Goal: Communication & Community: Answer question/provide support

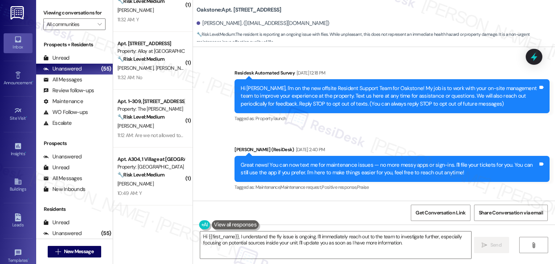
scroll to position [7109, 0]
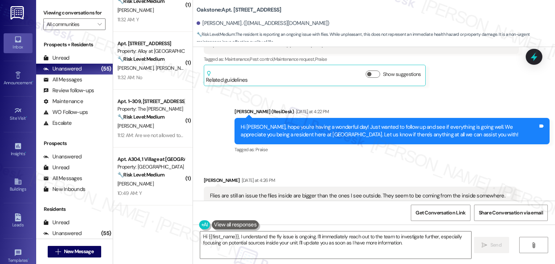
click at [379, 171] on div "Received via SMS [PERSON_NAME] [DATE] at 4:26 PM Flies are still an issue the f…" at bounding box center [360, 207] width 324 height 72
click at [338, 123] on div "Hi [PERSON_NAME], hope you're having a wonderful day! Just wanted to follow up …" at bounding box center [389, 131] width 297 height 16
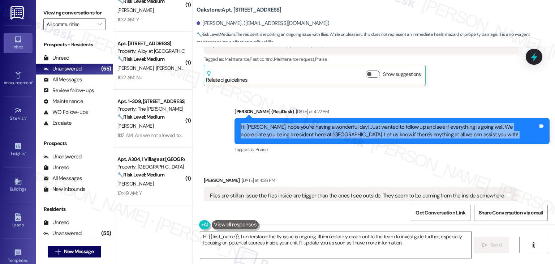
click at [338, 123] on div "Hi [PERSON_NAME], hope you're having a wonderful day! Just wanted to follow up …" at bounding box center [389, 131] width 297 height 16
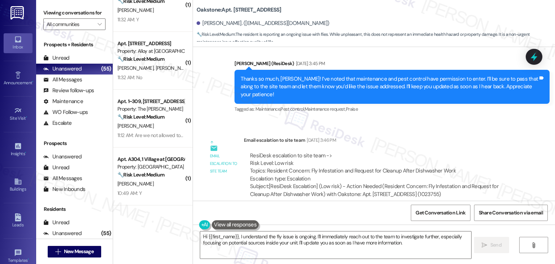
scroll to position [6856, 0]
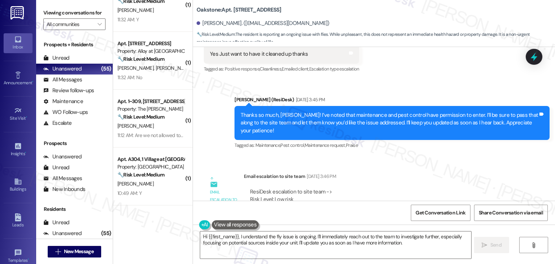
click at [369, 111] on div "Thanks so much, [PERSON_NAME]! I’ve noted that maintenance and pest control hav…" at bounding box center [389, 122] width 297 height 23
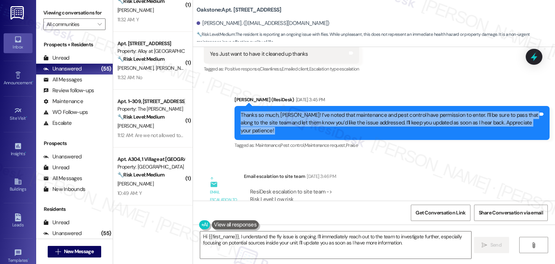
copy div "Thanks so much, Audrey! I’ve noted that maintenance and pest control have permi…"
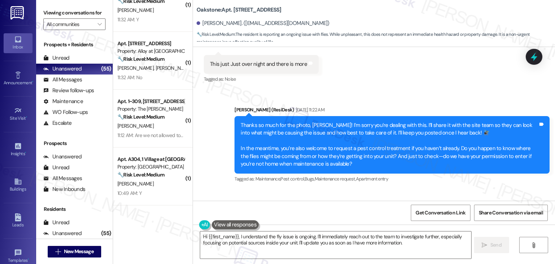
scroll to position [6024, 0]
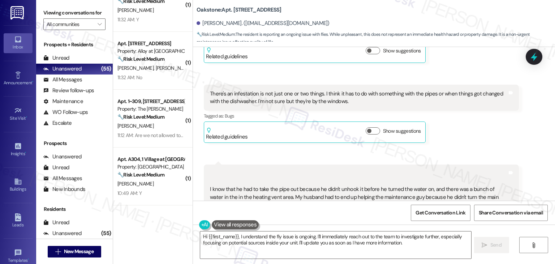
scroll to position [6205, 0]
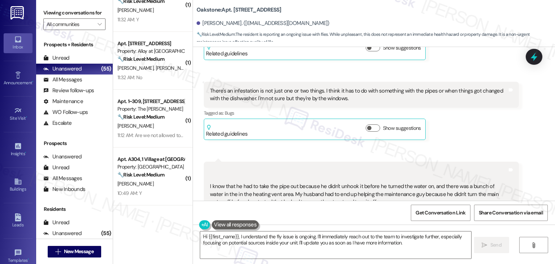
click at [457, 113] on div "Received via SMS Audrey Martinez Aug 08, 2025 at 11:34 AM I have no idea we wer…" at bounding box center [374, 241] width 362 height 532
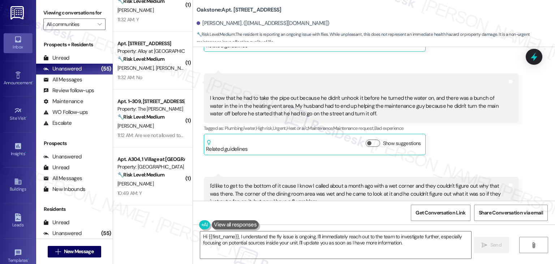
scroll to position [6313, 0]
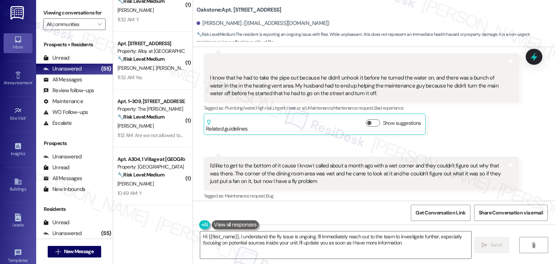
click at [446, 176] on div "Audrey Martinez Neutral Aug 08, 2025 at 11:38 AM I'd like to get to the bottom …" at bounding box center [361, 189] width 315 height 66
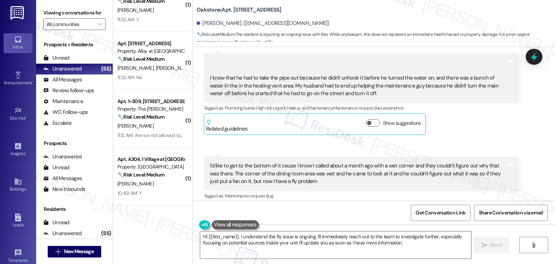
click at [446, 176] on div "Audrey Martinez Neutral Aug 08, 2025 at 11:38 AM I'd like to get to the bottom …" at bounding box center [361, 189] width 315 height 66
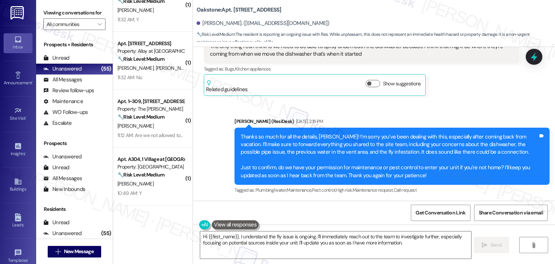
scroll to position [6639, 0]
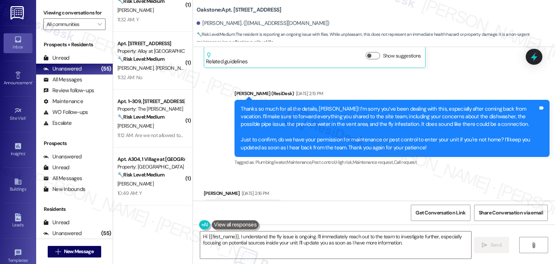
click at [432, 173] on div "Received via SMS Audrey Martinez Aug 08, 2025 at 2:16 PM Yes you may enter than…" at bounding box center [374, 235] width 362 height 124
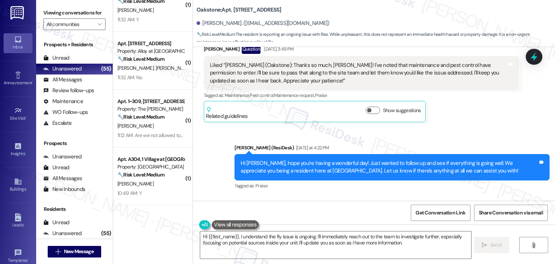
scroll to position [7109, 0]
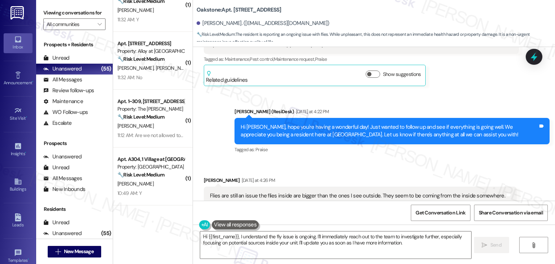
click at [338, 160] on div "Received via SMS Audrey Martinez Yesterday at 4:26 PM Flies are still an issue …" at bounding box center [374, 201] width 362 height 82
click at [333, 160] on div "Received via SMS Audrey Martinez Yesterday at 4:26 PM Flies are still an issue …" at bounding box center [374, 201] width 362 height 82
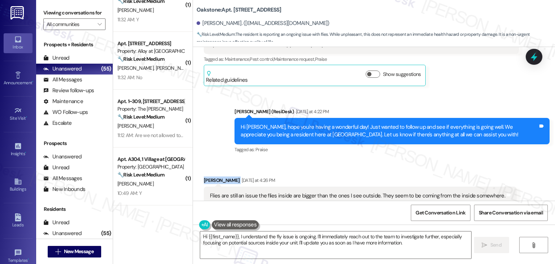
click at [333, 160] on div "Received via SMS Audrey Martinez Yesterday at 4:26 PM Flies are still an issue …" at bounding box center [374, 201] width 362 height 82
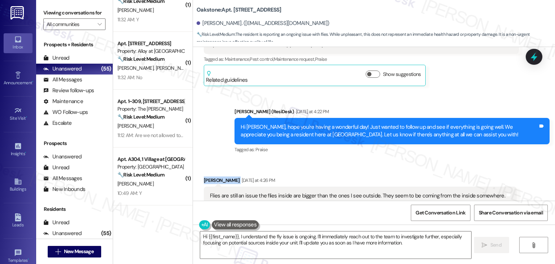
click at [333, 160] on div "Received via SMS Audrey Martinez Yesterday at 4:26 PM Flies are still an issue …" at bounding box center [374, 201] width 362 height 82
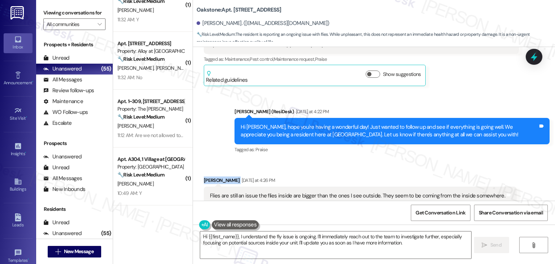
click at [333, 160] on div "Received via SMS Audrey Martinez Yesterday at 4:26 PM Flies are still an issue …" at bounding box center [374, 201] width 362 height 82
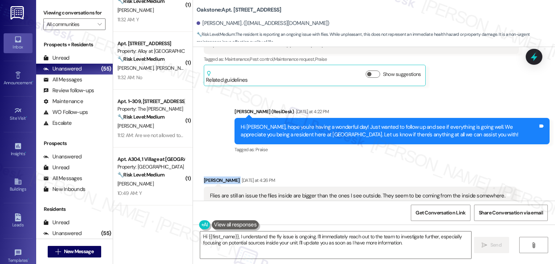
click at [333, 160] on div "Received via SMS Audrey Martinez Yesterday at 4:26 PM Flies are still an issue …" at bounding box center [374, 201] width 362 height 82
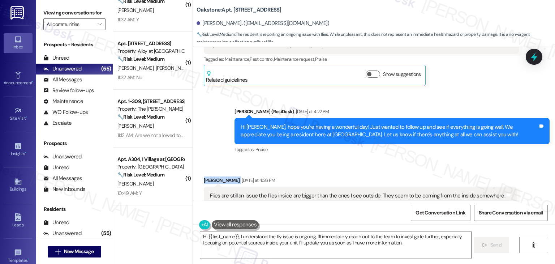
click at [333, 160] on div "Received via SMS Audrey Martinez Yesterday at 4:26 PM Flies are still an issue …" at bounding box center [374, 201] width 362 height 82
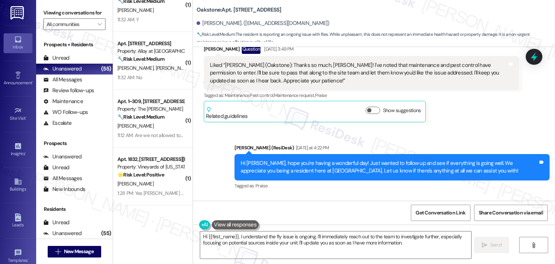
click at [325, 159] on div "Hi Audrey, hope you're having a wonderful day! Just wanted to follow up and see…" at bounding box center [389, 167] width 297 height 16
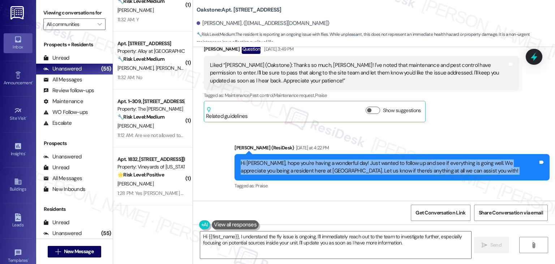
click at [325, 159] on div "Hi Audrey, hope you're having a wonderful day! Just wanted to follow up and see…" at bounding box center [389, 167] width 297 height 16
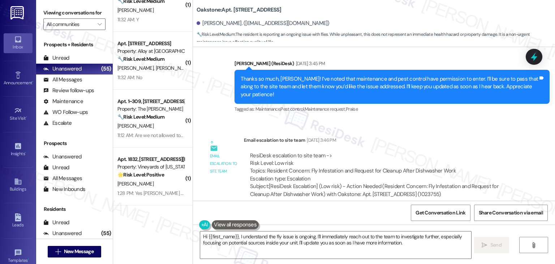
scroll to position [6819, 0]
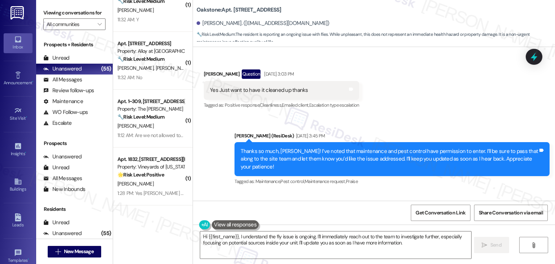
click at [415, 151] on div "Survey, sent via SMS Residesk Automated Survey Sep 12, 2023 at 12:18 PM Hi Audr…" at bounding box center [374, 124] width 362 height 154
click at [420, 203] on div "Email escalation to site team Email escalation to site team Aug 08, 2025 at 3:4…" at bounding box center [361, 242] width 326 height 78
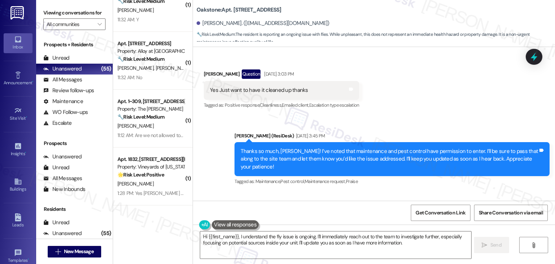
click at [420, 203] on div "Email escalation to site team Email escalation to site team Aug 08, 2025 at 3:4…" at bounding box center [361, 242] width 326 height 78
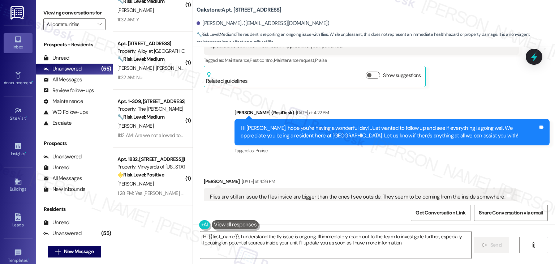
scroll to position [7109, 0]
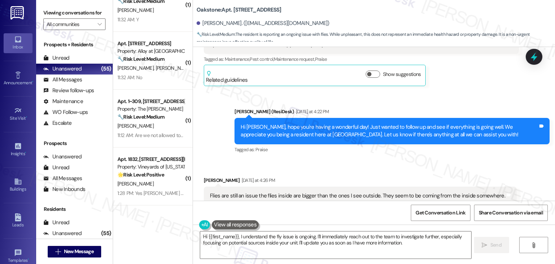
click at [300, 192] on div "Flies are still an issue the flies inside are bigger than the ones I see outsid…" at bounding box center [357, 196] width 295 height 8
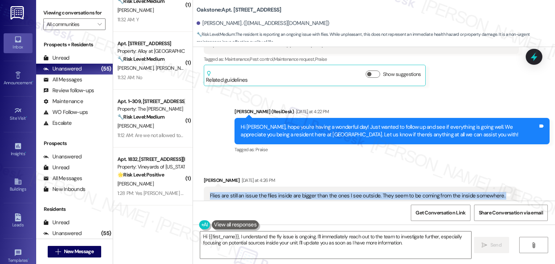
click at [301, 192] on div "Flies are still an issue the flies inside are bigger than the ones I see outsid…" at bounding box center [357, 196] width 295 height 8
copy div "Flies are still an issue the flies inside are bigger than the ones I see outsid…"
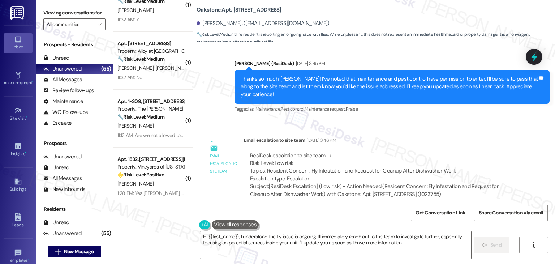
scroll to position [6856, 0]
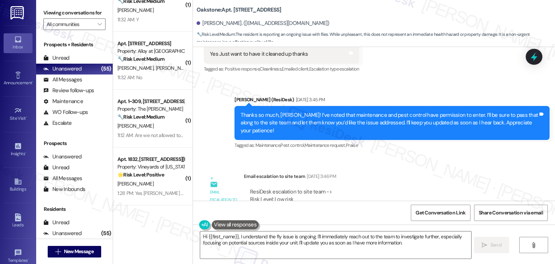
click at [386, 111] on div "Thanks so much, Audrey! I’ve noted that maintenance and pest control have permi…" at bounding box center [389, 122] width 297 height 23
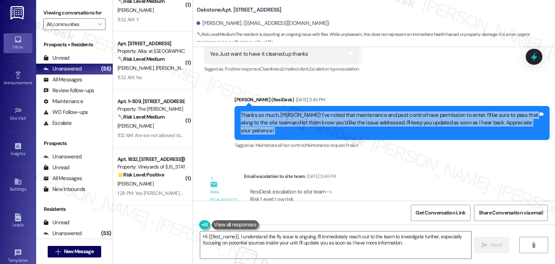
click at [386, 111] on div "Thanks so much, Audrey! I’ve noted that maintenance and pest control have permi…" at bounding box center [389, 122] width 297 height 23
copy div "Thanks so much, Audrey! I’ve noted that maintenance and pest control have permi…"
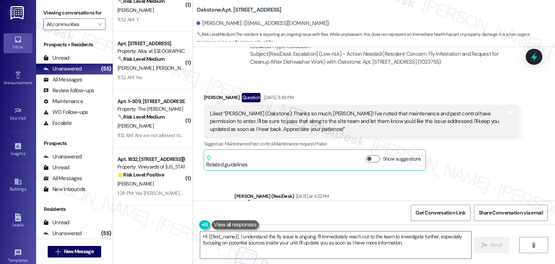
scroll to position [7036, 0]
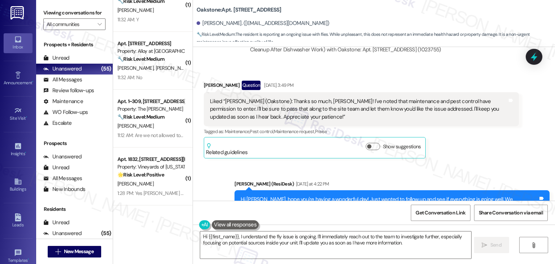
click at [361, 196] on div "Hi Audrey, hope you're having a wonderful day! Just wanted to follow up and see…" at bounding box center [389, 204] width 297 height 16
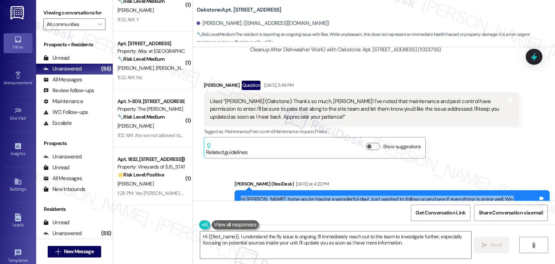
click at [361, 196] on div "Hi Audrey, hope you're having a wonderful day! Just wanted to follow up and see…" at bounding box center [389, 204] width 297 height 16
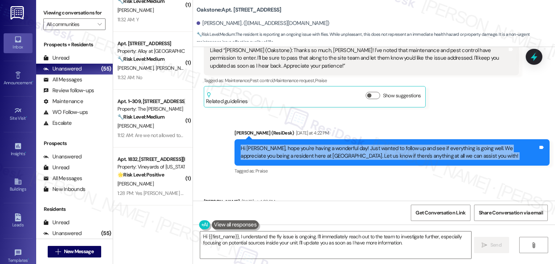
scroll to position [7109, 0]
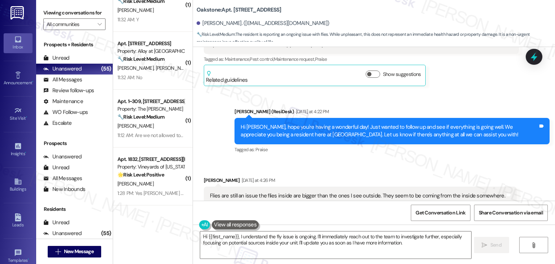
click at [357, 192] on div "Flies are still an issue the flies inside are bigger than the ones I see outsid…" at bounding box center [357, 196] width 295 height 8
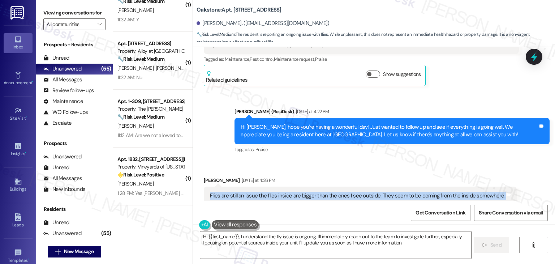
click at [357, 192] on div "Flies are still an issue the flies inside are bigger than the ones I see outsid…" at bounding box center [357, 196] width 295 height 8
copy div "Flies are still an issue the flies inside are bigger than the ones I see outsid…"
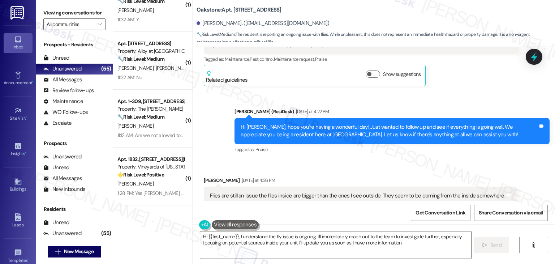
click at [459, 171] on div "Received via SMS Audrey Martinez Yesterday at 4:26 PM Flies are still an issue …" at bounding box center [360, 207] width 324 height 72
click at [414, 160] on div "Received via SMS Audrey Martinez Yesterday at 4:26 PM Flies are still an issue …" at bounding box center [374, 201] width 362 height 82
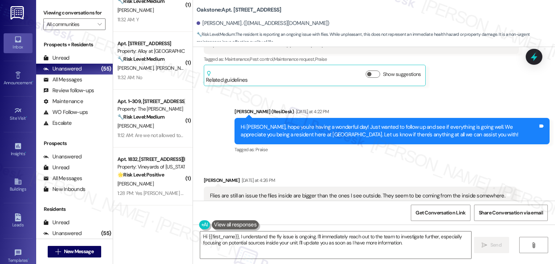
click at [414, 160] on div "Received via SMS Audrey Martinez Yesterday at 4:26 PM Flies are still an issue …" at bounding box center [374, 201] width 362 height 82
click at [413, 160] on div "Received via SMS Audrey Martinez Yesterday at 4:26 PM Flies are still an issue …" at bounding box center [374, 201] width 362 height 82
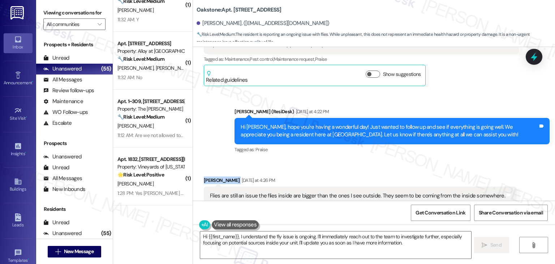
click at [413, 160] on div "Received via SMS Audrey Martinez Yesterday at 4:26 PM Flies are still an issue …" at bounding box center [374, 201] width 362 height 82
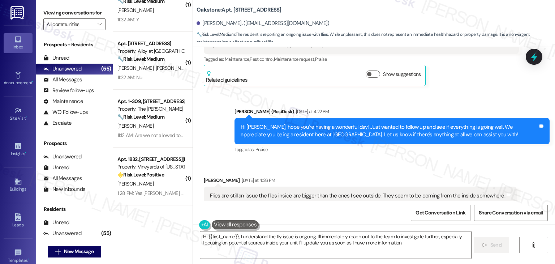
click at [361, 160] on div "Received via SMS Audrey Martinez Yesterday at 4:26 PM Flies are still an issue …" at bounding box center [374, 201] width 362 height 82
click at [458, 115] on div "Sent via SMS Dottie (ResiDesk) Yesterday at 4:22 PM Hi Audrey, hope you're havi…" at bounding box center [392, 131] width 326 height 58
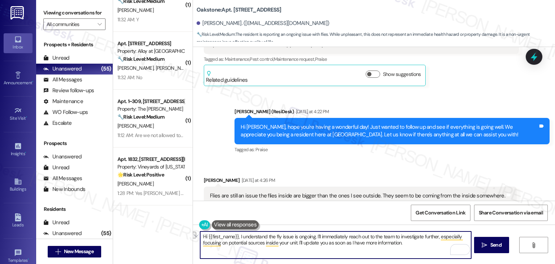
drag, startPoint x: 272, startPoint y: 237, endPoint x: 264, endPoint y: 237, distance: 8.0
click at [264, 237] on textarea "Hi {{first_name}}, I understand the fly issue is ongoing. I'll immediately reac…" at bounding box center [335, 244] width 271 height 27
click at [279, 242] on textarea "Hi {{first_name}}, I understand the fly issue is ongoing. I'll immediately reac…" at bounding box center [335, 244] width 271 height 27
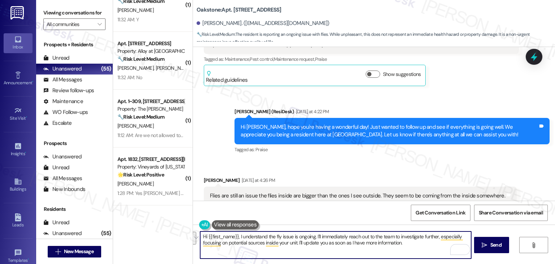
paste textarea "Audrey, I'm sorry about the fly issue that is ongoing. Can you tell me if you’v…"
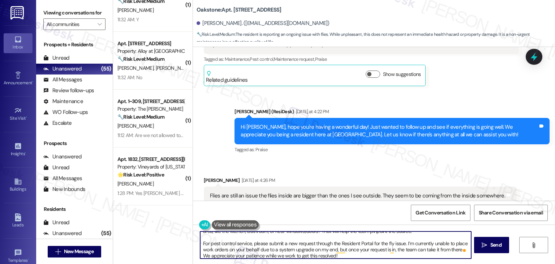
scroll to position [14, 0]
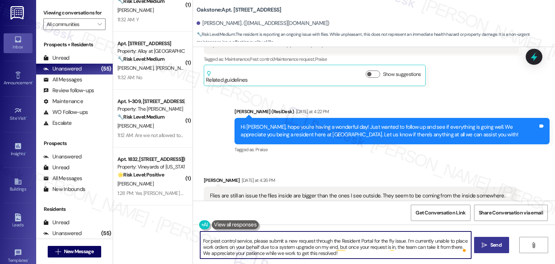
type textarea "Hi Audrey, I'm sorry about the fly issue that is ongoing. Can you tell me if yo…"
click at [493, 246] on span "Send" at bounding box center [495, 245] width 11 height 8
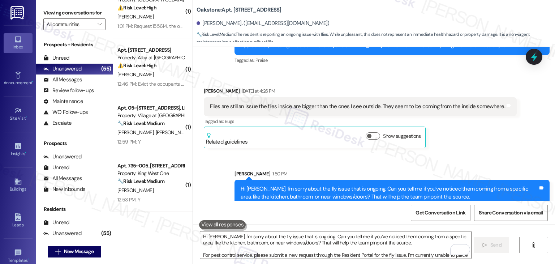
scroll to position [0, 0]
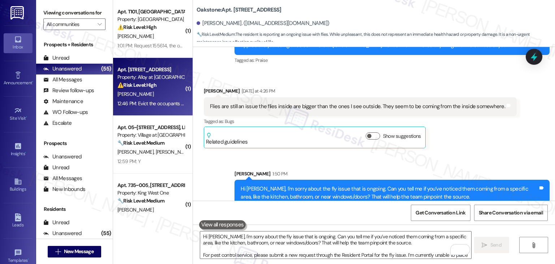
click at [158, 86] on div "⚠️ Risk Level: High The resident reports ongoing issues with neighbors includin…" at bounding box center [150, 85] width 67 height 8
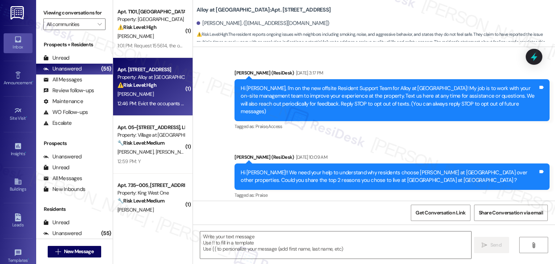
scroll to position [5415, 0]
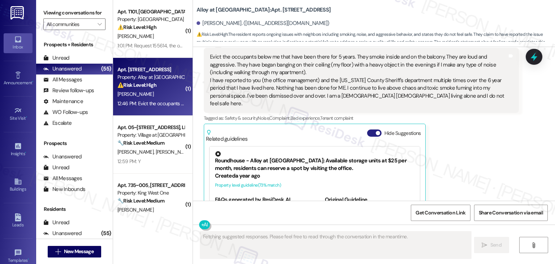
click at [369, 129] on button "Hide Suggestions" at bounding box center [374, 132] width 14 height 7
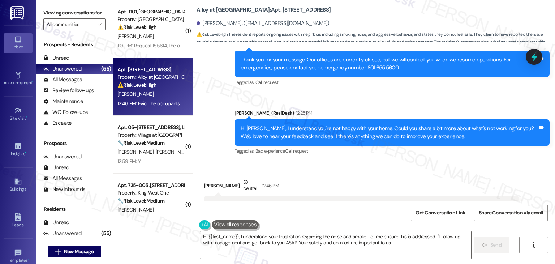
scroll to position [5237, 0]
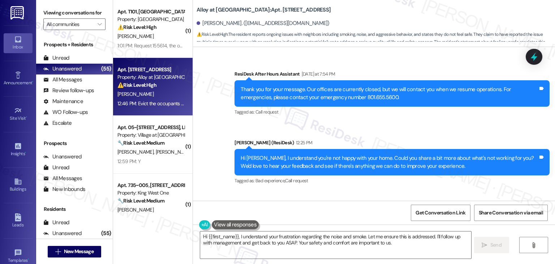
click at [365, 154] on div "Hi Angela, I understand you're not happy with your home. Could you share a bit …" at bounding box center [389, 162] width 297 height 16
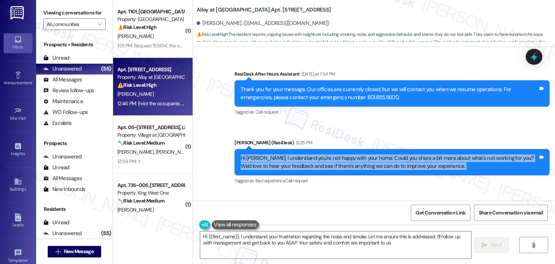
click at [365, 154] on div "Hi Angela, I understand you're not happy with your home. Could you share a bit …" at bounding box center [389, 162] width 297 height 16
copy div "Hi Angela, I understand you're not happy with your home. Could you share a bit …"
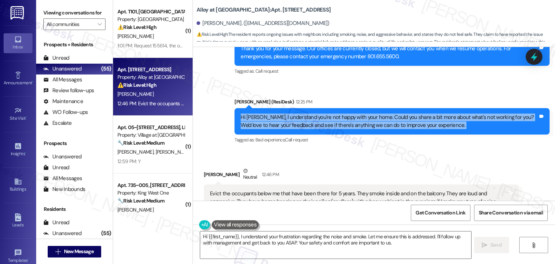
scroll to position [5310, 0]
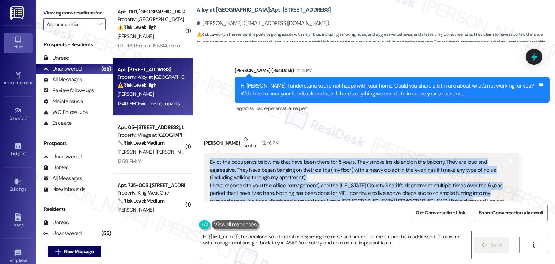
drag, startPoint x: 407, startPoint y: 152, endPoint x: 207, endPoint y: 117, distance: 203.6
click at [210, 158] on div "Evict the occupants below me that have been there for 5 years. They smoke insid…" at bounding box center [358, 185] width 297 height 54
copy div "Evict the occupants below me that have been there for 5 years. They smoke insid…"
click at [340, 236] on textarea "Hi {{first_name}}, I understand your frustration regarding the noise and smoke.…" at bounding box center [335, 244] width 271 height 27
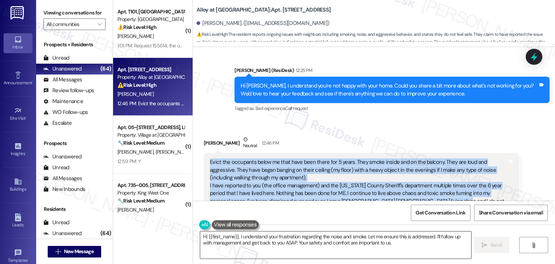
click at [340, 236] on textarea "Hi {{first_name}}, I understand your frustration regarding the noise and smoke.…" at bounding box center [335, 244] width 271 height 27
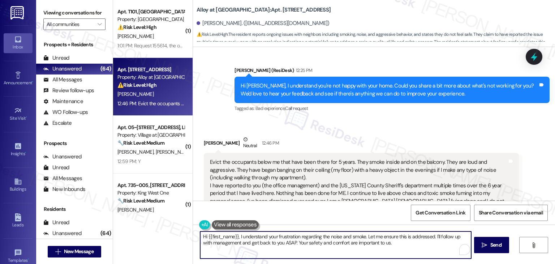
paste textarea "Angela, I’m sorry to hear how difficult and upsetting this has been for you. I …"
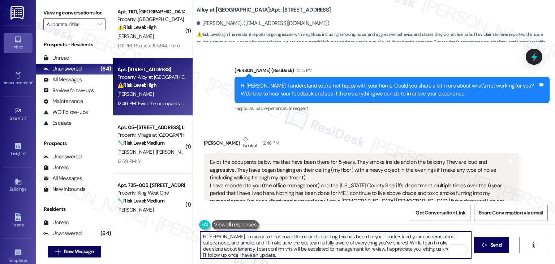
type textarea "Hi Angela, I’m sorry to hear how difficult and upsetting this has been for you.…"
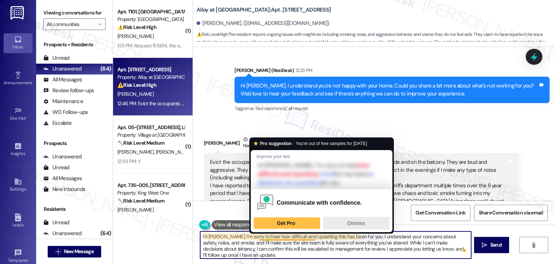
click at [356, 222] on span "Dismiss" at bounding box center [356, 223] width 18 height 6
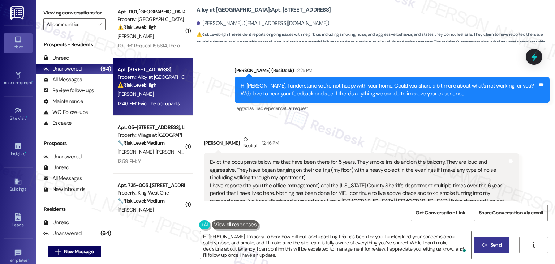
click at [490, 243] on span "Send" at bounding box center [495, 245] width 11 height 8
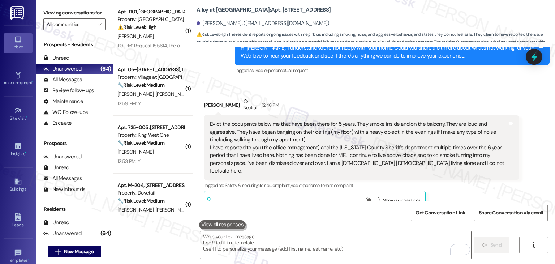
scroll to position [5376, 0]
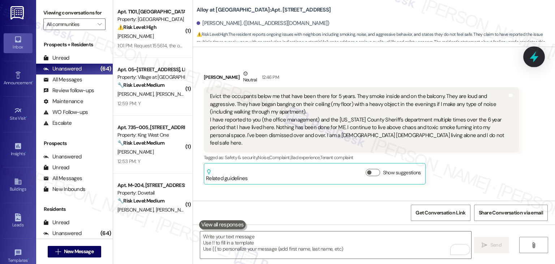
click at [533, 56] on icon at bounding box center [534, 56] width 9 height 11
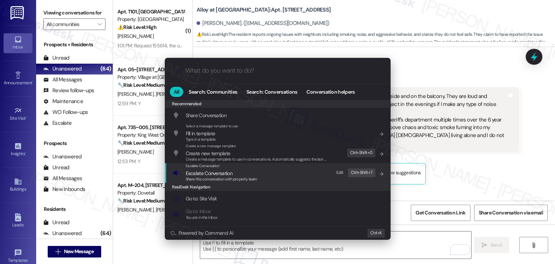
click at [206, 174] on span "Escalate Conversation" at bounding box center [209, 173] width 47 height 7
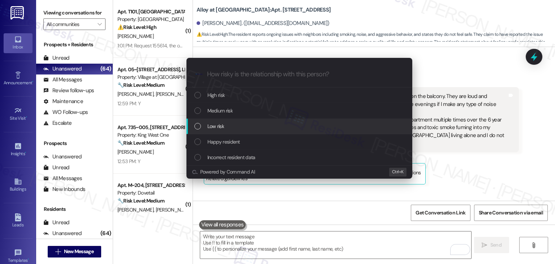
click at [196, 128] on div "List of options" at bounding box center [197, 126] width 7 height 7
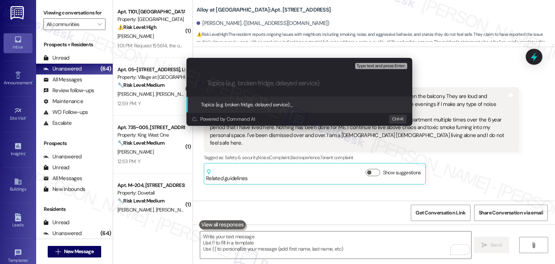
paste input "Resident Safety & Nuisance Complaint – Noise, Smoke, and Harassment from Neighb…"
type input "Resident Safety & Nuisance Complaint – Noise, Smoke, and Harassment from Neighb…"
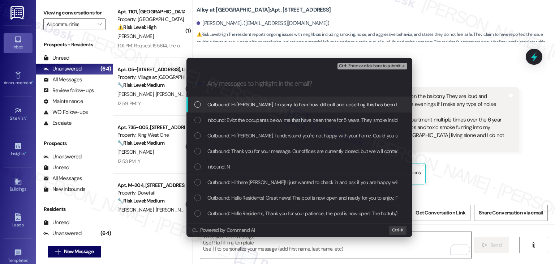
scroll to position [0, 0]
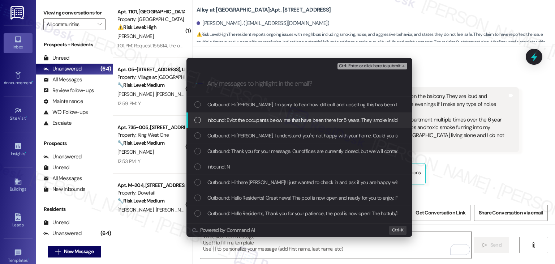
click at [200, 121] on div "List of options" at bounding box center [197, 120] width 7 height 7
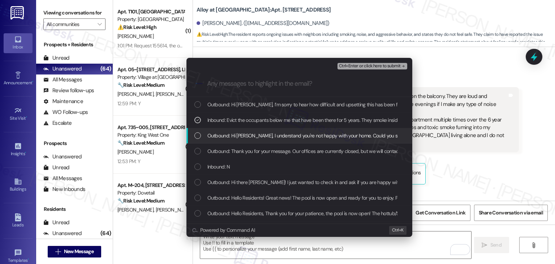
click at [201, 133] on div "List of options" at bounding box center [197, 135] width 7 height 7
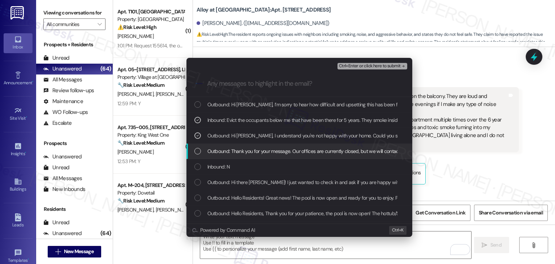
click at [198, 150] on div "List of options" at bounding box center [197, 151] width 7 height 7
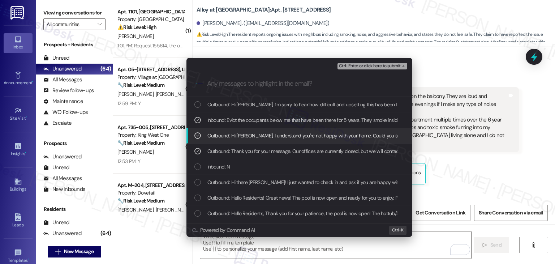
click at [197, 134] on icon "List of options" at bounding box center [197, 135] width 5 height 5
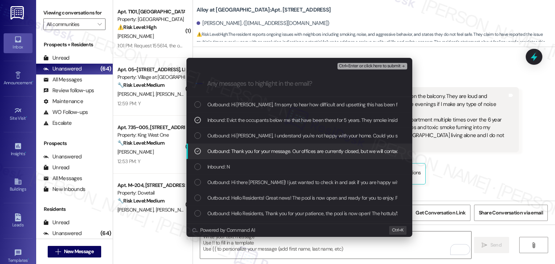
click at [198, 151] on icon "List of options" at bounding box center [197, 151] width 5 height 5
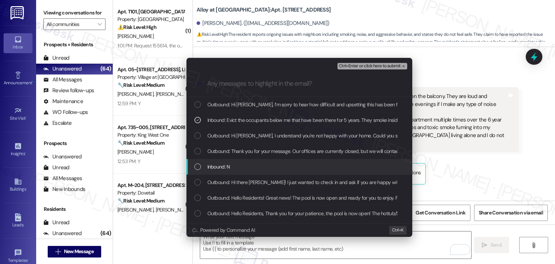
click at [198, 167] on div "List of options" at bounding box center [197, 166] width 7 height 7
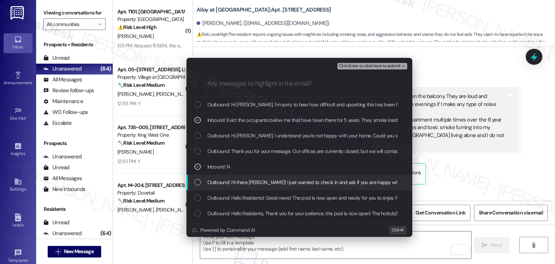
click at [200, 181] on div "List of options" at bounding box center [197, 182] width 7 height 7
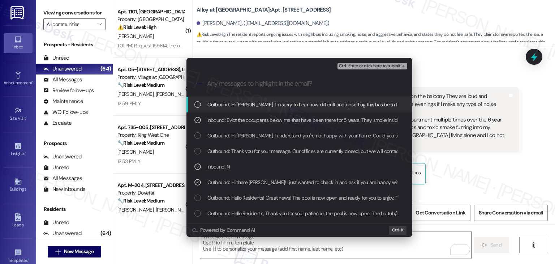
click at [369, 67] on span "Ctrl+Enter or click here to submit" at bounding box center [370, 66] width 62 height 5
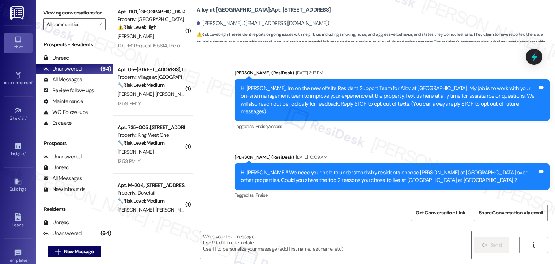
scroll to position [5415, 0]
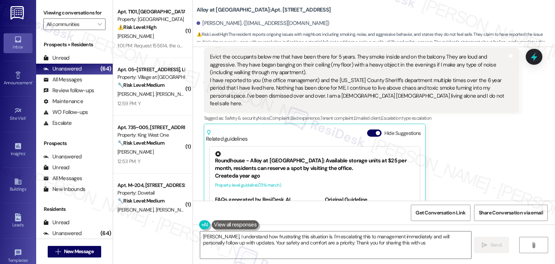
type textarea "Angela, I understand how frustrating this situation is. I'm escalating this to …"
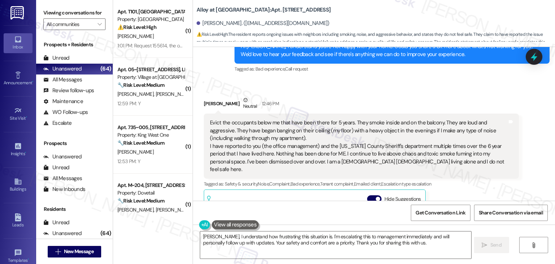
scroll to position [5347, 0]
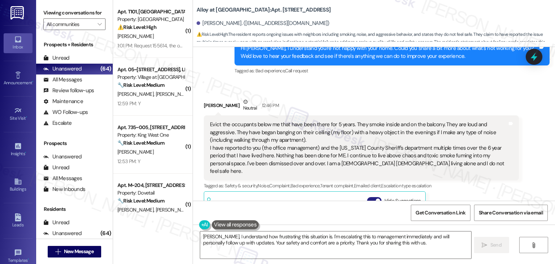
click at [367, 197] on button "Hide Suggestions" at bounding box center [374, 200] width 14 height 7
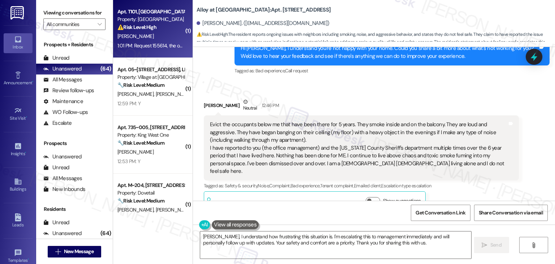
click at [163, 37] on div "J. Lee" at bounding box center [151, 36] width 68 height 9
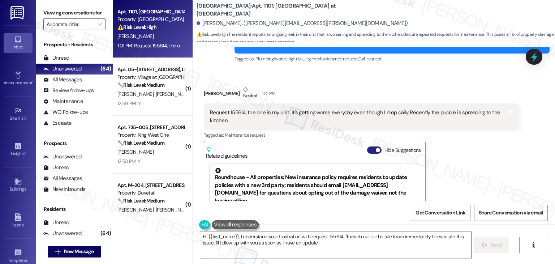
click at [367, 151] on button "Hide Suggestions" at bounding box center [374, 149] width 14 height 7
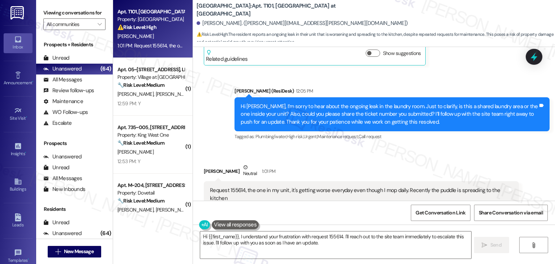
scroll to position [1634, 0]
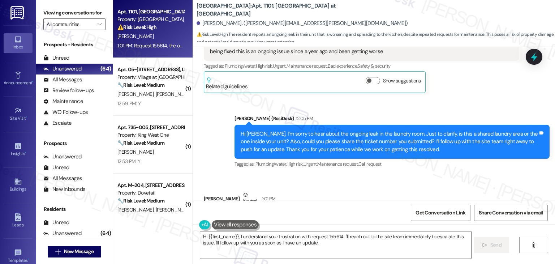
click at [361, 145] on div "Hi Joshua, I’m sorry to hear about the ongoing leak in the laundry room. Just t…" at bounding box center [389, 141] width 297 height 23
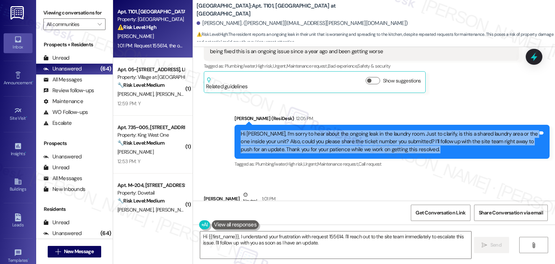
click at [361, 145] on div "Hi Joshua, I’m sorry to hear about the ongoing leak in the laundry room. Just t…" at bounding box center [389, 141] width 297 height 23
copy div "Hi Joshua, I’m sorry to hear about the ongoing leak in the laundry room. Just t…"
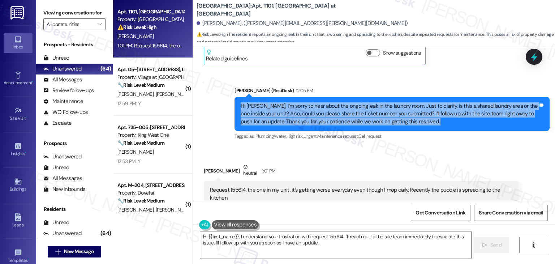
scroll to position [1706, 0]
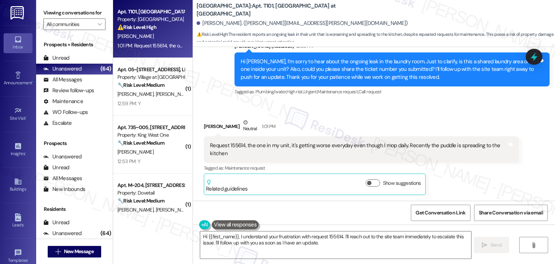
click at [278, 147] on div "Request 155614, the one in my unit, it's getting worse everyday even though I m…" at bounding box center [358, 150] width 297 height 16
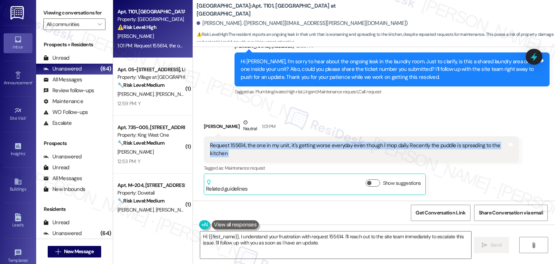
click at [278, 147] on div "Request 155614, the one in my unit, it's getting worse everyday even though I m…" at bounding box center [358, 150] width 297 height 16
copy div "Request 155614, the one in my unit, it's getting worse everyday even though I m…"
click at [298, 242] on textarea "Hi {{first_name}}, I understand your frustration with request 155614. I'll reac…" at bounding box center [335, 244] width 271 height 27
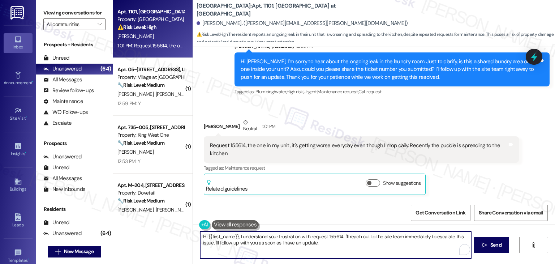
click at [298, 242] on textarea "Hi {{first_name}}, I understand your frustration with request 155614. I'll reac…" at bounding box center [335, 244] width 271 height 27
paste textarea "Joshua, thank you for confirming and sharing the ticket number. I’m sorry to he…"
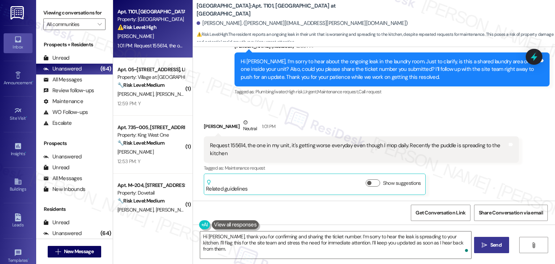
click at [491, 246] on span "Send" at bounding box center [495, 245] width 11 height 8
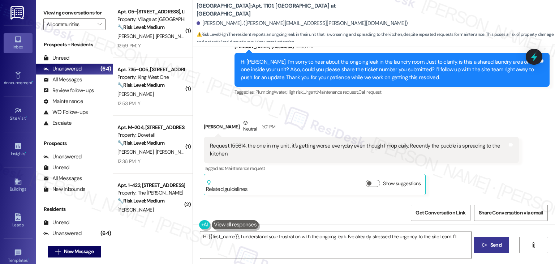
scroll to position [1764, 0]
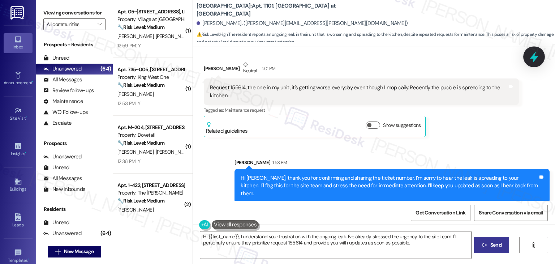
click at [535, 57] on icon at bounding box center [534, 56] width 9 height 11
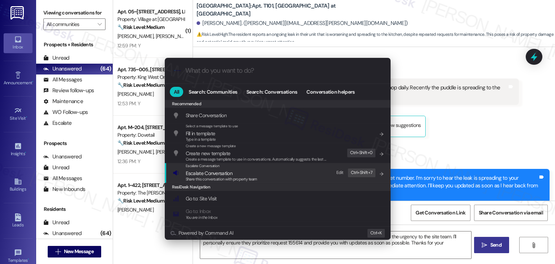
click at [231, 172] on span "Escalate Conversation" at bounding box center [209, 173] width 47 height 7
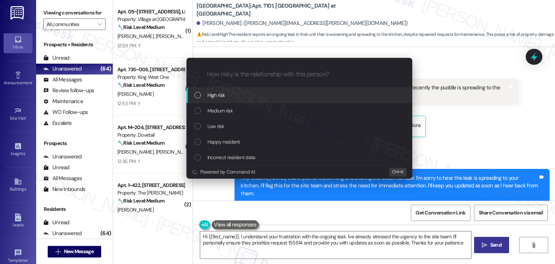
type textarea "Hi {{first_name}}, I understand your frustration with the ongoing leak. I've al…"
click at [198, 96] on div "List of options" at bounding box center [197, 95] width 7 height 7
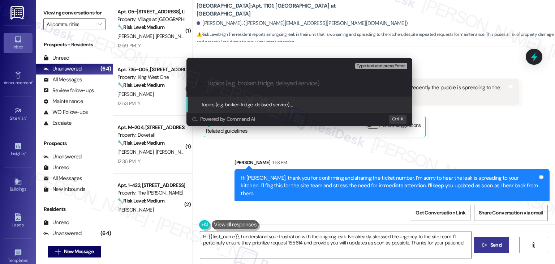
paste input "Worsening Laundry Room Leak (Ticket #155614) Spreading to Kitchen"
type input "Worsening Laundry Room Leak (Ticket #155614) Spreading to Kitchen"
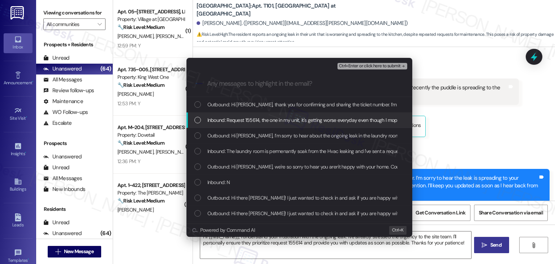
click at [198, 119] on div "List of options" at bounding box center [197, 120] width 7 height 7
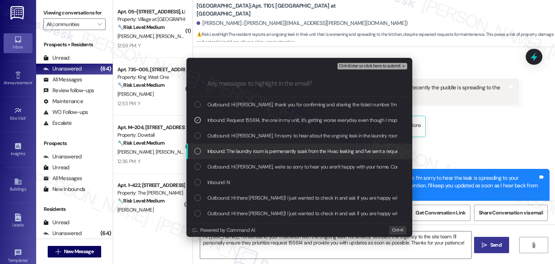
click at [197, 150] on div "List of options" at bounding box center [197, 151] width 7 height 7
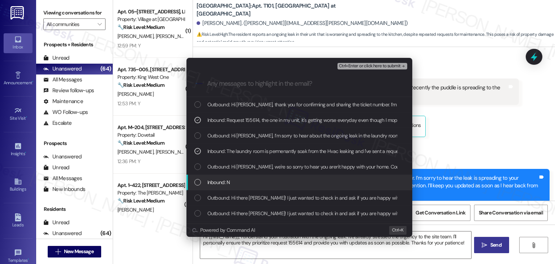
click at [200, 183] on div "List of options" at bounding box center [197, 182] width 7 height 7
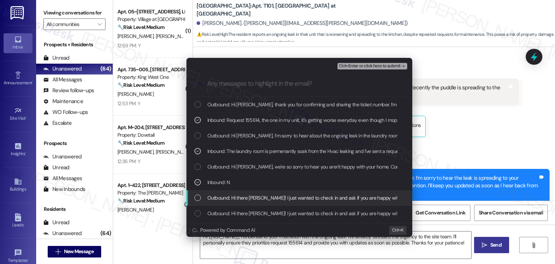
click at [200, 195] on div "List of options" at bounding box center [197, 197] width 7 height 7
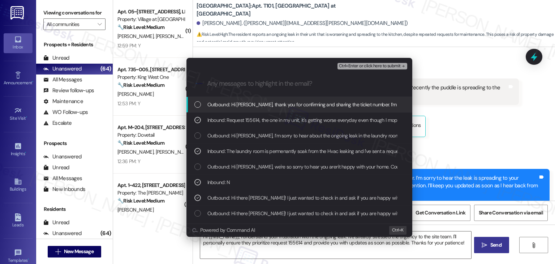
click at [377, 67] on span "Ctrl+Enter or click here to submit" at bounding box center [370, 66] width 62 height 5
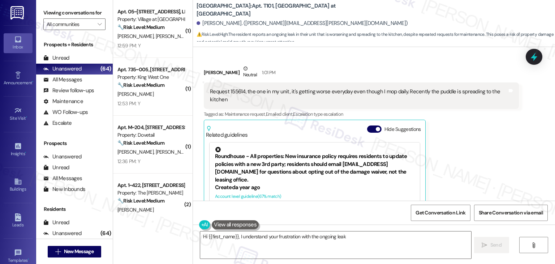
scroll to position [1811, 0]
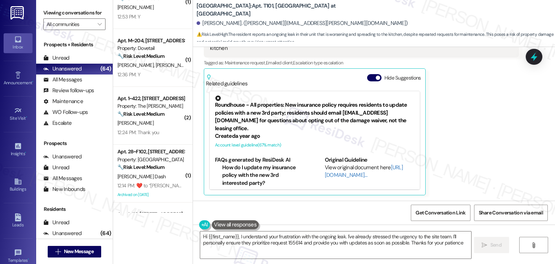
type textarea "Hi {{first_name}}, I understand your frustration with the ongoing leak. I've al…"
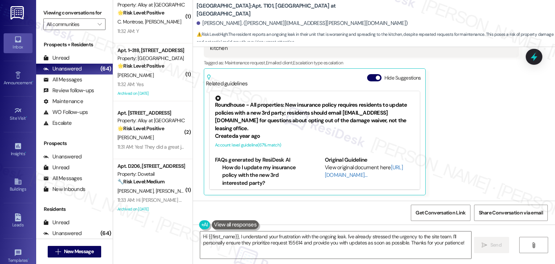
scroll to position [2679, 0]
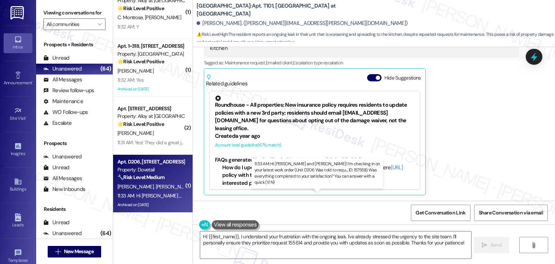
click at [167, 197] on div "11:33 AM: Hi Andrea and David! I'm checking in on your latest work order (Unit …" at bounding box center [345, 195] width 456 height 7
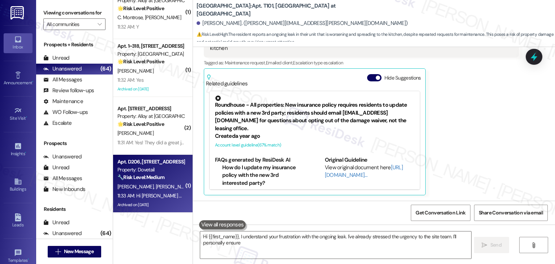
type textarea "Hi {{first_name}}, I understand your frustration with the ongoing leak. I've al…"
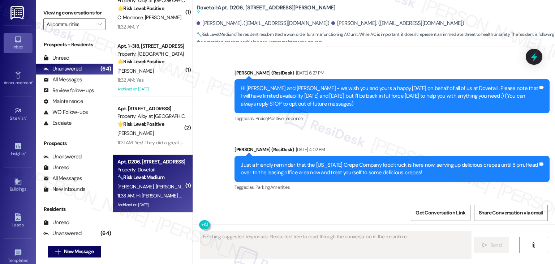
scroll to position [9073, 0]
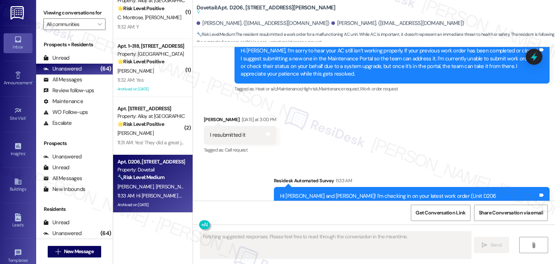
click at [466, 114] on div "Received via SMS Andrea Carlin Yesterday at 3:00 PM I resubmitted it Tags and n…" at bounding box center [374, 129] width 362 height 61
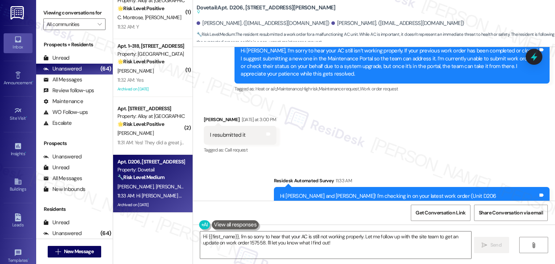
click at [404, 160] on div "Survey, sent via SMS Residesk Automated Survey 11:33 AM Hi Andrea and David! I'…" at bounding box center [374, 194] width 362 height 69
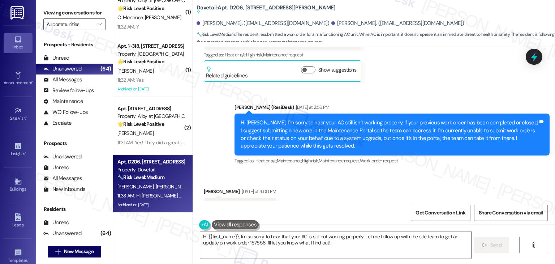
scroll to position [9001, 0]
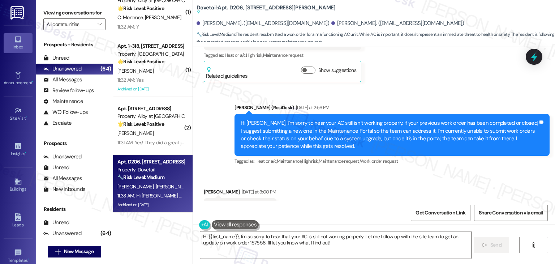
click at [372, 119] on div "Hi Andrea, I’m sorry to hear your AC still isn’t working properly. If your prev…" at bounding box center [389, 134] width 297 height 31
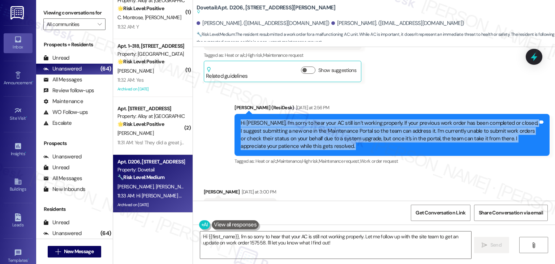
click at [372, 119] on div "Hi Andrea, I’m sorry to hear your AC still isn’t working properly. If your prev…" at bounding box center [389, 134] width 297 height 31
copy div "Hi Andrea, I’m sorry to hear your AC still isn’t working properly. If your prev…"
click at [231, 203] on div "I resubmitted it" at bounding box center [227, 207] width 35 height 8
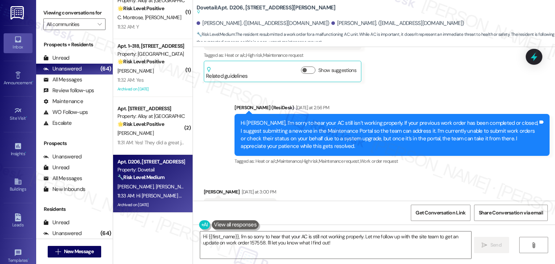
click at [231, 203] on div "I resubmitted it" at bounding box center [227, 207] width 35 height 8
copy div "I resubmitted it Tags and notes"
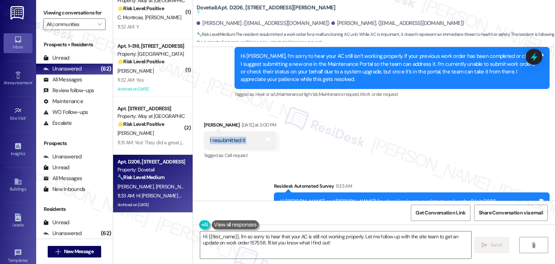
scroll to position [9073, 0]
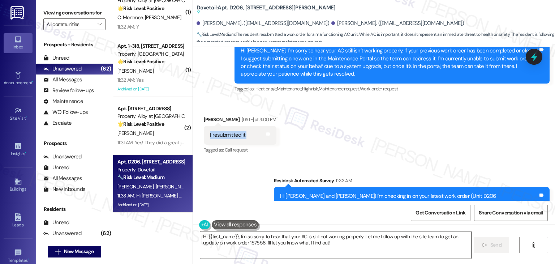
click at [321, 244] on textarea "Hi {{first_name}}, I'm so sorry to hear that your AC is still not working prope…" at bounding box center [335, 244] width 271 height 27
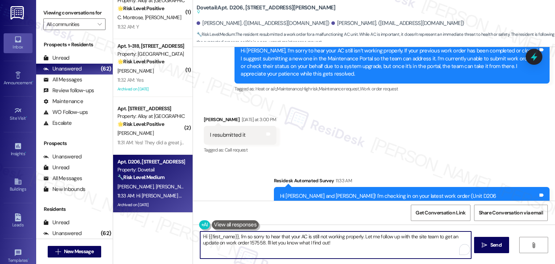
paste textarea "Thanks for letting me know, Andrea! I’ll let the site team know you’ve resubmit…"
type textarea "Thanks for letting me know, Andrea! I’ll let the site team know you’ve resubmit…"
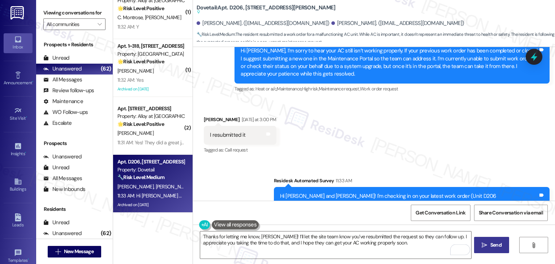
click at [489, 244] on span "Send" at bounding box center [496, 245] width 14 height 8
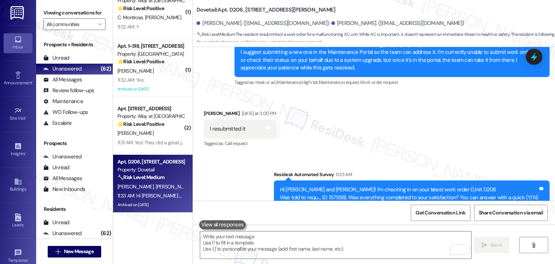
scroll to position [9110, 0]
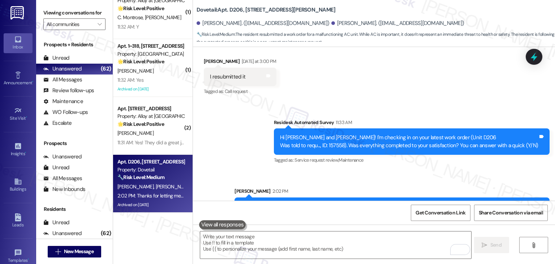
click at [335, 134] on div "Hi Andrea and David! I'm checking in on your latest work order (Unit D206 Was t…" at bounding box center [409, 142] width 258 height 16
click at [432, 102] on div "Survey, sent via SMS Residesk Automated Survey 11:33 AM Hi Andrea and David! I'…" at bounding box center [374, 165] width 362 height 127
click at [531, 57] on icon at bounding box center [534, 57] width 12 height 12
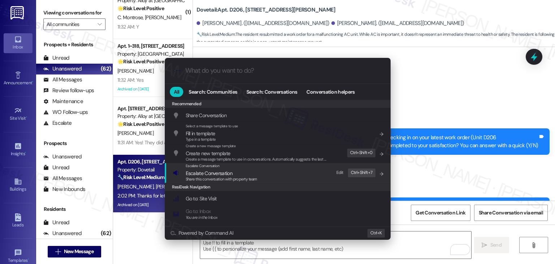
click at [226, 177] on span "Share this conversation with property team" at bounding box center [222, 178] width 72 height 5
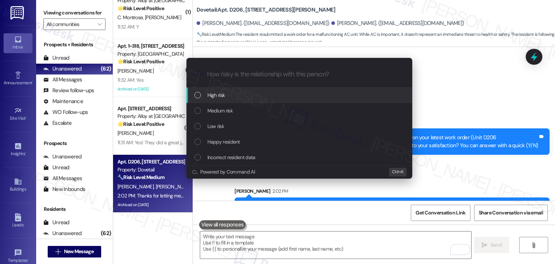
click at [197, 96] on div "List of options" at bounding box center [197, 95] width 7 height 7
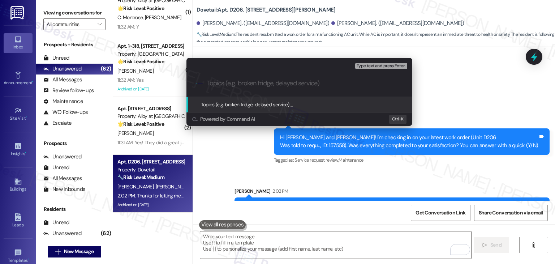
paste input "AC Not Working – Work Order #157558"
type input "AC Not Working – Work Order #157558"
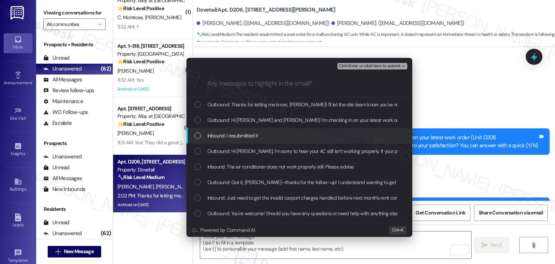
click at [195, 137] on div "List of options" at bounding box center [197, 135] width 7 height 7
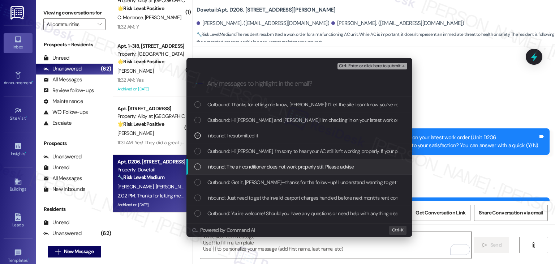
click at [197, 167] on div "List of options" at bounding box center [197, 166] width 7 height 7
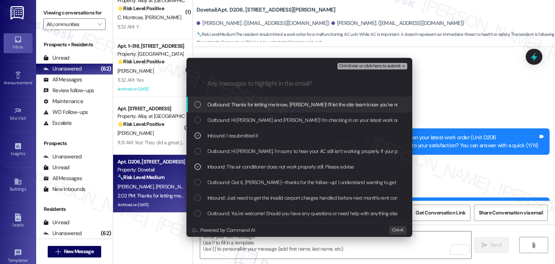
click at [374, 65] on span "Ctrl+Enter or click here to submit" at bounding box center [370, 66] width 62 height 5
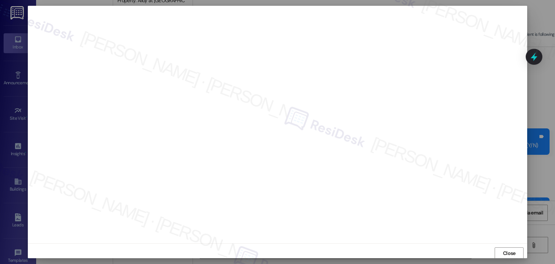
scroll to position [0, 0]
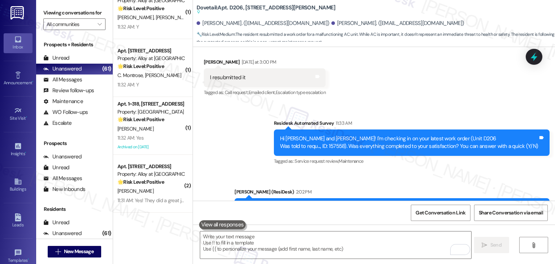
scroll to position [9142, 0]
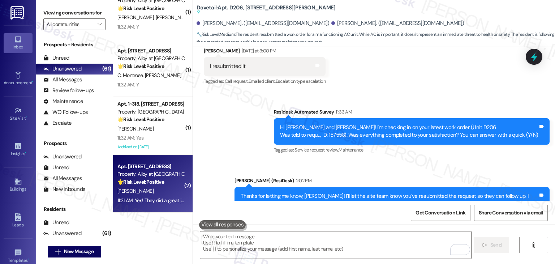
click at [152, 203] on div "11:31 AM: Yes! They did a great job 11:31 AM: Yes! They did a great job" at bounding box center [151, 200] width 69 height 7
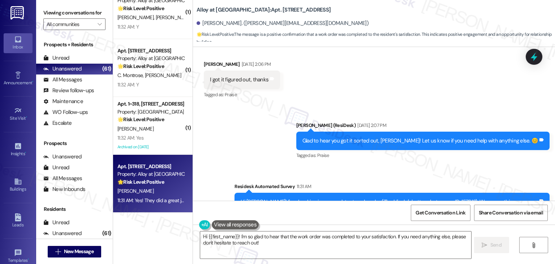
scroll to position [905, 0]
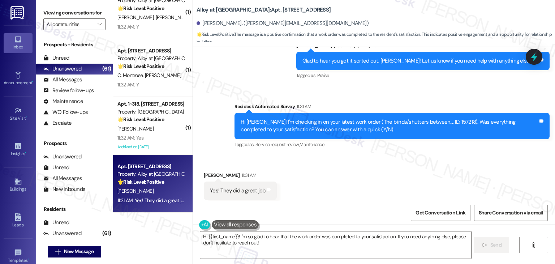
click at [445, 175] on div "Received via SMS Kyle Morgan 11:31 AM Yes! They did a great job Tags and notes …" at bounding box center [374, 185] width 362 height 61
drag, startPoint x: 265, startPoint y: 113, endPoint x: 237, endPoint y: 106, distance: 28.4
click at [241, 118] on div "Hi Kyle! I'm checking in on your latest work order (The blinds/shutters between…" at bounding box center [389, 126] width 297 height 16
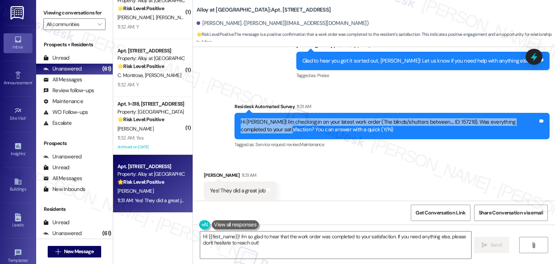
click at [241, 118] on div "Hi Kyle! I'm checking in on your latest work order (The blinds/shutters between…" at bounding box center [389, 126] width 297 height 16
drag, startPoint x: 265, startPoint y: 115, endPoint x: 232, endPoint y: 103, distance: 34.8
click at [235, 113] on div "Hi Kyle! I'm checking in on your latest work order (The blinds/shutters between…" at bounding box center [392, 126] width 315 height 26
copy div "Hi Kyle! I'm checking in on your latest work order (The blinds/shutters between…"
click at [235, 187] on div "Yes! They did a great job" at bounding box center [237, 191] width 55 height 8
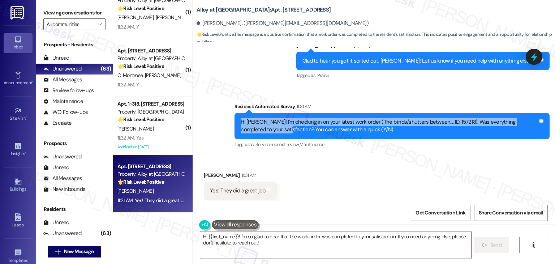
click at [235, 187] on div "Yes! They did a great job" at bounding box center [237, 191] width 55 height 8
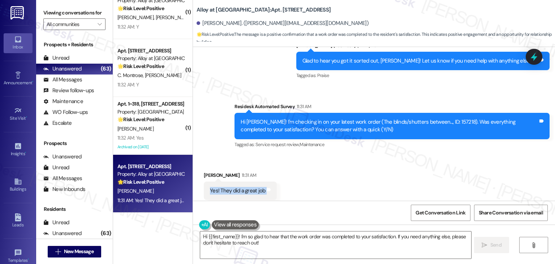
copy div "Yes! They did a great job Tags and notes"
click at [286, 240] on textarea "Hi {{first_name}}! I'm so glad to hear that the work order was completed to you…" at bounding box center [335, 244] width 271 height 27
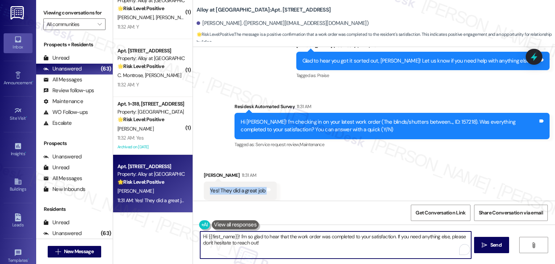
click at [286, 240] on textarea "Hi {{first_name}}! I'm so glad to hear that the work order was completed to you…" at bounding box center [335, 244] width 271 height 27
paste textarea "That’s great to hear, Kyle! I’m glad they did a great job. Thanks for letting m…"
drag, startPoint x: 379, startPoint y: 237, endPoint x: 325, endPoint y: 236, distance: 53.5
click at [325, 236] on textarea "That’s great to hear, Kyle! I’m glad they did a great job. Thanks for letting m…" at bounding box center [335, 244] width 271 height 27
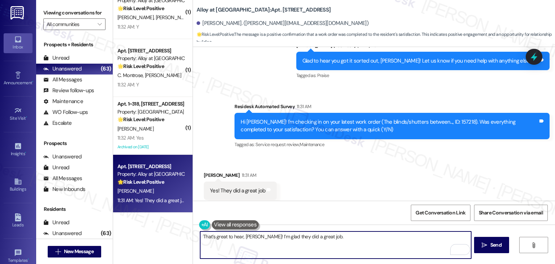
drag, startPoint x: 316, startPoint y: 237, endPoint x: 323, endPoint y: 236, distance: 6.9
click at [323, 236] on textarea "That’s great to hear, Kyle! I’m glad they did a great job." at bounding box center [335, 244] width 271 height 27
paste textarea "Your positive feedback means a lot to us! If you ever need anything, please don…"
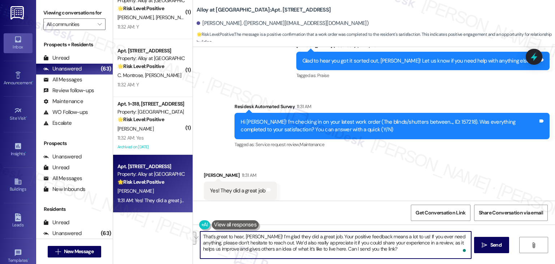
drag, startPoint x: 272, startPoint y: 240, endPoint x: 381, endPoint y: 251, distance: 109.3
click at [381, 251] on textarea "That’s great to hear, Kyle! I’m glad they did a great job. Your positive feedba…" at bounding box center [335, 244] width 271 height 27
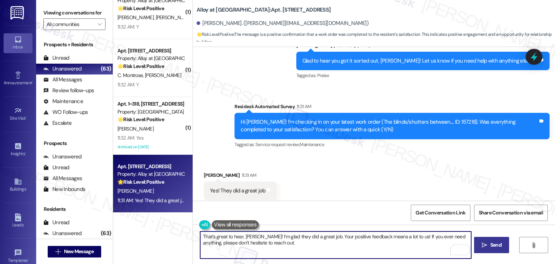
type textarea "That’s great to hear, Kyle! I’m glad they did a great job. Your positive feedba…"
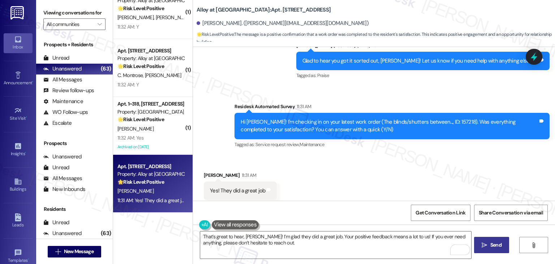
click at [493, 246] on span "Send" at bounding box center [495, 245] width 11 height 8
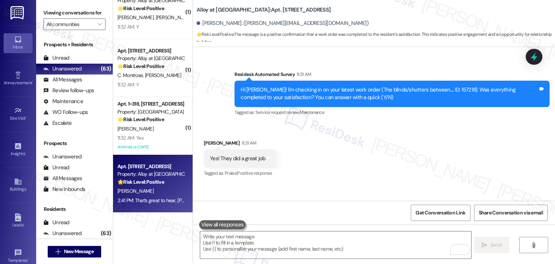
scroll to position [964, 0]
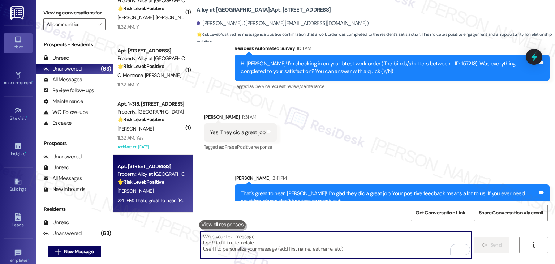
click at [330, 246] on textarea "To enrich screen reader interactions, please activate Accessibility in Grammarl…" at bounding box center [335, 244] width 271 height 27
paste textarea "We’d also really appreciate it if you could share your experience in a review, …"
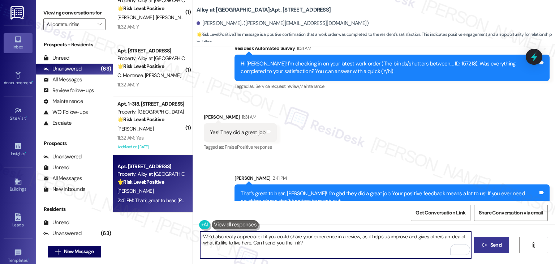
type textarea "We’d also really appreciate it if you could share your experience in a review, …"
click at [493, 243] on span "Send" at bounding box center [495, 245] width 11 height 8
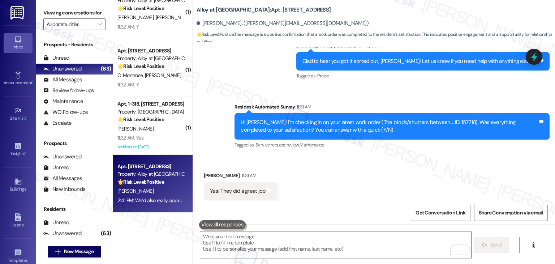
scroll to position [1022, 0]
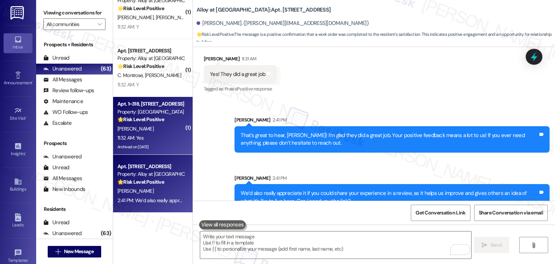
click at [161, 144] on div "Archived on [DATE]" at bounding box center [151, 146] width 68 height 9
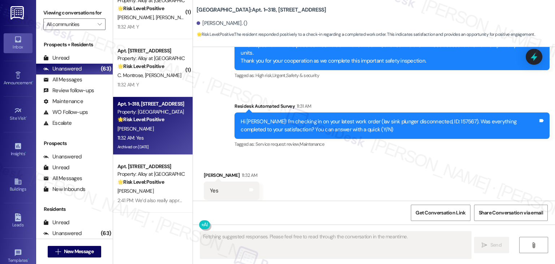
scroll to position [526, 0]
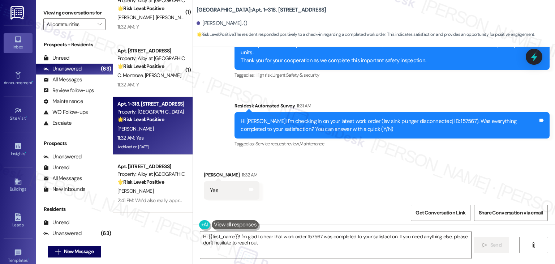
type textarea "Hi {{first_name}}! I'm glad to hear that work order 157567 was completed to you…"
click at [366, 242] on textarea "Hi {{first_name}}! I'm glad to hear that work order 157567 was completed to you…" at bounding box center [335, 244] width 271 height 27
click at [448, 243] on textarea "Hi {{first_name}}! I'm glad to hear that work order 157567 was completed to you…" at bounding box center [335, 244] width 271 height 27
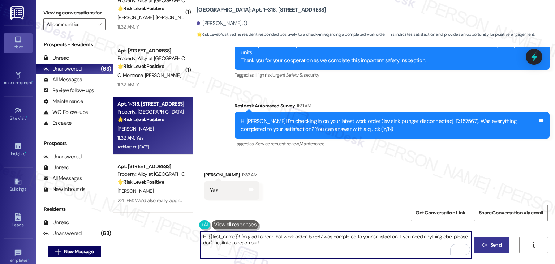
click at [477, 245] on button " Send" at bounding box center [491, 245] width 35 height 16
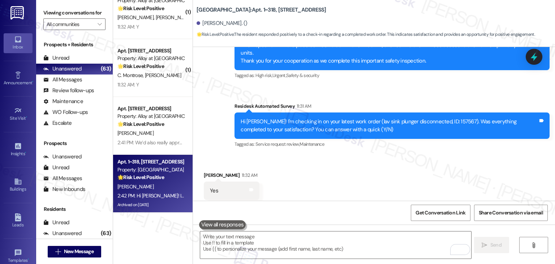
scroll to position [584, 0]
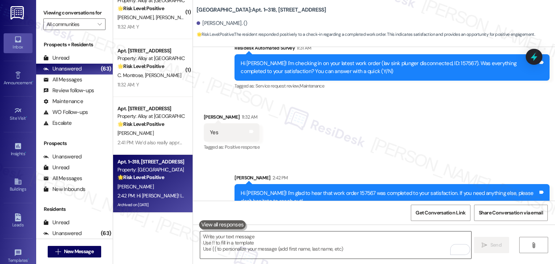
click at [340, 240] on textarea "To enrich screen reader interactions, please activate Accessibility in Grammarl…" at bounding box center [335, 244] width 271 height 27
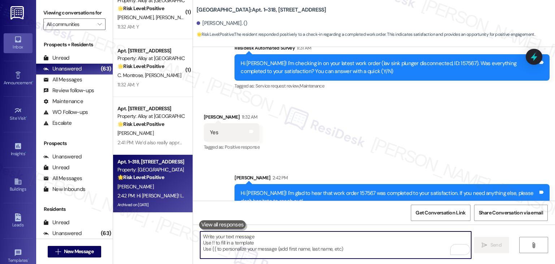
paste textarea "We’d also really appreciate it if you could share your experience in a review, …"
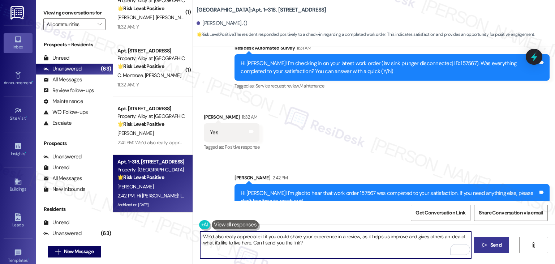
type textarea "We’d also really appreciate it if you could share your experience in a review, …"
click at [492, 246] on span "Send" at bounding box center [495, 245] width 11 height 8
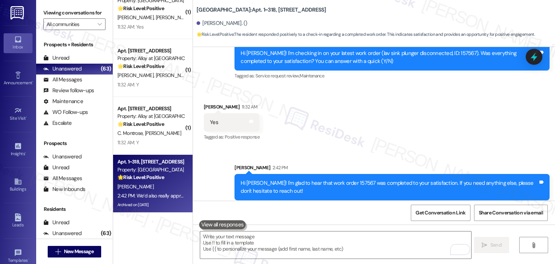
scroll to position [642, 0]
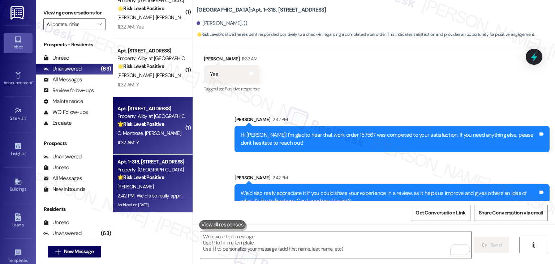
click at [162, 139] on div "11:32 AM: Y 11:32 AM: Y" at bounding box center [151, 142] width 68 height 9
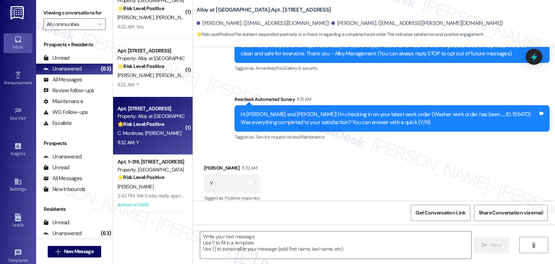
type textarea "Fetching suggested responses. Please feel free to read through the conversation…"
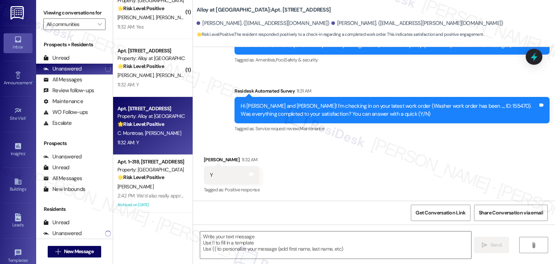
scroll to position [101, 0]
click at [249, 233] on textarea at bounding box center [335, 244] width 271 height 27
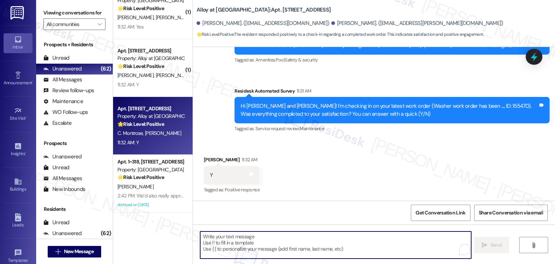
click at [251, 240] on textarea "To enrich screen reader interactions, please activate Accessibility in Grammarl…" at bounding box center [335, 244] width 271 height 27
paste textarea "Hey Onkar! I’m glad your latest work order was completed to your satisfaction. …"
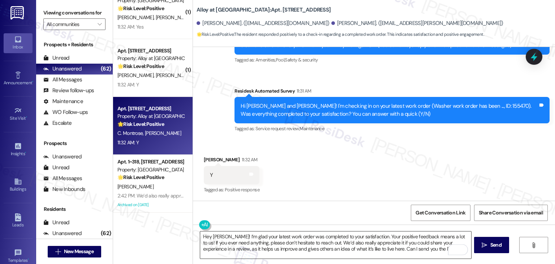
click at [308, 233] on textarea "Hey Onkar! I’m glad your latest work order was completed to your satisfaction. …" at bounding box center [335, 244] width 271 height 27
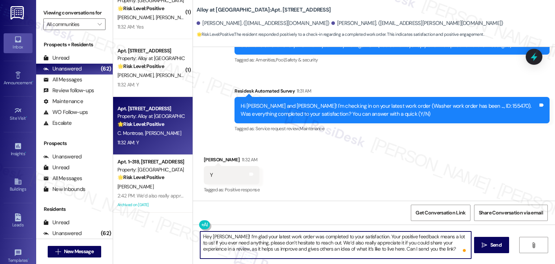
click at [214, 237] on textarea "Hey Onkar! I’m glad your latest work order was completed to your satisfaction. …" at bounding box center [335, 244] width 271 height 27
drag, startPoint x: 426, startPoint y: 251, endPoint x: 314, endPoint y: 244, distance: 111.9
click at [314, 244] on textarea "Hey Jose! I’m glad your latest work order was completed to your satisfaction. Y…" at bounding box center [335, 244] width 271 height 27
type textarea "Hey Jose! I’m glad your latest work order was completed to your satisfaction. Y…"
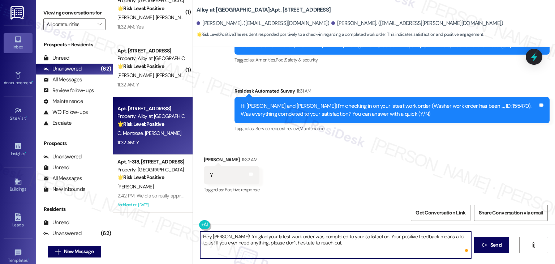
click at [360, 205] on div "Get Conversation Link Share Conversation via email" at bounding box center [374, 213] width 362 height 24
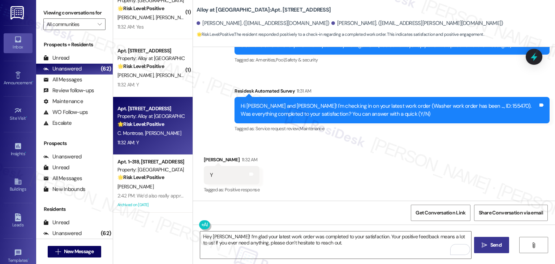
click at [491, 244] on span "Send" at bounding box center [495, 245] width 11 height 8
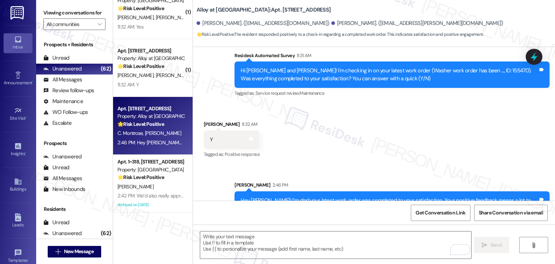
scroll to position [159, 0]
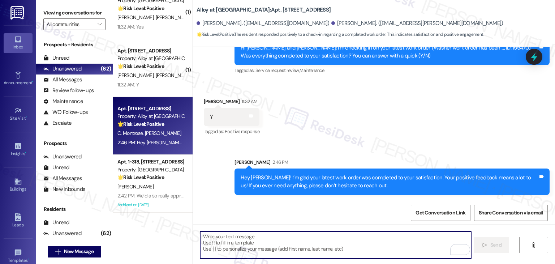
click at [317, 244] on textarea "To enrich screen reader interactions, please activate Accessibility in Grammarl…" at bounding box center [335, 244] width 271 height 27
paste textarea "We’d also really appreciate it if you could share your experience in a review, …"
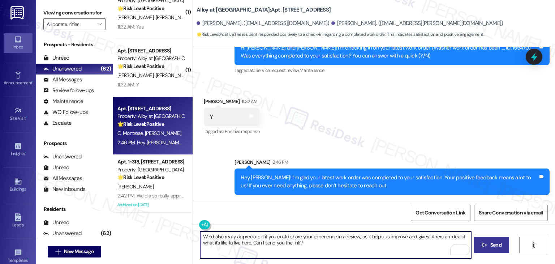
type textarea "We’d also really appreciate it if you could share your experience in a review, …"
click at [486, 244] on icon "" at bounding box center [484, 245] width 5 height 6
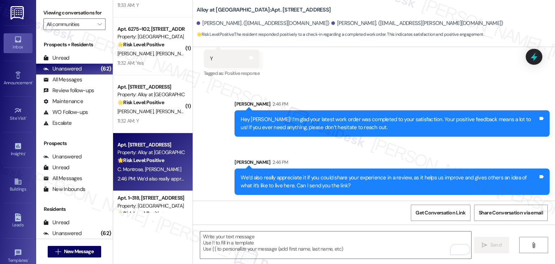
scroll to position [2607, 0]
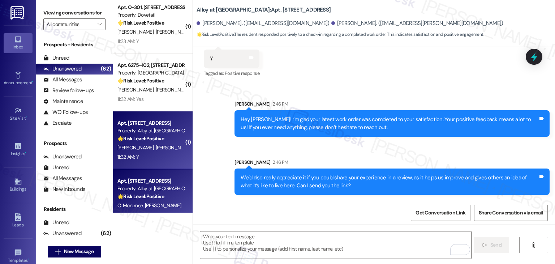
click at [150, 143] on div "S. Mckeachnie J. Mckeachnie" at bounding box center [151, 147] width 68 height 9
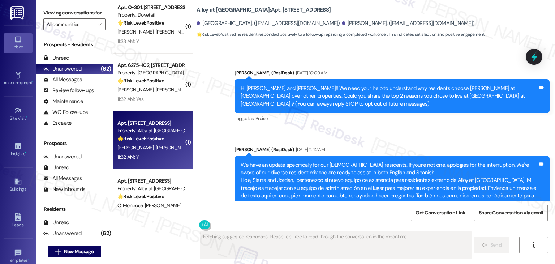
scroll to position [2971, 0]
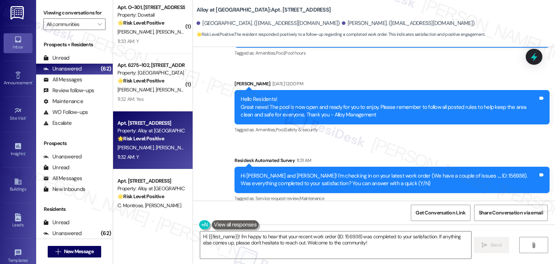
click at [320, 209] on div "Received via SMS Sierra Mckeachnie 11:32 AM Y Tags and notes Tagged as: Positiv…" at bounding box center [374, 239] width 362 height 61
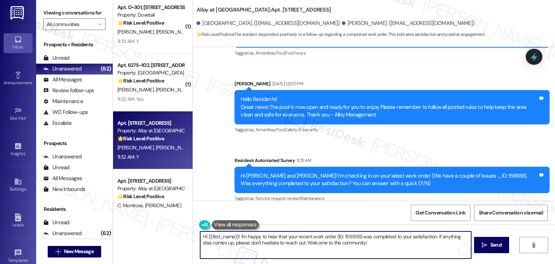
drag, startPoint x: 360, startPoint y: 244, endPoint x: 305, endPoint y: 245, distance: 54.6
click at [305, 245] on textarea "Hi {{first_name}}! I'm happy to hear that your recent work order (ID: 156938) w…" at bounding box center [335, 244] width 271 height 27
drag, startPoint x: 235, startPoint y: 235, endPoint x: 204, endPoint y: 236, distance: 30.7
click at [204, 236] on textarea "Hi {{first_name}}! I'm happy to hear that your recent work order (ID: 156938) w…" at bounding box center [335, 244] width 271 height 27
click at [309, 244] on textarea "Hi Sierra! I'm happy to hear that your recent work order (ID: 156938) was compl…" at bounding box center [335, 244] width 271 height 27
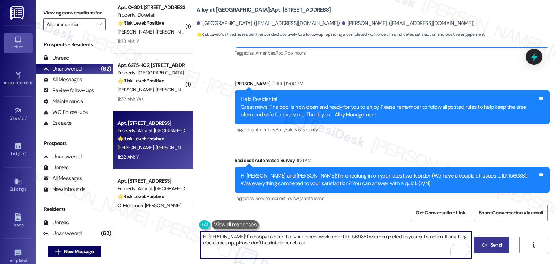
type textarea "Hi Sierra! I'm happy to hear that your recent work order (ID: 156938) was compl…"
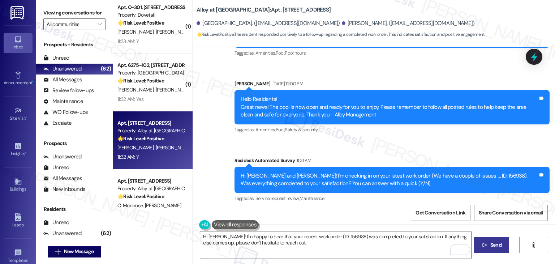
click at [487, 242] on span " Send" at bounding box center [491, 245] width 23 height 8
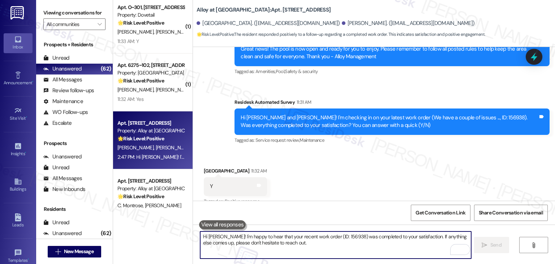
click at [280, 243] on textarea "Hi Sierra! I'm happy to hear that your recent work order (ID: 156938) was compl…" at bounding box center [335, 244] width 271 height 27
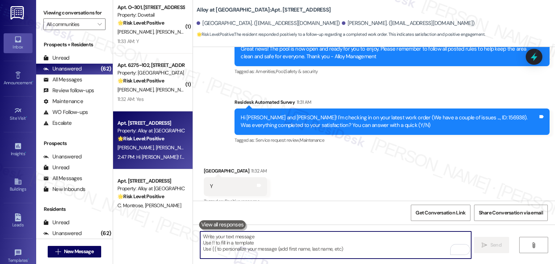
paste textarea "We’d also really appreciate it if you could share your experience in a review, …"
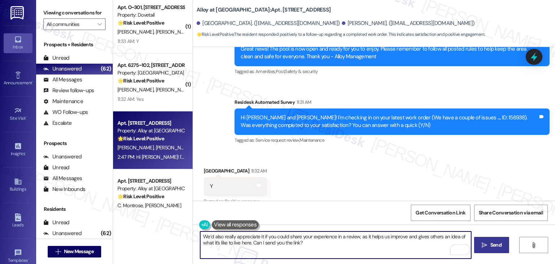
type textarea "We’d also really appreciate it if you could share your experience in a review, …"
click at [500, 243] on span "Send" at bounding box center [495, 245] width 11 height 8
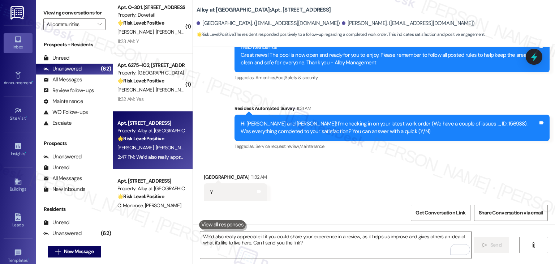
scroll to position [3087, 0]
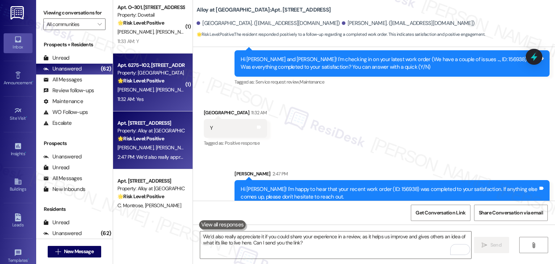
click at [155, 99] on div "11:32 AM: Yes 11:32 AM: Yes" at bounding box center [151, 99] width 68 height 9
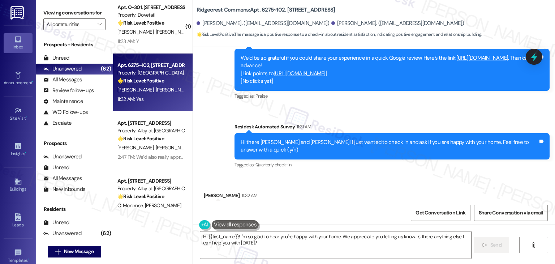
scroll to position [343, 0]
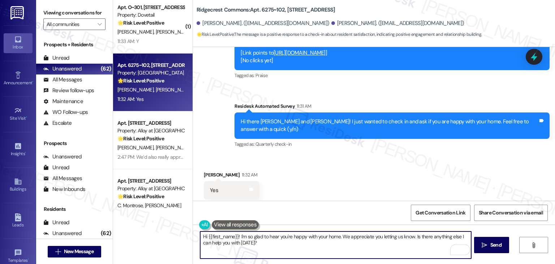
drag, startPoint x: 234, startPoint y: 237, endPoint x: 205, endPoint y: 236, distance: 29.0
click at [205, 236] on textarea "Hi {{first_name}}! I'm so glad to hear you're happy with your home. We apprecia…" at bounding box center [335, 244] width 271 height 27
click at [295, 246] on textarea "Hi Robert! I'm so glad to hear you're happy with your home. We appreciate you l…" at bounding box center [335, 244] width 271 height 27
drag, startPoint x: 393, startPoint y: 246, endPoint x: 401, endPoint y: 238, distance: 12.0
click at [401, 238] on textarea "Hi Robert! I'm so glad to hear you're happy with your home. We appreciate you l…" at bounding box center [335, 244] width 271 height 27
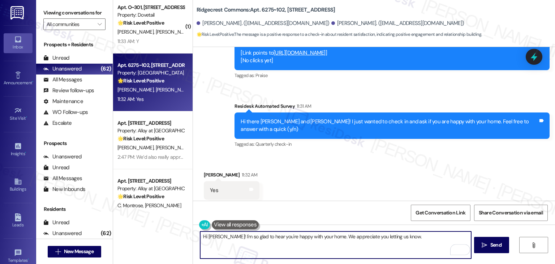
paste textarea "If you have any questions or need assistance with anything else, feel free to r…"
click at [256, 243] on textarea "Hi Robert! I'm so glad to hear you're happy with your home. We appreciate you l…" at bounding box center [335, 244] width 271 height 27
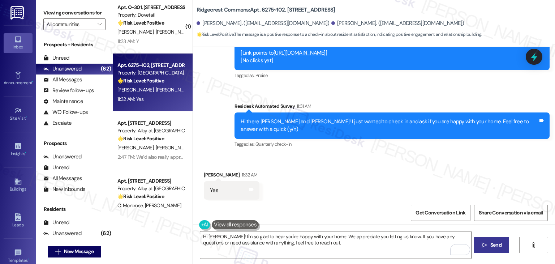
click at [488, 245] on span " Send" at bounding box center [491, 245] width 23 height 8
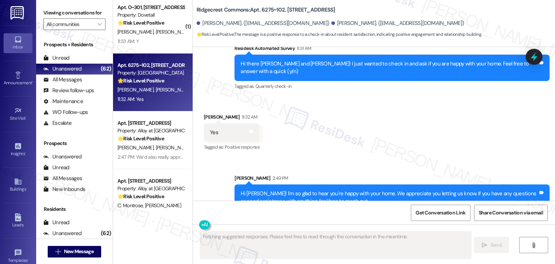
scroll to position [401, 0]
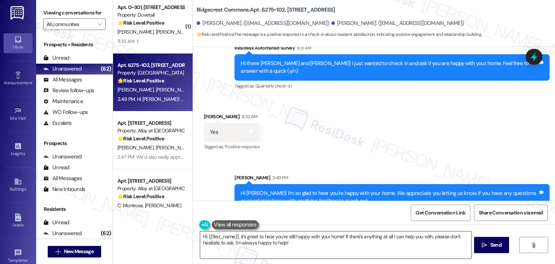
click at [308, 239] on textarea "Hi {{first_name}}, it's great to hear you're still happy with your home! If the…" at bounding box center [335, 244] width 271 height 27
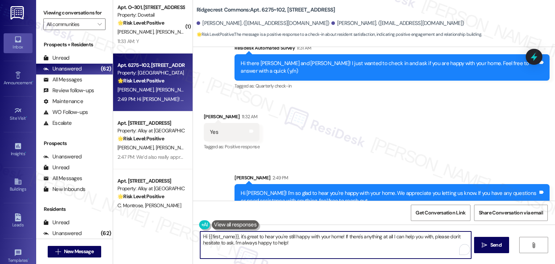
click at [308, 239] on textarea "Hi {{first_name}}, it's great to hear you're still happy with your home! If the…" at bounding box center [335, 244] width 271 height 27
paste textarea "We’d also really appreciate it if you could share your experience in a review, …"
type textarea "We’d also really appreciate it if you could share your experience in a review, …"
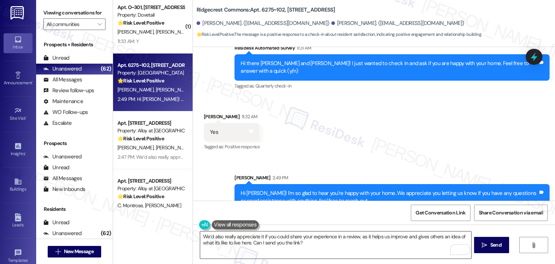
click at [316, 243] on textarea "We’d also really appreciate it if you could share your experience in a review, …" at bounding box center [335, 244] width 271 height 27
click at [487, 244] on span " Send" at bounding box center [491, 245] width 23 height 8
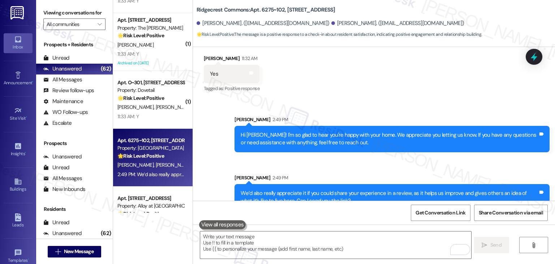
scroll to position [2498, 0]
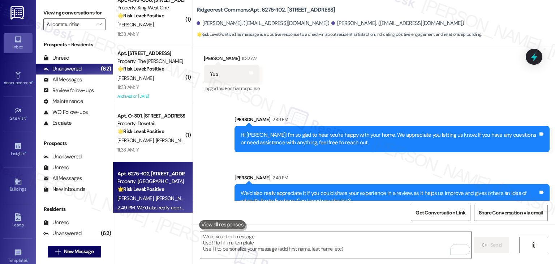
click at [145, 168] on div "Apt. 6275~102, 6185 E Medalist Ln Property: Ridgecrest Commons 🌟 Risk Level: Po…" at bounding box center [153, 191] width 80 height 58
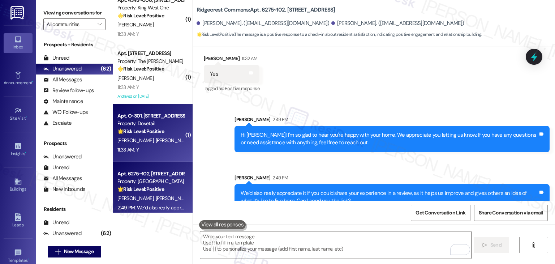
click at [145, 150] on div "11:33 AM: Y 11:33 AM: Y" at bounding box center [151, 149] width 68 height 9
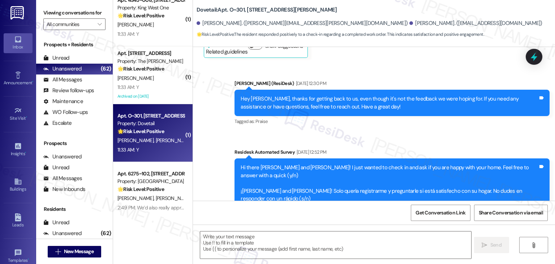
scroll to position [1107, 0]
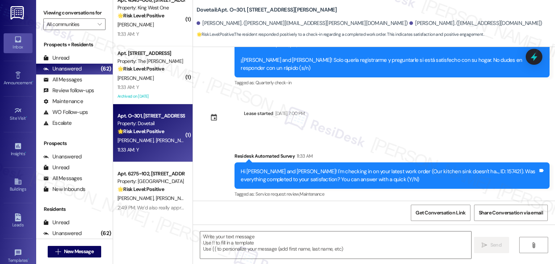
type textarea "Fetching suggested responses. Please feel free to read through the conversation…"
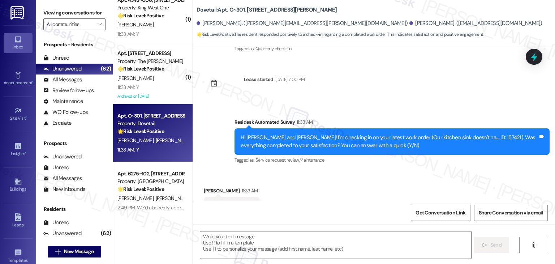
scroll to position [1107, 0]
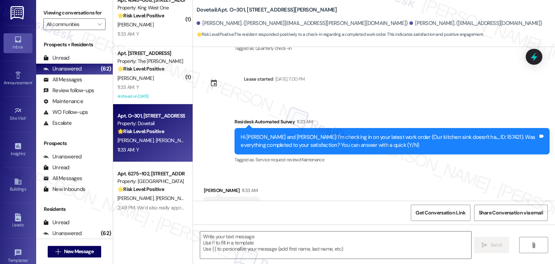
click at [323, 170] on div "Received via SMS Chloe Richards 11:33 AM Y Tags and notes Tagged as: Positive r…" at bounding box center [374, 200] width 362 height 61
click at [328, 170] on div "Received via SMS Chloe Richards 11:33 AM Y Tags and notes Tagged as: Positive r…" at bounding box center [374, 200] width 362 height 61
click at [402, 170] on div "Received via SMS Chloe Richards 11:33 AM Y Tags and notes Tagged as: Positive r…" at bounding box center [374, 200] width 362 height 61
click at [259, 240] on textarea at bounding box center [335, 244] width 271 height 27
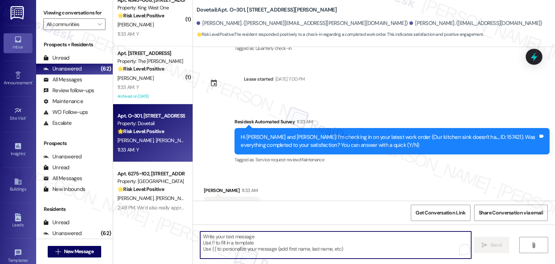
paste textarea "Hey Onkar! I’m glad your latest work order was completed to your satisfaction. …"
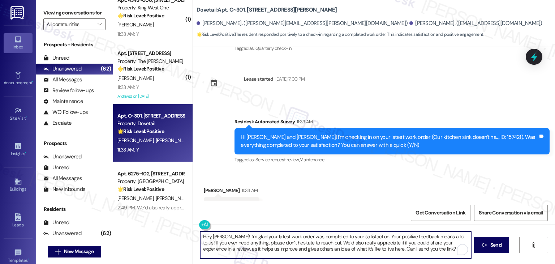
click at [213, 236] on textarea "Hey Onkar! I’m glad your latest work order was completed to your satisfaction. …" at bounding box center [335, 244] width 271 height 27
type textarea "Hey Chloe! I’m glad your latest work order was completed to your satisfaction. …"
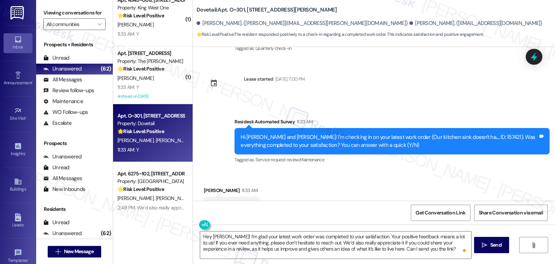
click at [376, 186] on div "Received via SMS Chloe Richards 11:33 AM Y Tags and notes Tagged as: Positive r…" at bounding box center [374, 200] width 362 height 61
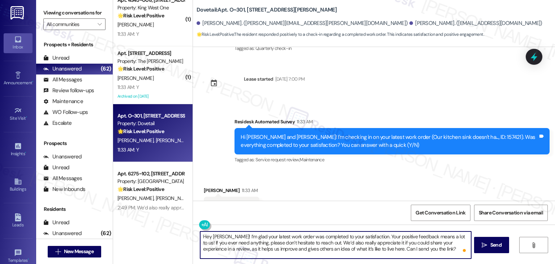
click at [431, 250] on textarea "Hey Chloe! I’m glad your latest work order was completed to your satisfaction. …" at bounding box center [335, 244] width 271 height 27
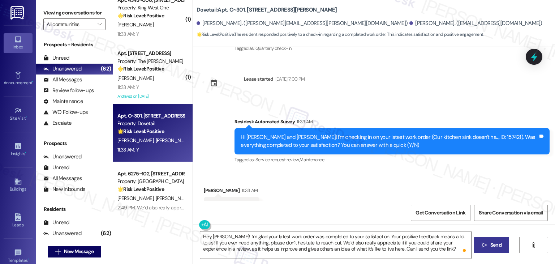
click at [490, 244] on span "Send" at bounding box center [495, 245] width 11 height 8
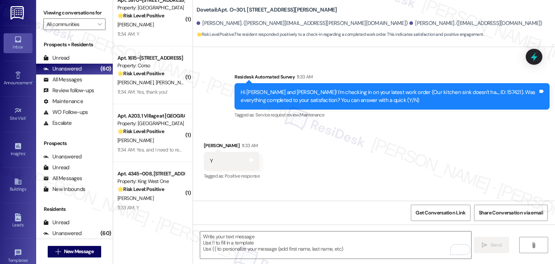
scroll to position [1173, 0]
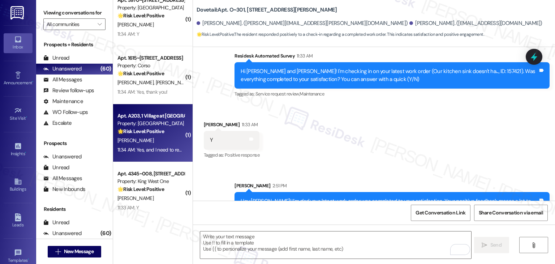
click at [160, 149] on div "11:34 AM: Yes, and I need to renew my lease for 12 months 11:34 AM: Yes, and I …" at bounding box center [177, 149] width 120 height 7
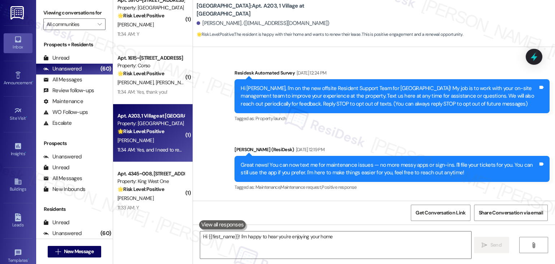
scroll to position [693, 0]
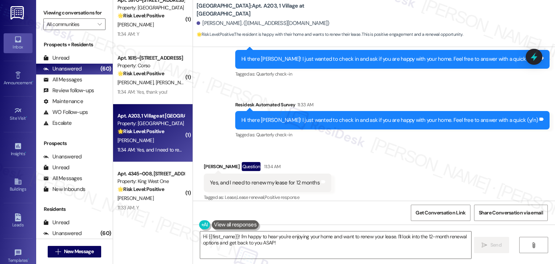
click at [456, 148] on div "Received via SMS Philip Pollacia Question 11:34 AM Yes, and I need to renew my …" at bounding box center [374, 177] width 362 height 63
click at [356, 116] on div "Hi there Philip! I just wanted to check in and ask if you are happy with your h…" at bounding box center [389, 120] width 297 height 8
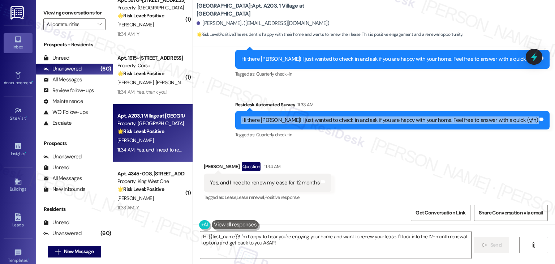
click at [356, 116] on div "Hi there Philip! I just wanted to check in and ask if you are happy with your h…" at bounding box center [389, 120] width 297 height 8
copy div "Hi there Philip! I just wanted to check in and ask if you are happy with your h…"
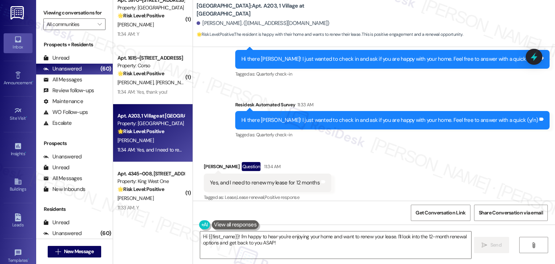
click at [243, 179] on div "Yes, and I need to renew my lease for 12 months" at bounding box center [265, 183] width 110 height 8
copy div "Yes, and I need to renew my lease for 12 months Tags and notes"
click at [301, 237] on textarea "Hi {{first_name}}! I'm happy to hear you're enjoying your home and want to rene…" at bounding box center [335, 244] width 271 height 27
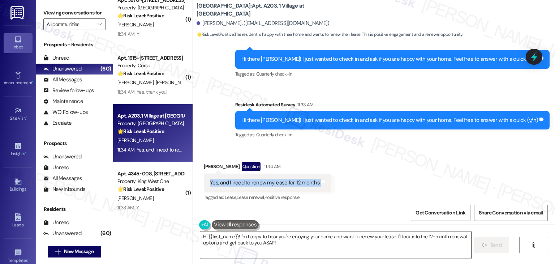
click at [301, 237] on textarea "Hi {{first_name}}! I'm happy to hear you're enjoying your home and want to rene…" at bounding box center [335, 244] width 271 height 27
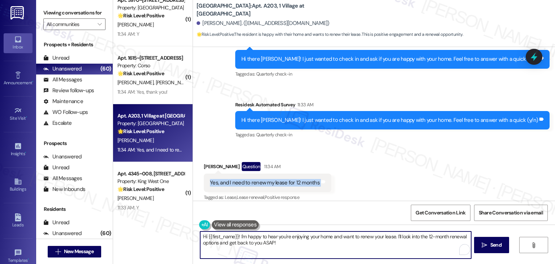
click at [301, 237] on textarea "Hi {{first_name}}! I'm happy to hear you're enjoying your home and want to rene…" at bounding box center [335, 244] width 271 height 27
paste textarea "That’s great to hear, Philip! I’ll let the site team know you’re interested in …"
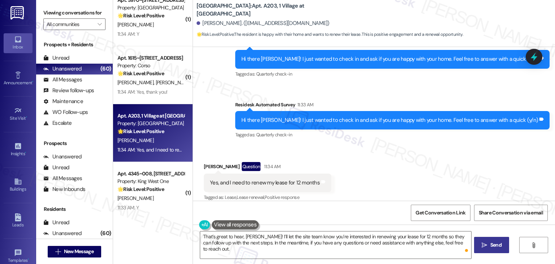
click at [489, 242] on span "Send" at bounding box center [496, 245] width 14 height 8
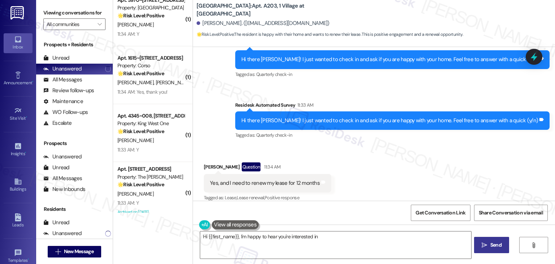
scroll to position [751, 0]
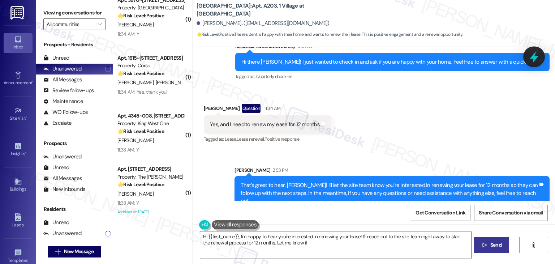
click at [531, 60] on icon at bounding box center [534, 57] width 12 height 12
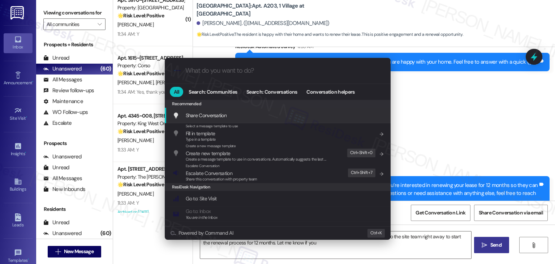
click at [216, 174] on span "Escalate Conversation" at bounding box center [209, 173] width 47 height 7
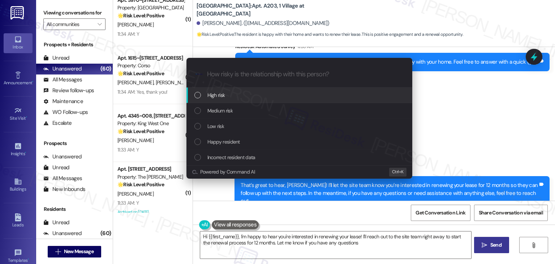
type textarea "Hi {{first_name}}, I'm happy to hear you're interested in renewing your lease! …"
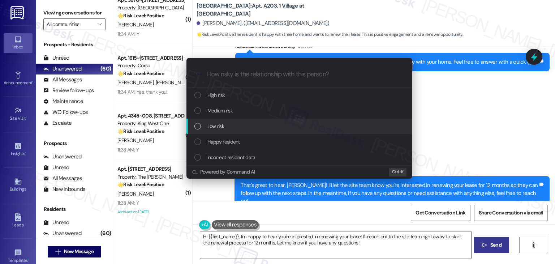
click at [195, 124] on div "List of options" at bounding box center [197, 126] width 7 height 7
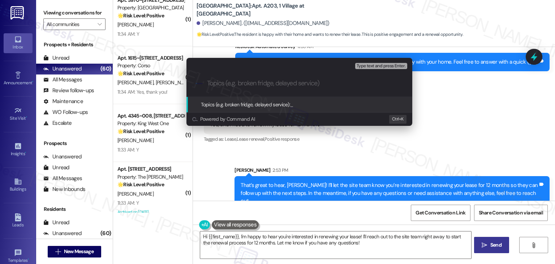
paste input "Lease Renewal Request – 12 Months"
type input "Lease Renewal Request – 12 Months"
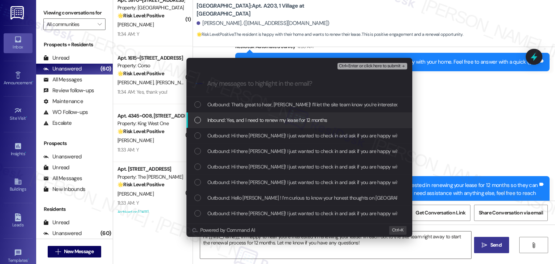
click at [198, 122] on div "List of options" at bounding box center [197, 120] width 7 height 7
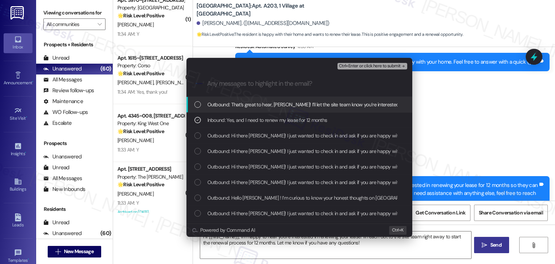
click at [360, 65] on span "Ctrl+Enter or click here to submit" at bounding box center [370, 66] width 62 height 5
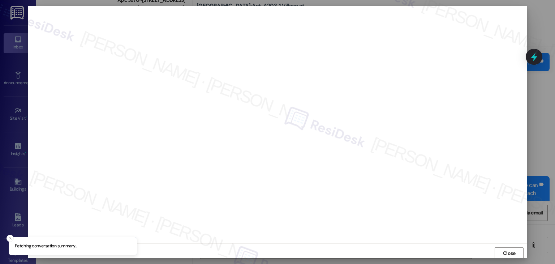
scroll to position [0, 0]
click at [509, 254] on span "Close" at bounding box center [509, 253] width 13 height 8
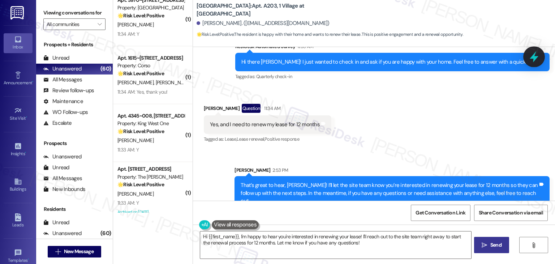
click at [536, 53] on icon at bounding box center [534, 57] width 12 height 12
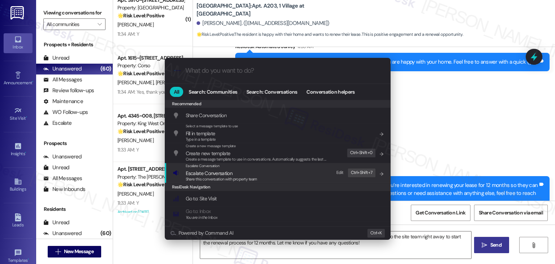
click at [240, 174] on span "Escalate Conversation" at bounding box center [222, 173] width 72 height 8
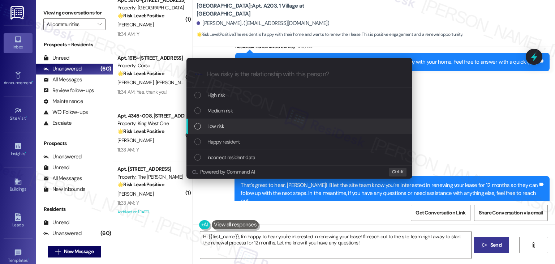
click at [197, 126] on div "List of options" at bounding box center [197, 126] width 7 height 7
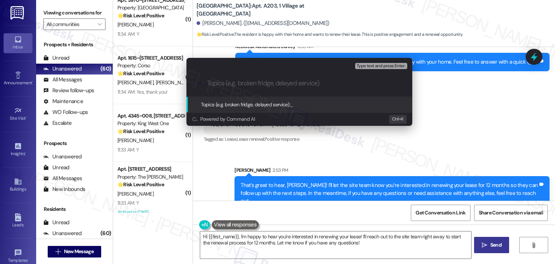
paste input "Lease Renewal Request – 12 Months"
type input "Lease Renewal Request – 12 Months"
click at [380, 69] on button "Type text and press Enter." at bounding box center [381, 66] width 52 height 7
click at [385, 66] on span "Type text and press Enter." at bounding box center [381, 66] width 49 height 5
click at [326, 86] on input "Lease Renewal Request – 12 Months" at bounding box center [302, 84] width 190 height 8
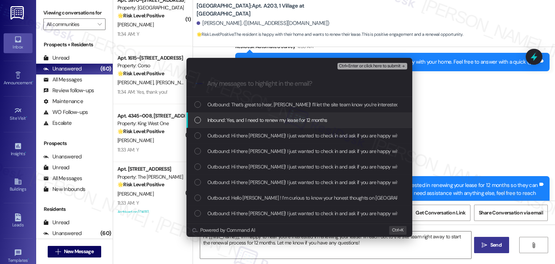
click at [199, 120] on div "List of options" at bounding box center [197, 120] width 7 height 7
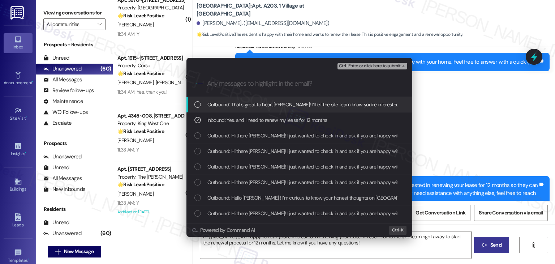
click at [366, 68] on span "Ctrl+Enter or click here to submit" at bounding box center [370, 66] width 62 height 5
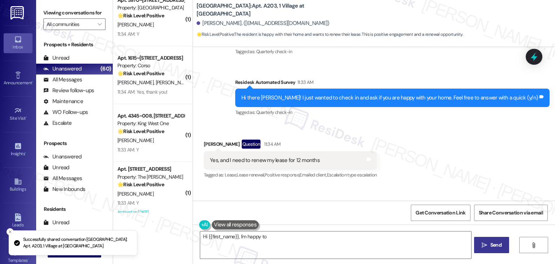
scroll to position [693, 0]
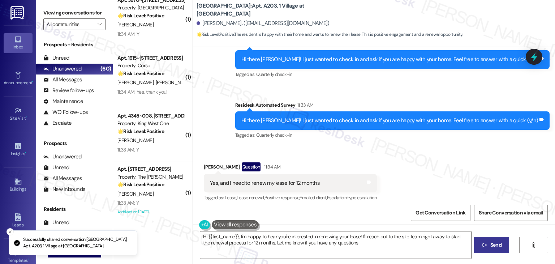
type textarea "Hi {{first_name}}, I'm happy to hear you're interested in renewing your lease! …"
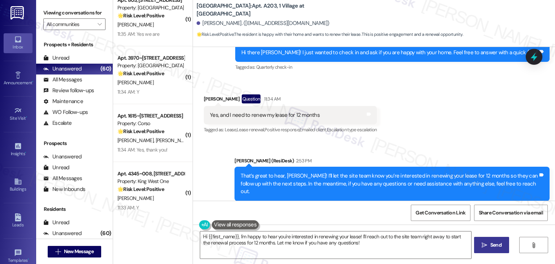
scroll to position [762, 0]
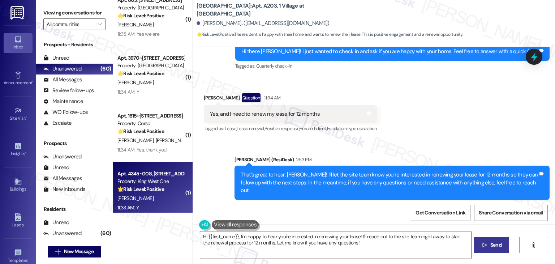
click at [151, 198] on div "[PERSON_NAME]" at bounding box center [151, 198] width 68 height 9
type textarea "Hi {{first_name}}, I'm happy to hear you're interested in renewing your lease! …"
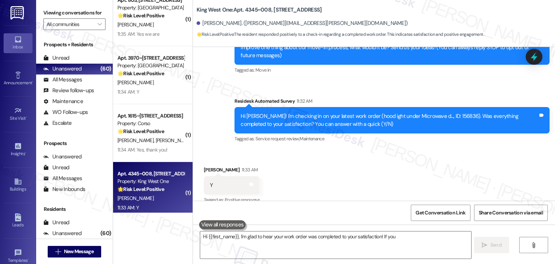
scroll to position [93, 0]
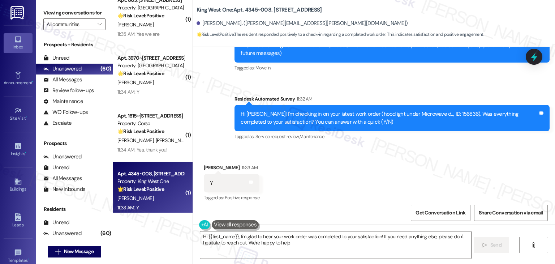
type textarea "Hi {{first_name}}, I'm glad to hear your work order was completed to your satis…"
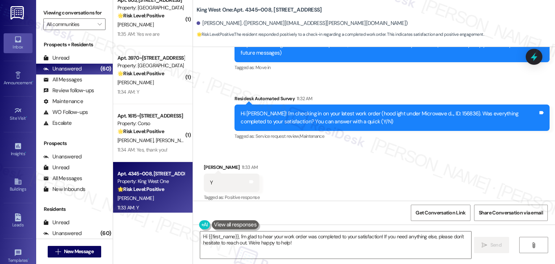
click at [342, 176] on div "Received via SMS Lucas Doeling 11:33 AM Y Tags and notes Tagged as: Positive re…" at bounding box center [374, 177] width 362 height 61
click at [367, 194] on div "Received via SMS Lucas Doeling 11:33 AM Y Tags and notes Tagged as: Positive re…" at bounding box center [374, 177] width 362 height 61
click at [425, 243] on textarea "Hi {{first_name}}, I'm glad to hear your work order was completed to your satis…" at bounding box center [335, 244] width 271 height 27
click at [490, 246] on span "Send" at bounding box center [495, 245] width 11 height 8
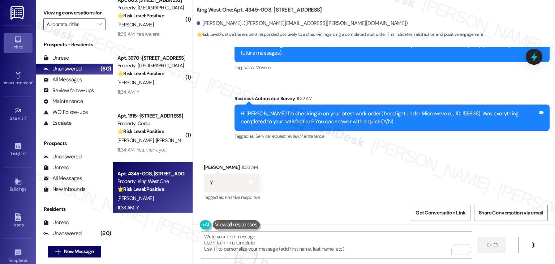
type textarea "Fetching suggested responses. Please feel free to read through the conversation…"
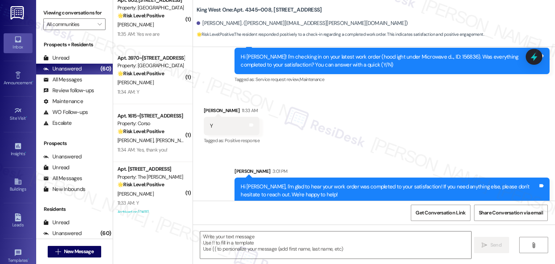
scroll to position [152, 0]
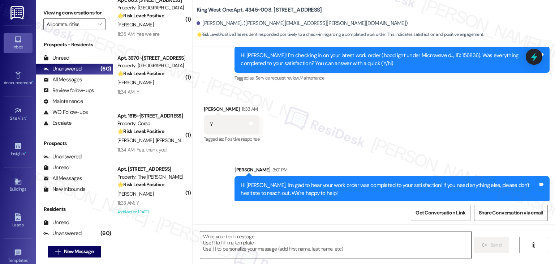
click at [267, 243] on textarea "To enrich screen reader interactions, please activate Accessibility in Grammarl…" at bounding box center [335, 244] width 271 height 27
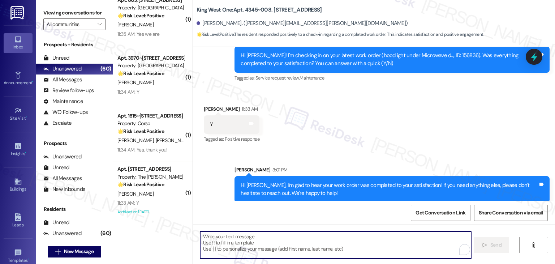
paste textarea "We’d also really appreciate it if you could share your experience in a review, …"
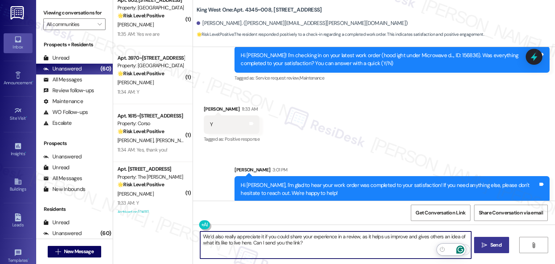
type textarea "We’d also really appreciate it if you could share your experience in a review, …"
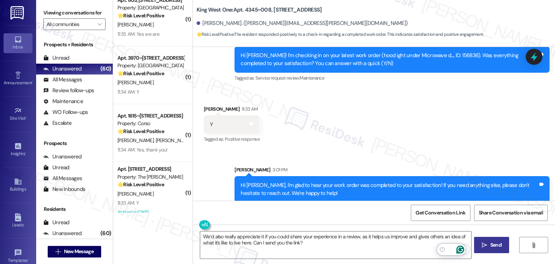
click at [482, 245] on icon "" at bounding box center [484, 245] width 5 height 6
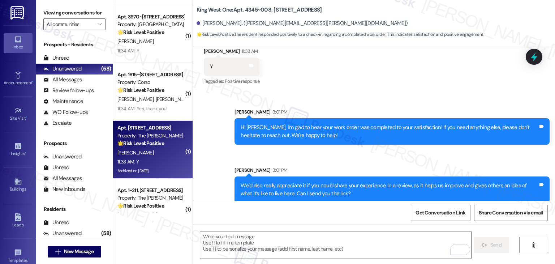
scroll to position [2570, 0]
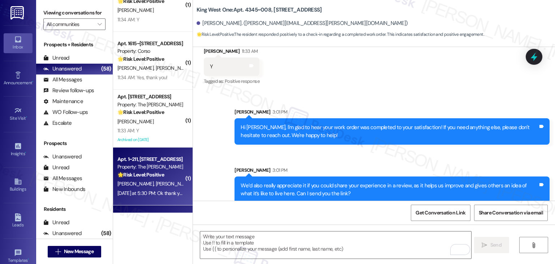
click at [163, 191] on div "Yesterday at 5:30 PM: Ok thank you so much Dottie appreciate you have a nice da…" at bounding box center [213, 193] width 192 height 7
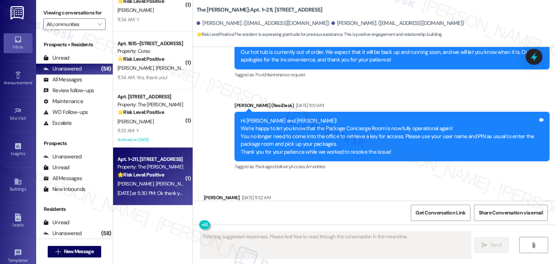
scroll to position [2907, 0]
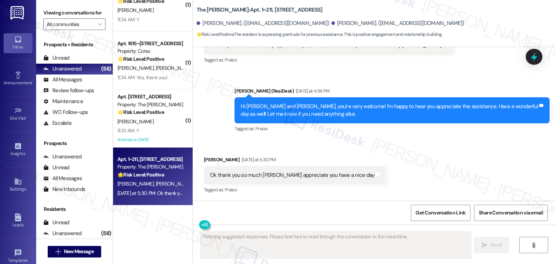
click at [408, 158] on div "Received via SMS Gilbert Floriant Yesterday at 5:30 PM Ok thank you so much Dot…" at bounding box center [374, 170] width 362 height 61
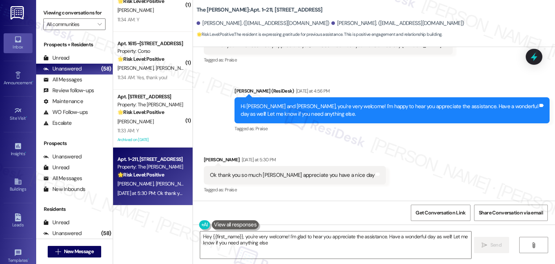
type textarea "Hey {{first_name}}, you're very welcome! I'm glad to hear you appreciate the as…"
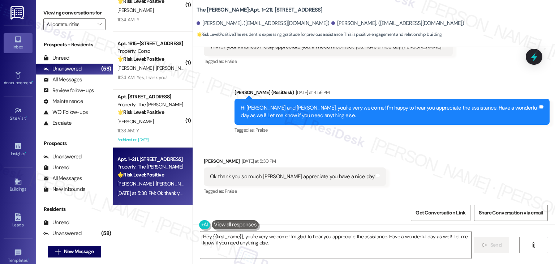
scroll to position [2907, 0]
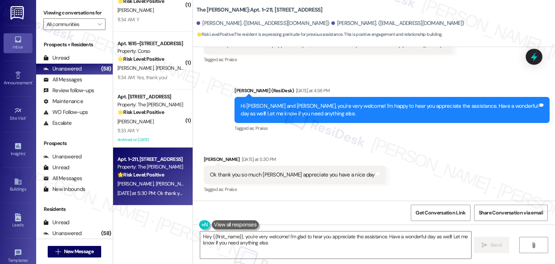
click at [409, 158] on div "Received via SMS Gilbert Floriant Yesterday at 5:30 PM Ok thank you so much Dot…" at bounding box center [374, 169] width 362 height 61
click at [444, 148] on div "Received via SMS Gilbert Floriant Yesterday at 5:30 PM Ok thank you so much Dot…" at bounding box center [374, 169] width 362 height 61
click at [453, 155] on div "Received via SMS Gilbert Floriant Yesterday at 5:30 PM Ok thank you so much Dot…" at bounding box center [374, 169] width 362 height 61
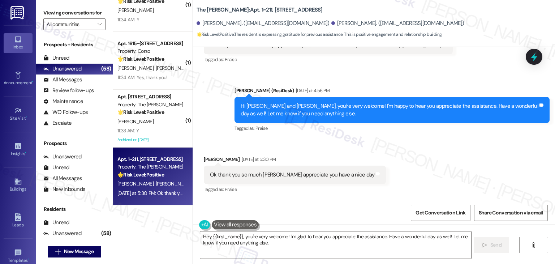
click at [453, 155] on div "Received via SMS Gilbert Floriant Yesterday at 5:30 PM Ok thank you so much Dot…" at bounding box center [374, 169] width 362 height 61
click at [445, 175] on div "Received via SMS Gilbert Floriant Yesterday at 5:30 PM Ok thank you so much Dot…" at bounding box center [374, 169] width 362 height 61
click at [529, 56] on icon at bounding box center [534, 57] width 12 height 12
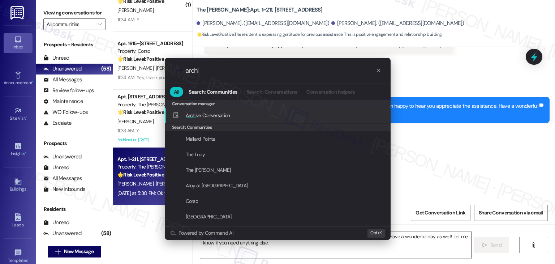
type input "archi"
click at [232, 111] on div "Archi ve Conversation Add shortcut" at bounding box center [278, 115] width 211 height 8
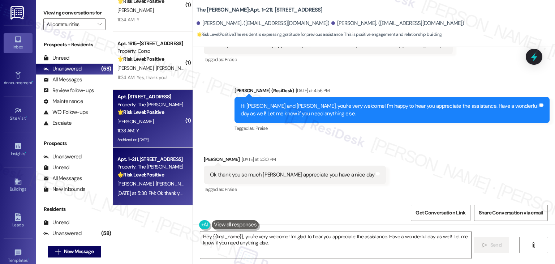
click at [146, 139] on div "Archived on [DATE]" at bounding box center [151, 139] width 68 height 9
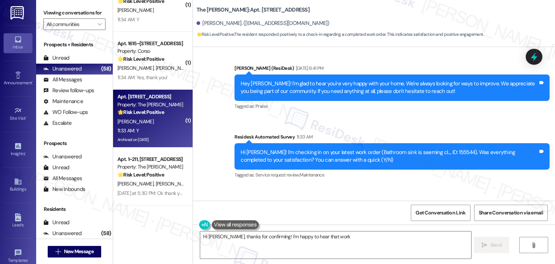
scroll to position [2159, 0]
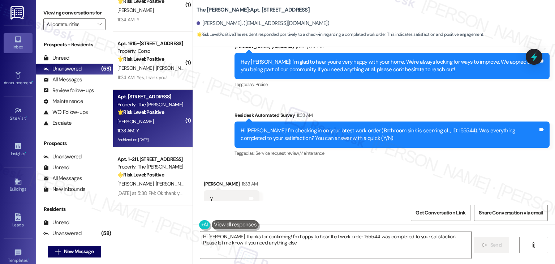
type textarea "Hi Eric, thanks for confirming! I'm happy to hear that work order 155544 was co…"
click at [415, 164] on div "Received via SMS Eric Keefe 11:33 AM Y Tags and notes Tagged as: Positive respo…" at bounding box center [374, 194] width 362 height 61
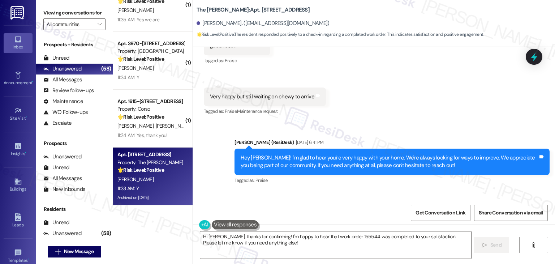
scroll to position [2160, 0]
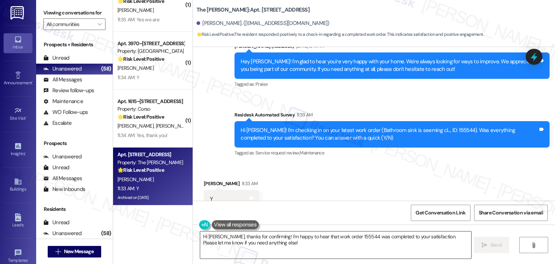
click at [401, 243] on textarea "Hi Eric, thanks for confirming! I'm happy to hear that work order 155544 was co…" at bounding box center [335, 244] width 271 height 27
click at [486, 242] on icon "" at bounding box center [484, 245] width 5 height 6
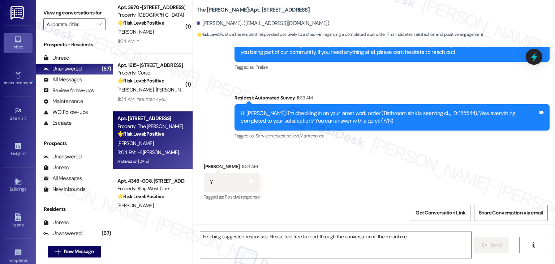
scroll to position [2218, 0]
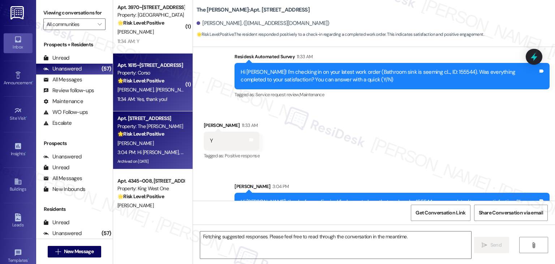
click at [125, 89] on span "[PERSON_NAME]" at bounding box center [136, 89] width 38 height 7
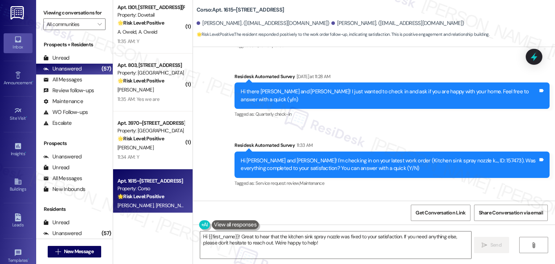
scroll to position [997, 0]
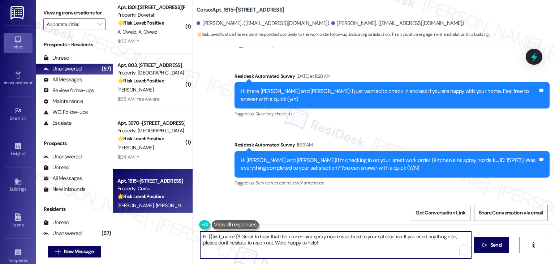
drag, startPoint x: 234, startPoint y: 236, endPoint x: 204, endPoint y: 234, distance: 30.0
click at [204, 234] on textarea "Hi {{first_name}}! Great to hear that the kitchen sink spray nozzle was fixed t…" at bounding box center [335, 244] width 271 height 27
type textarea "Hi Bailey! Great to hear that the kitchen sink spray nozzle was fixed to your s…"
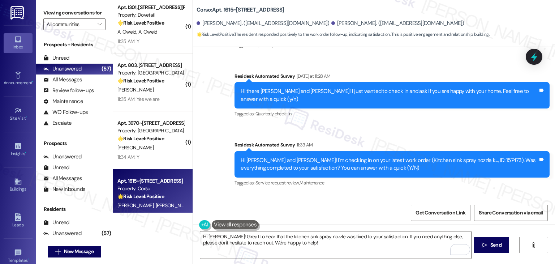
click at [349, 193] on div "Received via SMS Bailey Clarke 11:34 AM Yes, thank you! Tags and notes Tagged a…" at bounding box center [374, 223] width 362 height 61
click at [494, 246] on span "Send" at bounding box center [495, 245] width 11 height 8
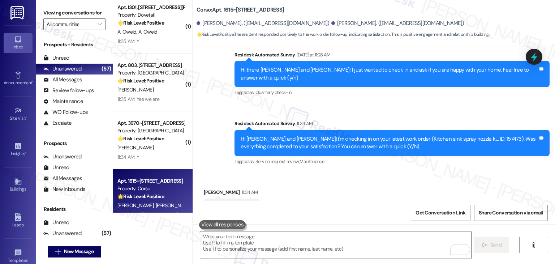
scroll to position [1055, 0]
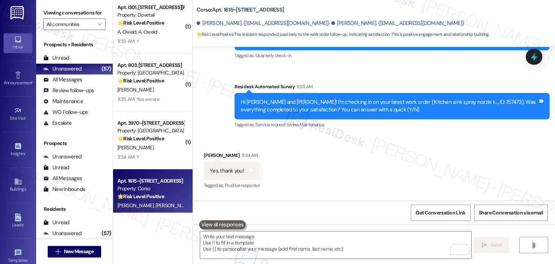
click at [351, 135] on div "Received via SMS Bailey Clarke 11:34 AM Yes, thank you! Tags and notes Tagged a…" at bounding box center [374, 165] width 362 height 61
click at [452, 135] on div "Received via SMS Bailey Clarke 11:34 AM Yes, thank you! Tags and notes Tagged a…" at bounding box center [374, 165] width 362 height 61
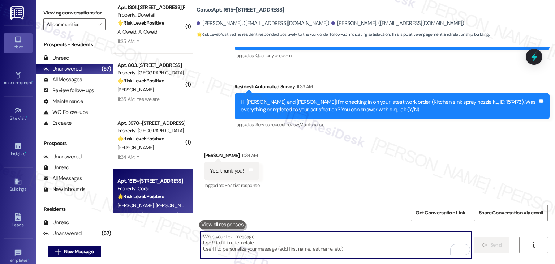
click at [321, 241] on textarea "To enrich screen reader interactions, please activate Accessibility in Grammarl…" at bounding box center [335, 244] width 271 height 27
paste textarea "We’d also really appreciate it if you could share your experience in a review, …"
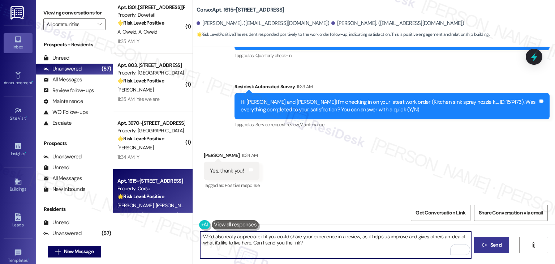
type textarea "We’d also really appreciate it if you could share your experience in a review, …"
click at [500, 246] on span "Send" at bounding box center [495, 245] width 11 height 8
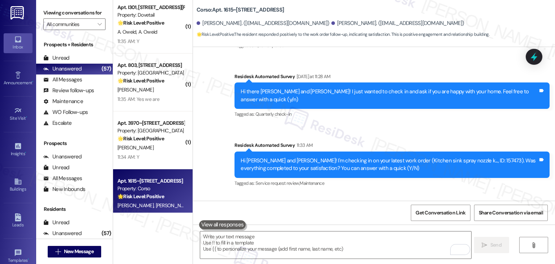
scroll to position [1113, 0]
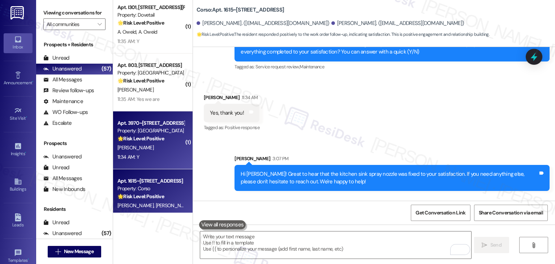
click at [151, 155] on div "11:34 AM: Y 11:34 AM: Y" at bounding box center [151, 157] width 68 height 9
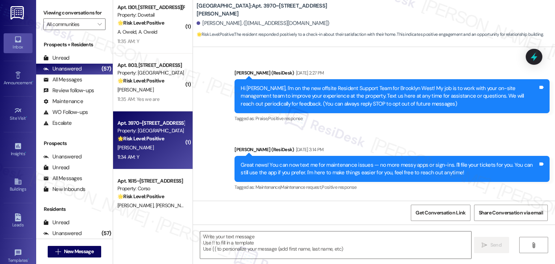
type textarea "Fetching suggested responses. Please feel free to read through the conversation…"
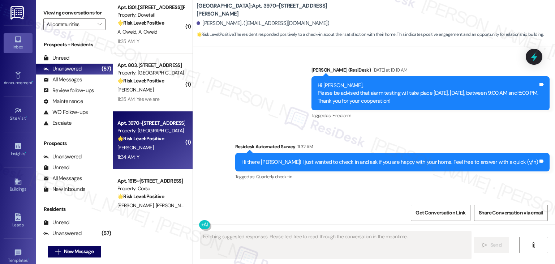
scroll to position [1422, 0]
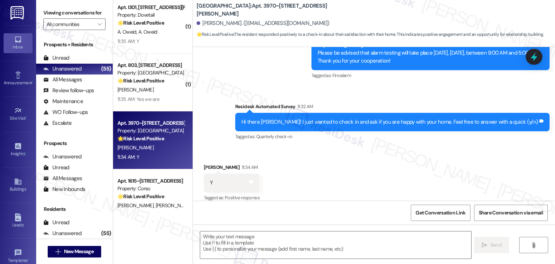
click at [288, 147] on div "Received via SMS Anna Tate 11:34 AM Y Tags and notes Tagged as: Positive respon…" at bounding box center [374, 177] width 362 height 61
click at [288, 148] on div "Received via SMS Anna Tate 11:34 AM Y Tags and notes Tagged as: Positive respon…" at bounding box center [374, 177] width 362 height 61
click at [288, 150] on div "Received via SMS Anna Tate 11:34 AM Y Tags and notes Tagged as: Positive respon…" at bounding box center [374, 177] width 362 height 61
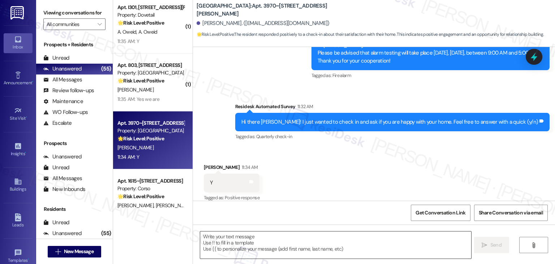
click at [246, 243] on textarea at bounding box center [335, 244] width 271 height 27
paste textarea "Hey Onkar! I’m glad your latest work order was completed to your satisfaction. …"
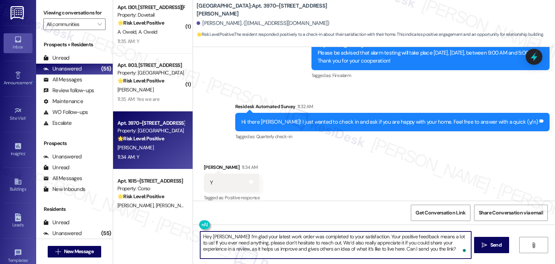
click at [216, 236] on textarea "Hey Onkar! I’m glad your latest work order was completed to your satisfaction. …" at bounding box center [335, 244] width 271 height 27
click at [389, 165] on div "Received via SMS Anna Tate 11:34 AM Y Tags and notes Tagged as: Positive respon…" at bounding box center [374, 177] width 362 height 61
drag, startPoint x: 425, startPoint y: 251, endPoint x: 251, endPoint y: 237, distance: 174.4
click at [251, 237] on textarea "Hey Anna! I’m glad your latest work order was completed to your satisfaction. Y…" at bounding box center [335, 244] width 271 height 27
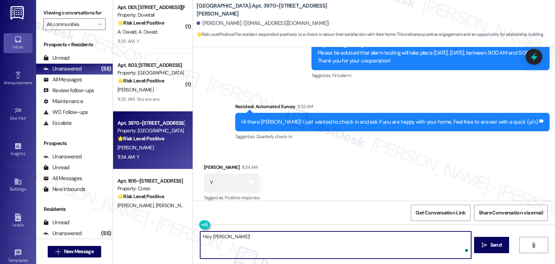
paste textarea "I'm so glad to hear you're happy with your home. We always strive to create a g…"
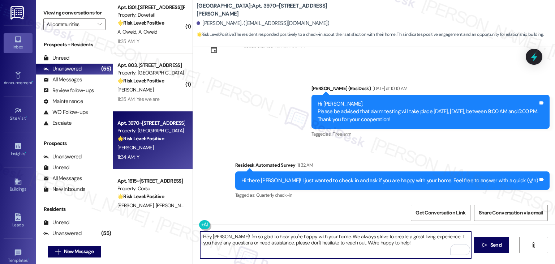
scroll to position [1422, 0]
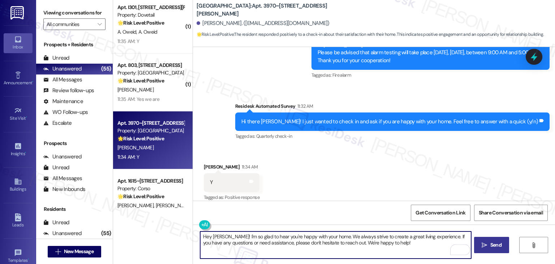
type textarea "Hey Anna! I'm so glad to hear you're happy with your home. We always strive to …"
click at [492, 243] on span "Send" at bounding box center [495, 245] width 11 height 8
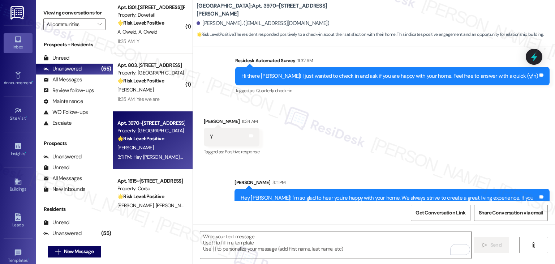
scroll to position [1480, 0]
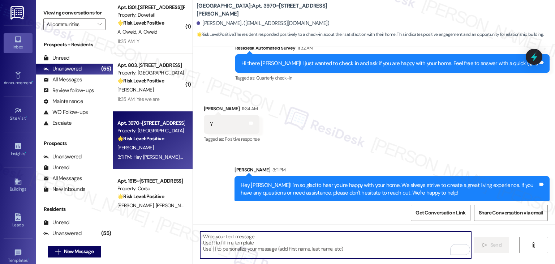
click at [317, 252] on textarea "To enrich screen reader interactions, please activate Accessibility in Grammarl…" at bounding box center [335, 244] width 271 height 27
paste textarea "We’d also really appreciate it if you could share your experience in a review, …"
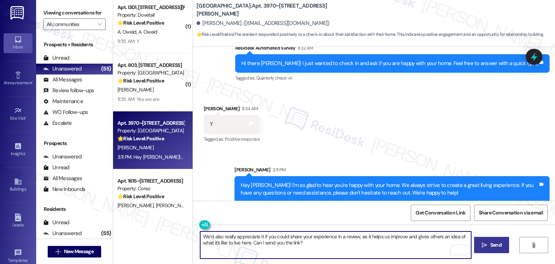
type textarea "We’d also really appreciate it if you could share your experience in a review, …"
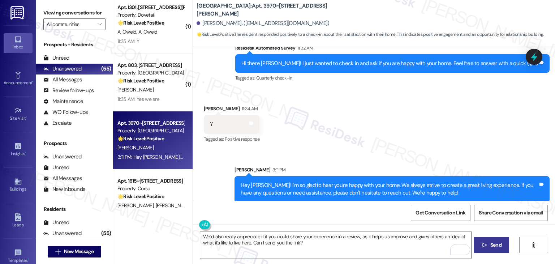
click at [495, 243] on span "Send" at bounding box center [495, 245] width 11 height 8
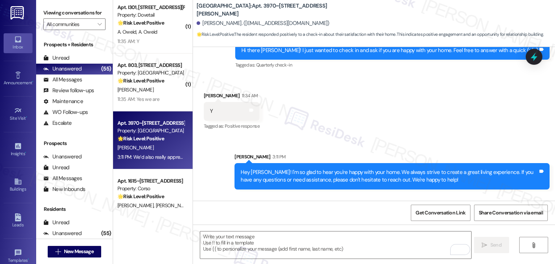
scroll to position [1538, 0]
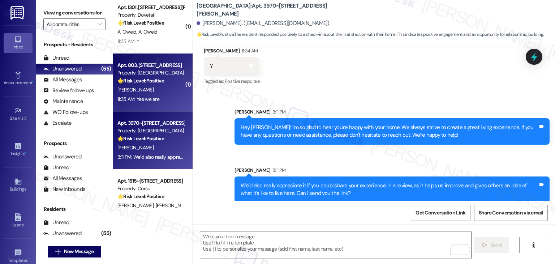
click at [137, 98] on div "11:35 AM: Yes we are 11:35 AM: Yes we are" at bounding box center [138, 99] width 42 height 7
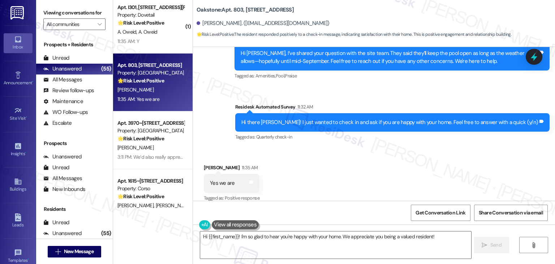
scroll to position [3783, 0]
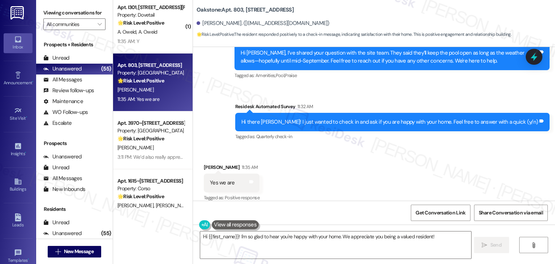
click at [370, 164] on div "Received via SMS Melanie Rust 11:35 AM Yes we are Tags and notes Tagged as: Pos…" at bounding box center [374, 177] width 362 height 61
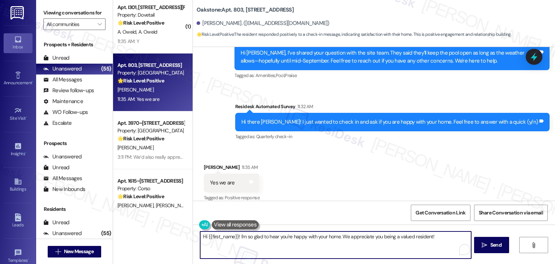
drag, startPoint x: 434, startPoint y: 236, endPoint x: 267, endPoint y: 237, distance: 166.3
click at [267, 237] on textarea "Hi {{first_name}}! I'm so glad to hear you're happy with your home. We apprecia…" at bounding box center [335, 244] width 271 height 27
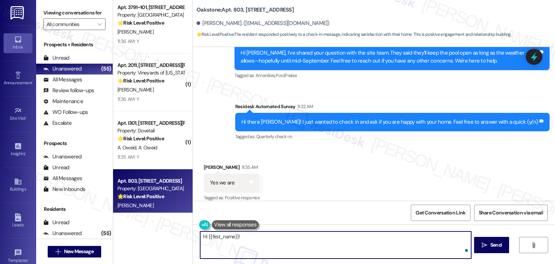
paste textarea "I'm so glad to hear you're happy with your home. We always strive to create a g…"
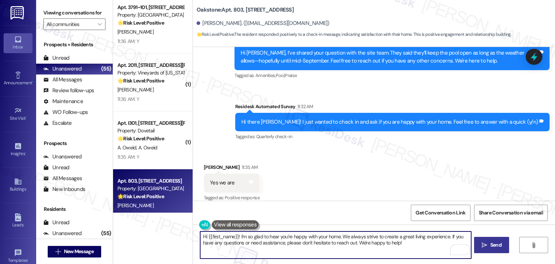
type textarea "Hi {{first_name}}! I'm so glad to hear you're happy with your home. We always s…"
click at [492, 246] on span "Send" at bounding box center [495, 245] width 11 height 8
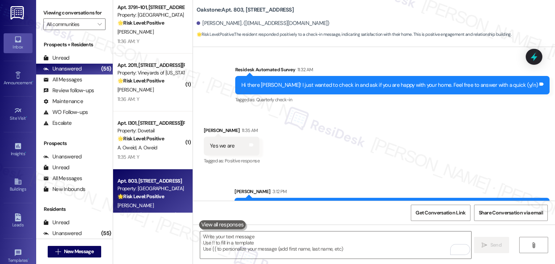
scroll to position [3841, 0]
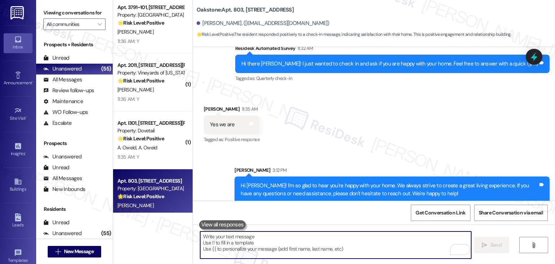
click at [299, 237] on textarea "To enrich screen reader interactions, please activate Accessibility in Grammarl…" at bounding box center [335, 244] width 271 height 27
paste textarea "We’d also really appreciate it if you could share your experience in a review, …"
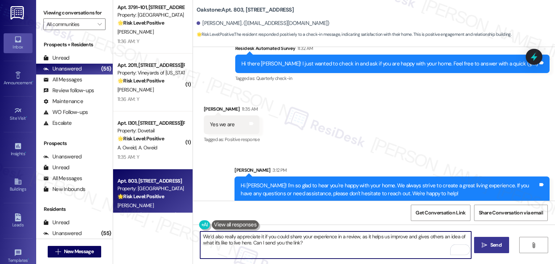
type textarea "We’d also really appreciate it if you could share your experience in a review, …"
click at [496, 243] on span "Send" at bounding box center [495, 245] width 11 height 8
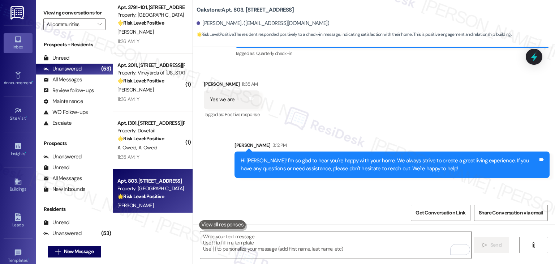
scroll to position [3899, 0]
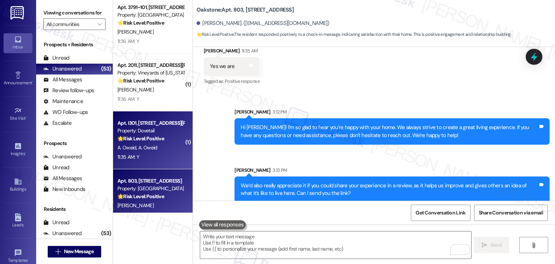
click at [153, 150] on div "A. Oweid A. Oweid" at bounding box center [151, 147] width 68 height 9
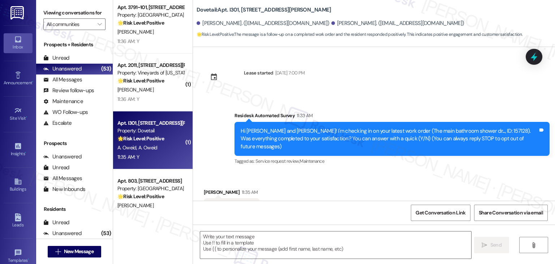
scroll to position [25, 0]
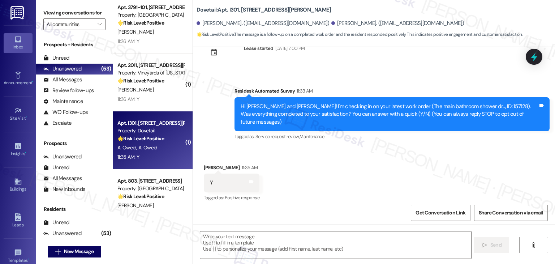
type textarea "Fetching suggested responses. Please feel free to read through the conversation…"
click at [296, 175] on div "Received via SMS Amina Oweid 11:35 AM Y Tags and notes Tagged as: Positive resp…" at bounding box center [374, 177] width 362 height 61
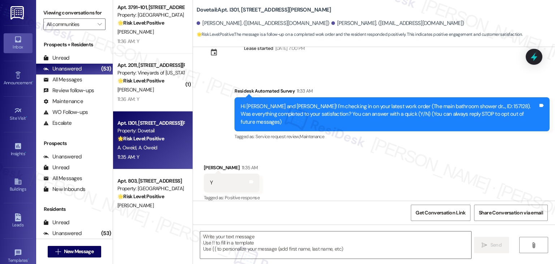
click at [296, 175] on div "Received via SMS Amina Oweid 11:35 AM Y Tags and notes Tagged as: Positive resp…" at bounding box center [374, 177] width 362 height 61
click at [314, 188] on div "Received via SMS Amina Oweid 11:35 AM Y Tags and notes Tagged as: Positive resp…" at bounding box center [374, 177] width 362 height 61
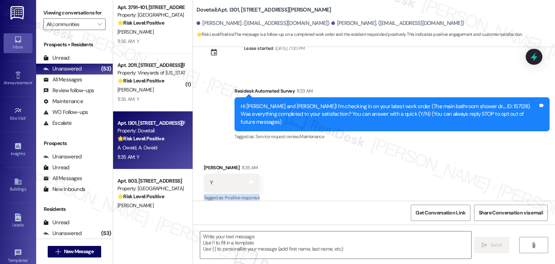
click at [314, 175] on div "Received via SMS Amina Oweid 11:35 AM Y Tags and notes Tagged as: Positive resp…" at bounding box center [374, 177] width 362 height 61
click at [255, 242] on textarea at bounding box center [335, 244] width 271 height 27
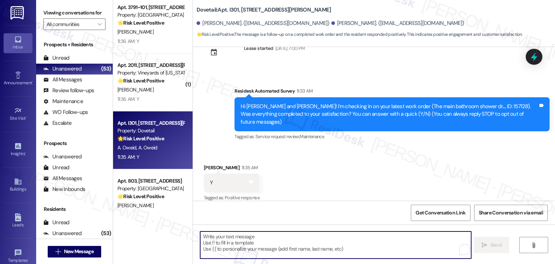
paste textarea "Hey Onkar! I’m glad your latest work order was completed to your satisfaction. …"
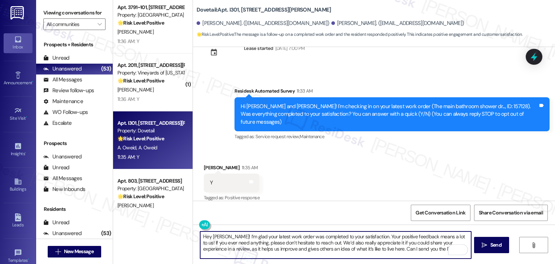
click at [216, 237] on textarea "Hey Onkar! I’m glad your latest work order was completed to your satisfaction. …" at bounding box center [335, 244] width 271 height 27
drag, startPoint x: 420, startPoint y: 250, endPoint x: 315, endPoint y: 243, distance: 105.8
click at [315, 243] on textarea "Hey Amina! I’m glad your latest work order was completed to your satisfaction. …" at bounding box center [335, 244] width 271 height 27
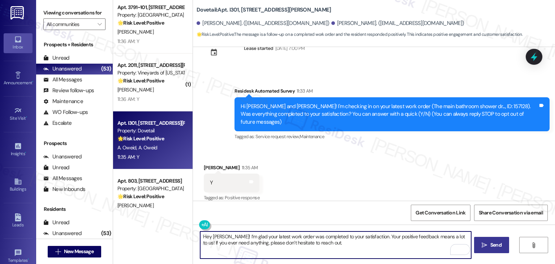
type textarea "Hey Amina! I’m glad your latest work order was completed to your satisfaction. …"
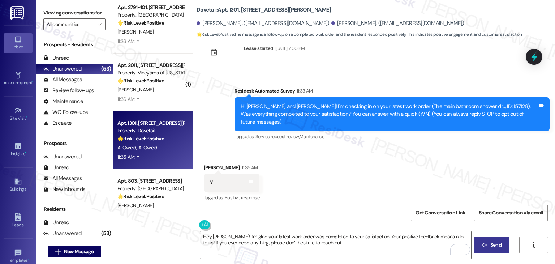
click at [490, 245] on span "Send" at bounding box center [495, 245] width 11 height 8
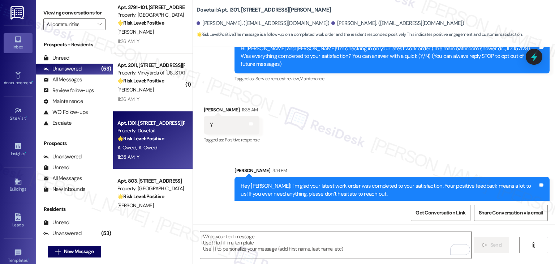
scroll to position [83, 0]
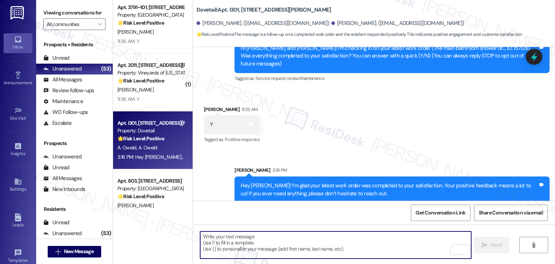
click at [300, 247] on textarea "To enrich screen reader interactions, please activate Accessibility in Grammarl…" at bounding box center [335, 244] width 271 height 27
paste textarea "We’d also really appreciate it if you could share your experience in a review, …"
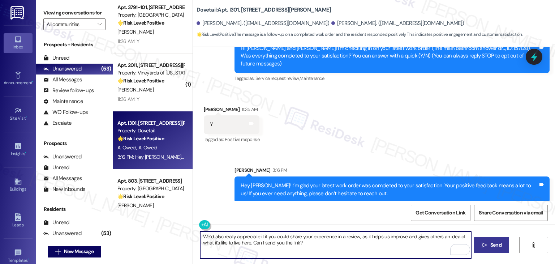
type textarea "We’d also really appreciate it if you could share your experience in a review, …"
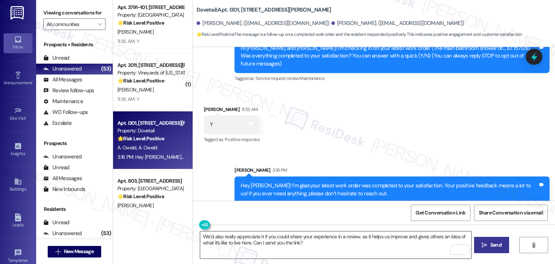
click at [363, 245] on textarea "We’d also really appreciate it if you could share your experience in a review, …" at bounding box center [335, 244] width 271 height 27
click at [497, 240] on button " Send" at bounding box center [491, 245] width 35 height 16
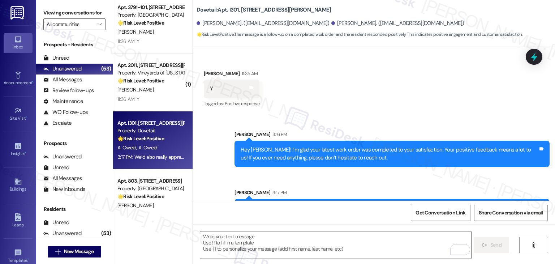
scroll to position [141, 0]
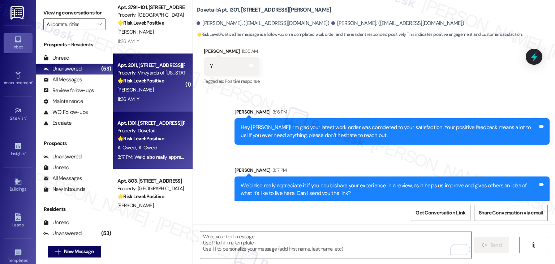
click at [142, 100] on div "11:36 AM: Y 11:36 AM: Y" at bounding box center [151, 99] width 68 height 9
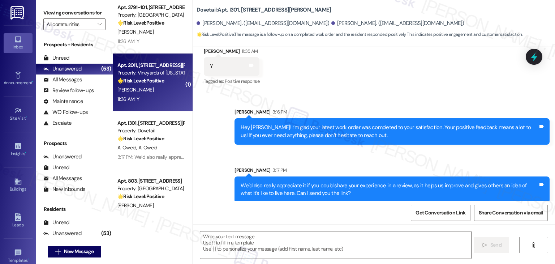
type textarea "Fetching suggested responses. Please feel free to read through the conversation…"
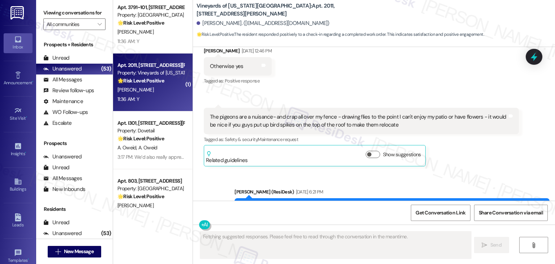
scroll to position [1771, 0]
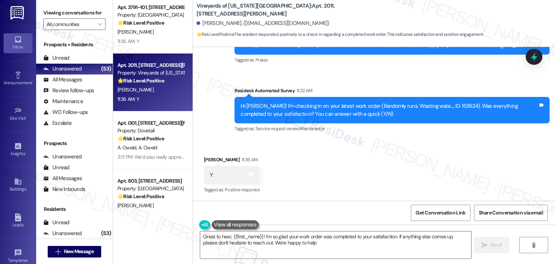
type textarea "Great to hear, {{first_name}}! I'm so glad your work order was completed to you…"
click at [339, 160] on div "Received via SMS Michele Wiesemann 11:36 AM Y Tags and notes Tagged as: Positiv…" at bounding box center [374, 170] width 362 height 61
click at [352, 185] on div "Received via SMS Michele Wiesemann 11:36 AM Y Tags and notes Tagged as: Positiv…" at bounding box center [374, 170] width 362 height 61
click at [421, 243] on textarea "Great to hear, {{first_name}}! I'm so glad your work order was completed to you…" at bounding box center [335, 244] width 271 height 27
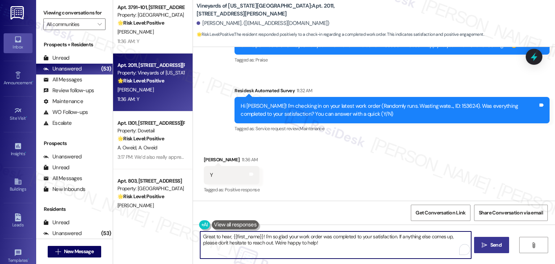
click at [501, 244] on span "Send" at bounding box center [495, 245] width 11 height 8
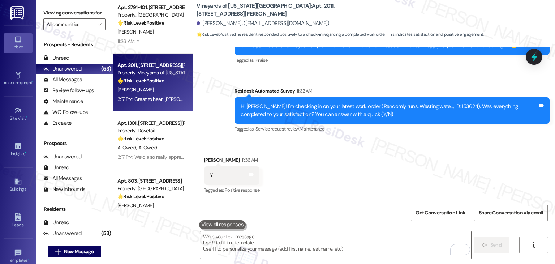
scroll to position [1829, 0]
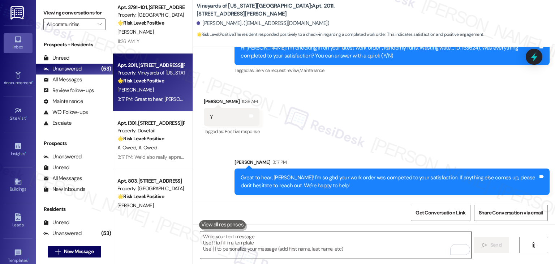
click at [301, 246] on textarea "To enrich screen reader interactions, please activate Accessibility in Grammarl…" at bounding box center [335, 244] width 271 height 27
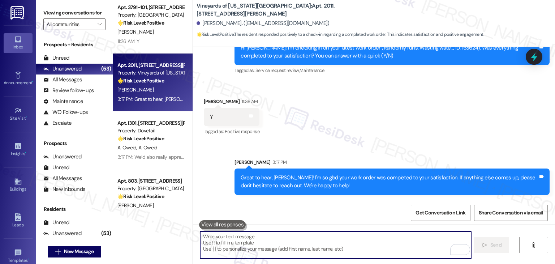
paste textarea "We’d also really appreciate it if you could share your experience in a review, …"
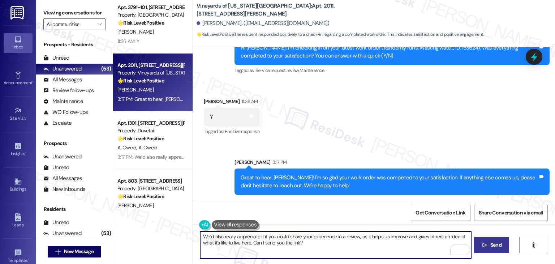
type textarea "We’d also really appreciate it if you could share your experience in a review, …"
click at [496, 245] on span "Send" at bounding box center [495, 245] width 11 height 8
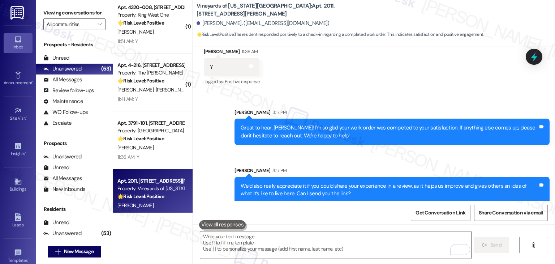
scroll to position [1887, 0]
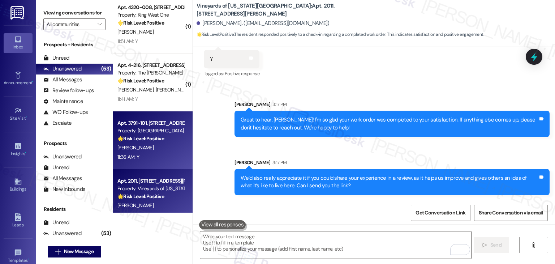
click at [139, 157] on div "11:36 AM: Y 11:36 AM: Y" at bounding box center [151, 157] width 68 height 9
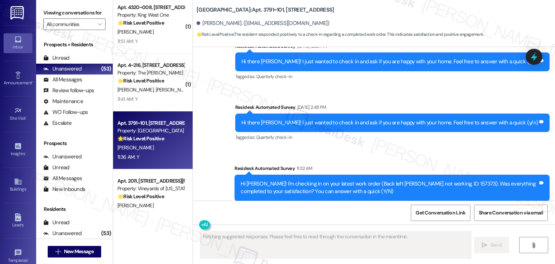
scroll to position [1098, 0]
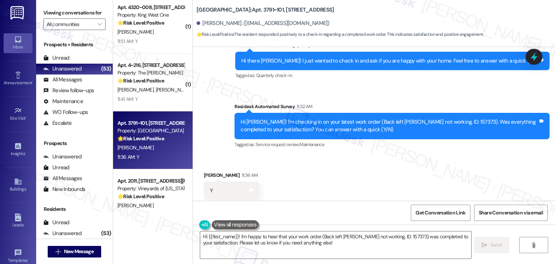
click at [359, 187] on div "Received via SMS Brittney Howard 11:36 AM Y Tags and notes Tagged as: Positive …" at bounding box center [374, 185] width 362 height 61
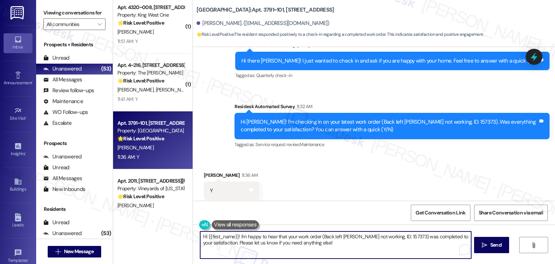
drag, startPoint x: 380, startPoint y: 237, endPoint x: 325, endPoint y: 235, distance: 55.0
click at [325, 235] on textarea "Hi {{first_name}}! I'm happy to hear that your work order (Back left Bruner not…" at bounding box center [335, 244] width 271 height 27
click at [297, 246] on textarea "Hi {{first_name}}! I'm happy to hear that your work order (ID: 157373) was comp…" at bounding box center [335, 244] width 271 height 27
type textarea "Hi {{first_name}}! I'm happy to hear that your work order (ID: 157373) was comp…"
click at [492, 243] on span "Send" at bounding box center [495, 245] width 11 height 8
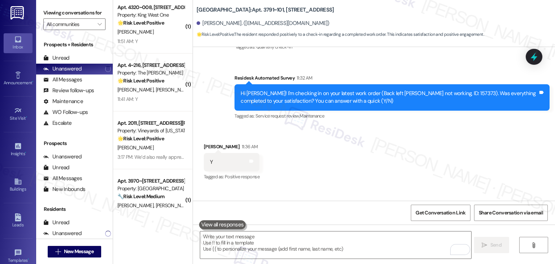
scroll to position [1157, 0]
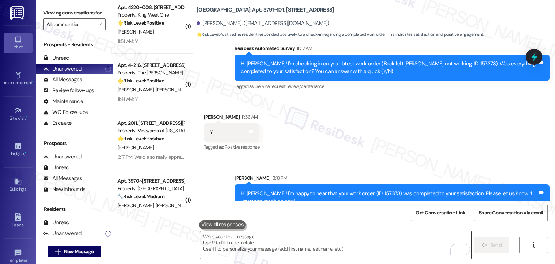
click at [275, 246] on textarea "To enrich screen reader interactions, please activate Accessibility in Grammarl…" at bounding box center [335, 244] width 271 height 27
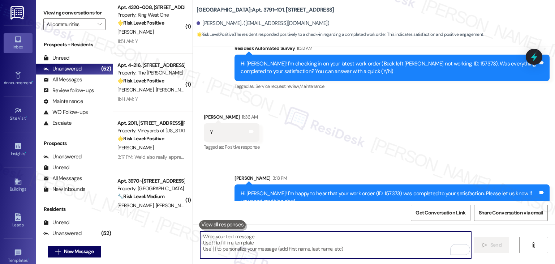
paste textarea "We’d also really appreciate it if you could share your experience in a review, …"
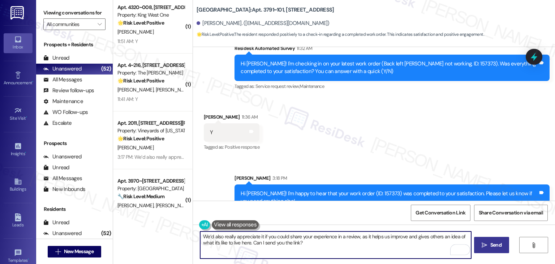
type textarea "We’d also really appreciate it if you could share your experience in a review, …"
click at [490, 246] on span "Send" at bounding box center [495, 245] width 11 height 8
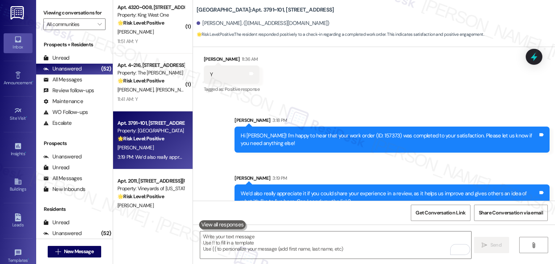
scroll to position [1215, 0]
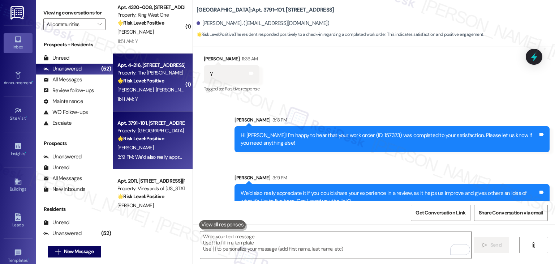
click at [156, 88] on span "C. Grier" at bounding box center [174, 89] width 36 height 7
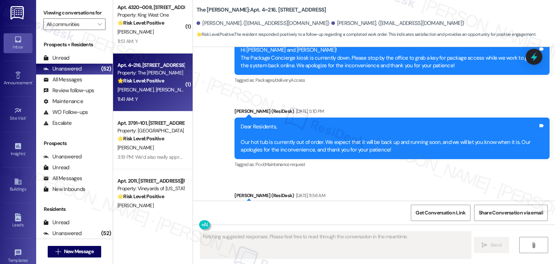
scroll to position [737, 0]
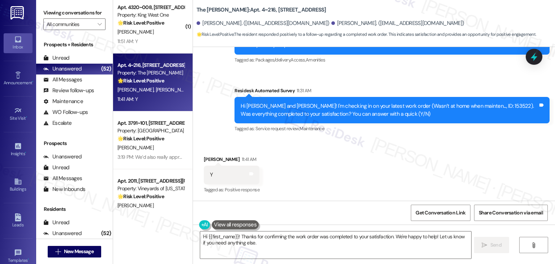
click at [364, 173] on div "Received via SMS Kaleb Grier 11:41 AM Y Tags and notes Tagged as: Positive resp…" at bounding box center [374, 169] width 362 height 61
click at [240, 237] on textarea "Hi {{first_name}}! Thanks for confirming the work order was completed to your s…" at bounding box center [335, 244] width 271 height 27
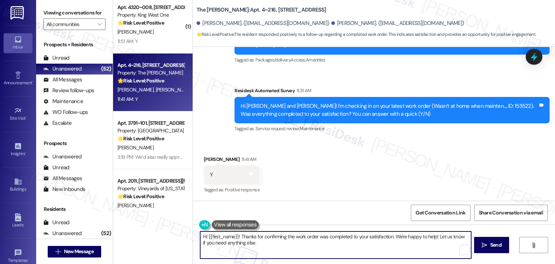
click at [240, 237] on textarea "Hi {{first_name}}! Thanks for confirming the work order was completed to your s…" at bounding box center [335, 244] width 271 height 27
paste textarea "ey Onkar! I’m glad your latest work order was completed to your satisfaction. Y…"
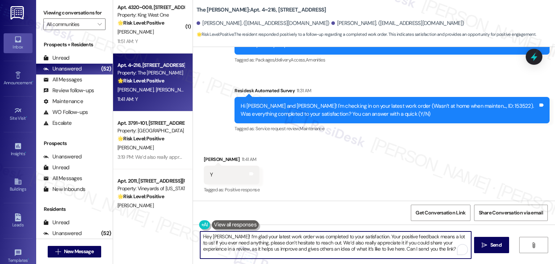
click at [215, 236] on textarea "Hey Onkar! I’m glad your latest work order was completed to your satisfaction. …" at bounding box center [335, 244] width 271 height 27
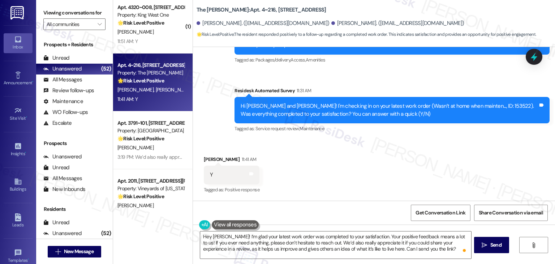
click at [317, 172] on div "Received via SMS Kaleb Grier 11:41 AM Y Tags and notes Tagged as: Positive resp…" at bounding box center [374, 169] width 362 height 61
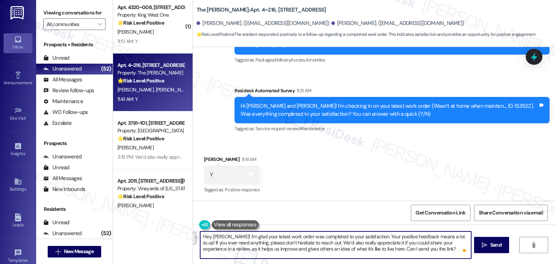
drag, startPoint x: 425, startPoint y: 250, endPoint x: 315, endPoint y: 244, distance: 110.4
click at [315, 244] on textarea "Hey Kaleb! I’m glad your latest work order was completed to your satisfaction. …" at bounding box center [335, 244] width 271 height 27
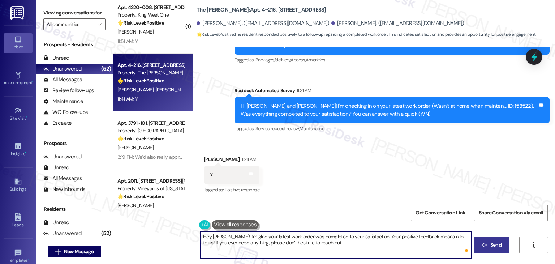
type textarea "Hey Kaleb! I’m glad your latest work order was completed to your satisfaction. …"
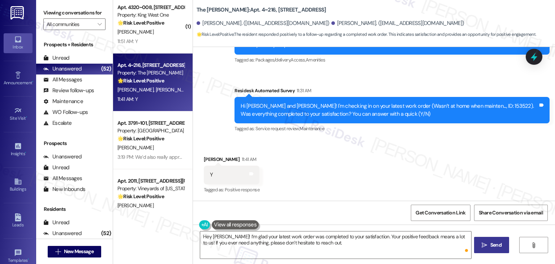
click at [490, 246] on span "Send" at bounding box center [495, 245] width 11 height 8
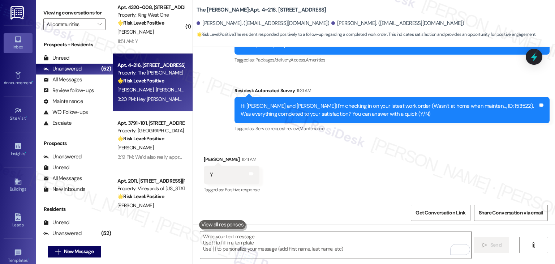
scroll to position [796, 0]
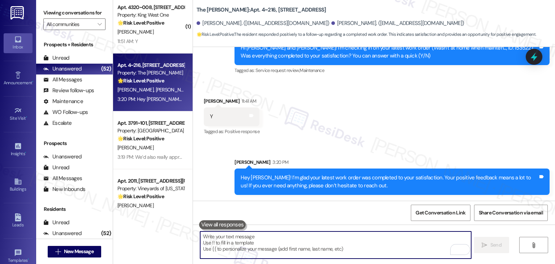
click at [296, 239] on textarea "To enrich screen reader interactions, please activate Accessibility in Grammarl…" at bounding box center [335, 244] width 271 height 27
paste textarea "We’d also really appreciate it if you could share your experience in a review, …"
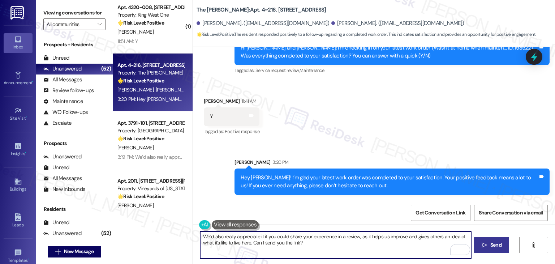
type textarea "We’d also really appreciate it if you could share your experience in a review, …"
click at [490, 246] on span "Send" at bounding box center [495, 245] width 11 height 8
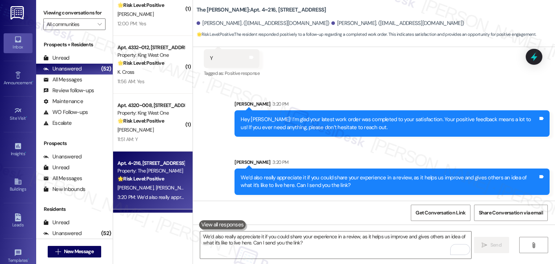
scroll to position [2498, 0]
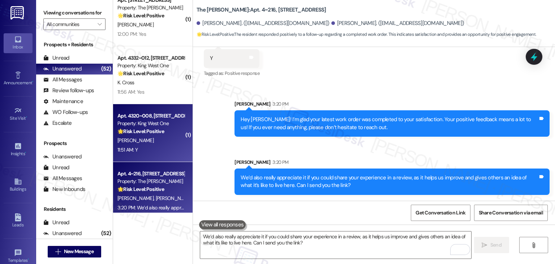
click at [163, 140] on div "E. Dotson" at bounding box center [151, 140] width 68 height 9
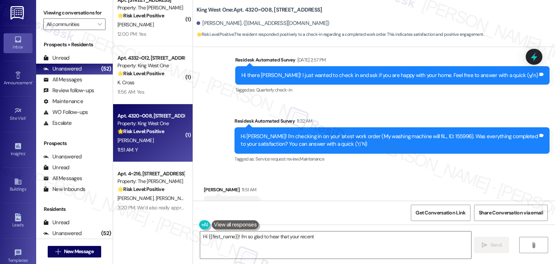
scroll to position [316, 0]
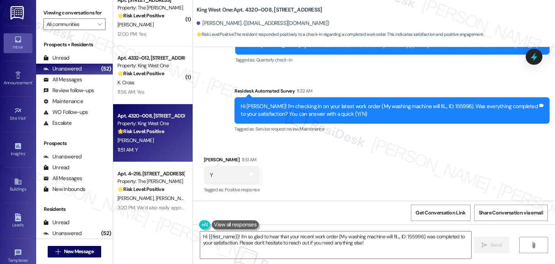
click at [352, 160] on div "Received via SMS Emmalynn Dotson 11:51 AM Y Tags and notes Tagged as: Positive …" at bounding box center [374, 170] width 362 height 61
click at [394, 166] on div "Received via SMS Emmalynn Dotson 11:51 AM Y Tags and notes Tagged as: Positive …" at bounding box center [374, 170] width 362 height 61
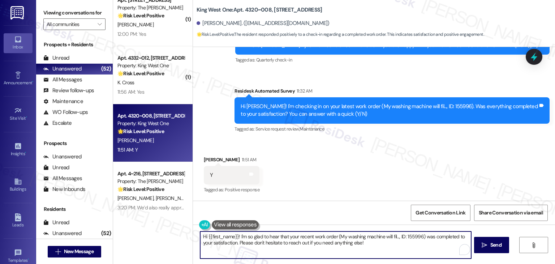
click at [401, 245] on textarea "Hi {{first_name}}! I'm so glad to hear that your recent work order (My washing …" at bounding box center [335, 244] width 271 height 27
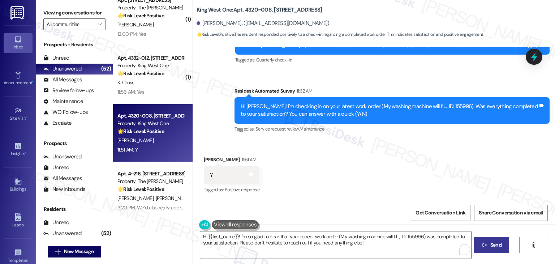
click at [494, 249] on button " Send" at bounding box center [491, 245] width 35 height 16
type textarea "Fetching suggested responses. Please feel free to read through the conversation…"
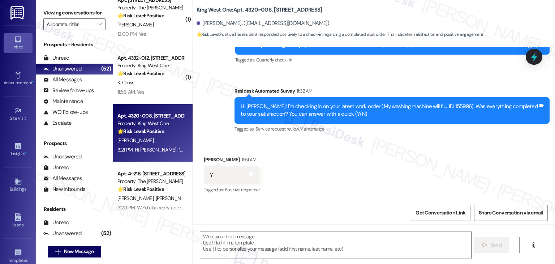
scroll to position [374, 0]
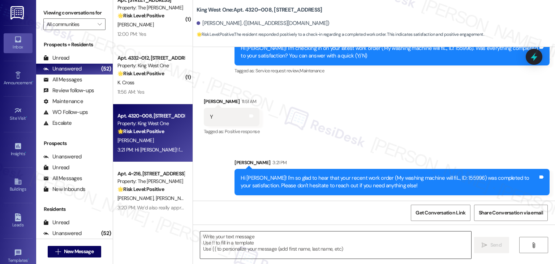
click at [309, 241] on textarea "To enrich screen reader interactions, please activate Accessibility in Grammarl…" at bounding box center [335, 244] width 271 height 27
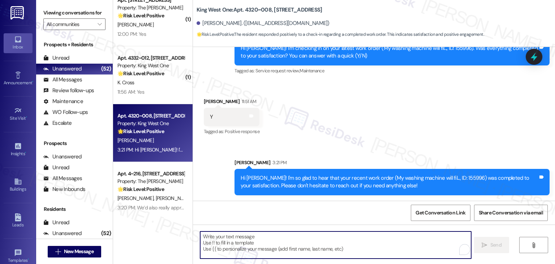
paste textarea "We’d also really appreciate it if you could share your experience in a review, …"
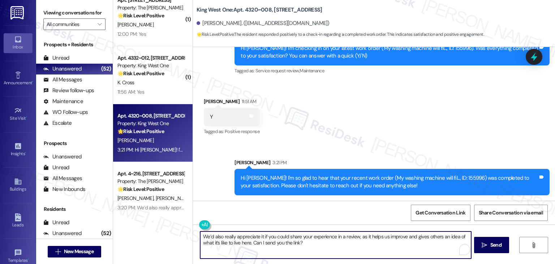
type textarea "We’d also really appreciate it if you could share your experience in a review, …"
click at [316, 237] on textarea "We’d also really appreciate it if you could share your experience in a review, …" at bounding box center [335, 244] width 271 height 27
click at [317, 217] on div "Get Conversation Link Share Conversation via email" at bounding box center [374, 213] width 362 height 24
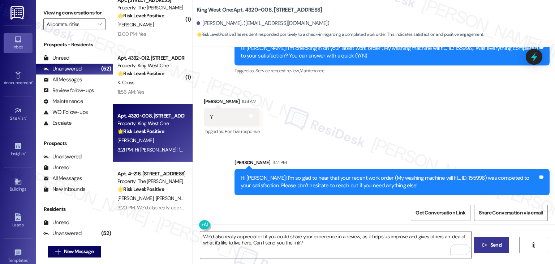
click at [499, 249] on button " Send" at bounding box center [491, 245] width 35 height 16
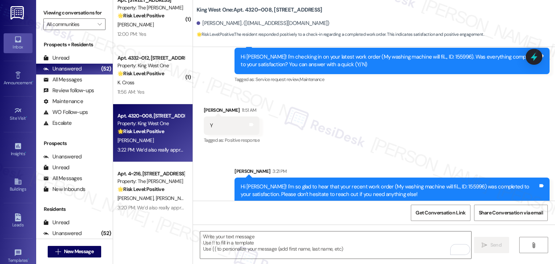
scroll to position [433, 0]
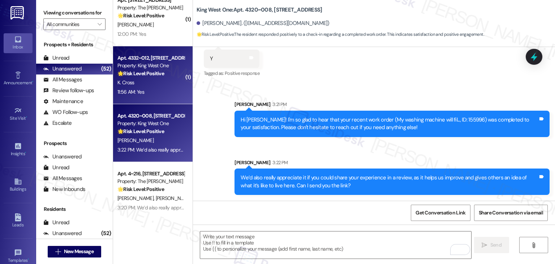
click at [165, 77] on div "🌟 Risk Level: Positive The resident responded positively to a check-in regardin…" at bounding box center [150, 74] width 67 height 8
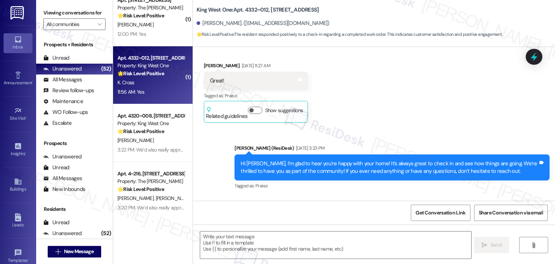
type textarea "Fetching suggested responses. Please feel free to read through the conversation…"
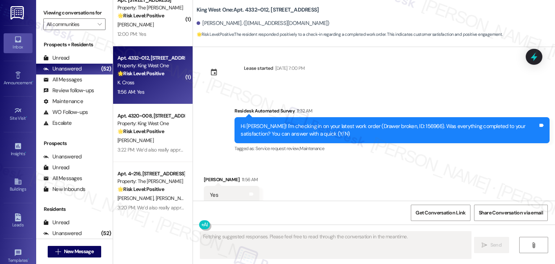
scroll to position [692, 0]
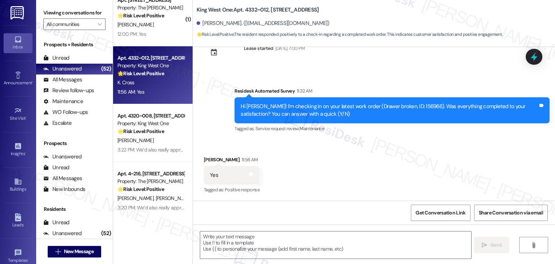
click at [380, 160] on div "Received via SMS Kendra Cross 11:56 AM Yes Tags and notes Tagged as: Positive r…" at bounding box center [374, 170] width 362 height 61
click at [380, 161] on div "Received via SMS Kendra Cross 11:56 AM Yes Tags and notes Tagged as: Positive r…" at bounding box center [374, 170] width 362 height 61
click at [368, 172] on div "Received via SMS Kendra Cross 11:56 AM Yes Tags and notes Tagged as: Positive r…" at bounding box center [374, 170] width 362 height 61
click at [290, 235] on textarea at bounding box center [335, 244] width 271 height 27
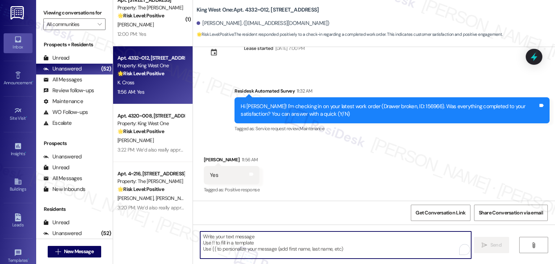
paste textarea "Hey Onkar! I’m glad your latest work order was completed to your satisfaction. …"
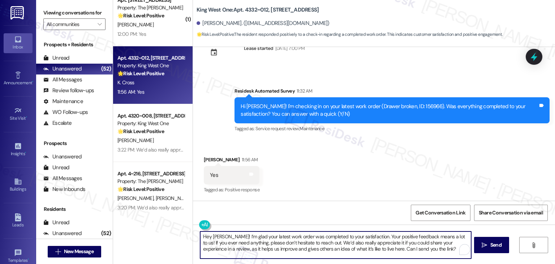
click at [216, 236] on textarea "Hey Onkar! I’m glad your latest work order was completed to your satisfaction. …" at bounding box center [335, 244] width 271 height 27
type textarea "Hey Kendra! I’m glad your latest work order was completed to your satisfaction.…"
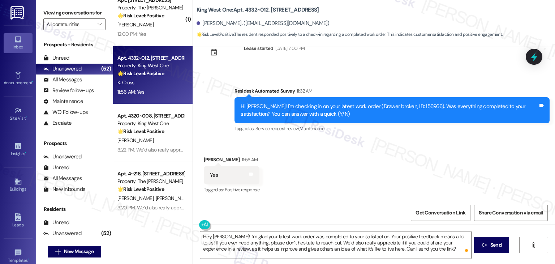
click at [347, 202] on div "Get Conversation Link Share Conversation via email" at bounding box center [374, 213] width 362 height 24
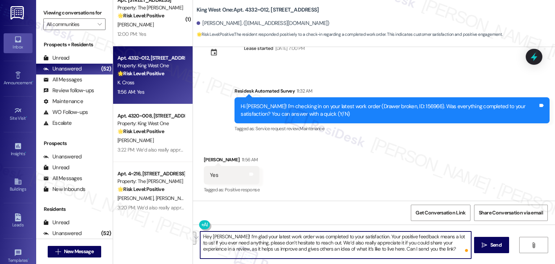
drag, startPoint x: 421, startPoint y: 249, endPoint x: 331, endPoint y: 245, distance: 89.4
click at [331, 245] on textarea "Hey Kendra! I’m glad your latest work order was completed to your satisfaction.…" at bounding box center [335, 244] width 271 height 27
click at [361, 195] on div "Received via SMS Kendra Cross 11:56 AM Yes Tags and notes Tagged as: Positive r…" at bounding box center [374, 170] width 362 height 61
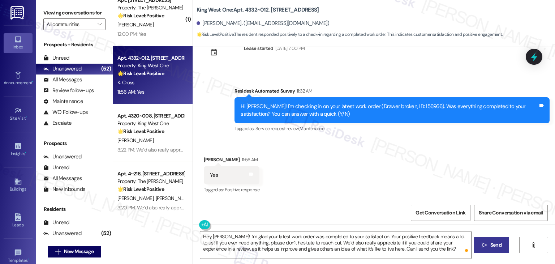
click at [499, 248] on span "Send" at bounding box center [495, 245] width 11 height 8
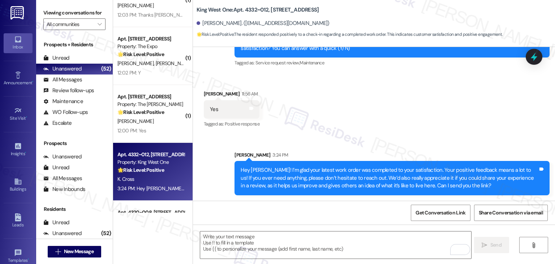
scroll to position [2390, 0]
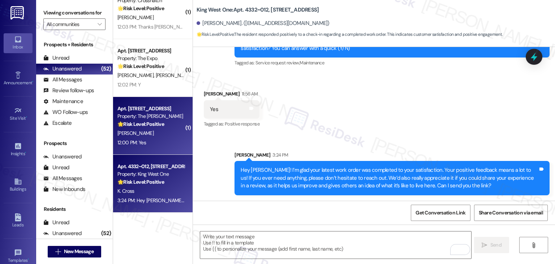
click at [156, 149] on div "Apt. 612, 505 W. Broad Street Property: The Fowler 🌟 Risk Level: Positive The r…" at bounding box center [153, 126] width 80 height 58
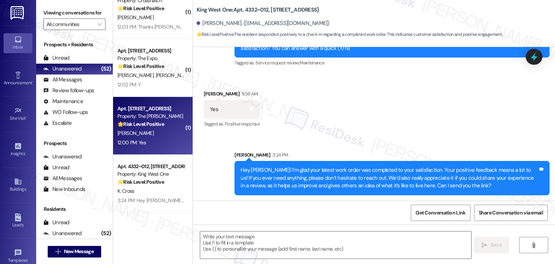
type textarea "Fetching suggested responses. Please feel free to read through the conversation…"
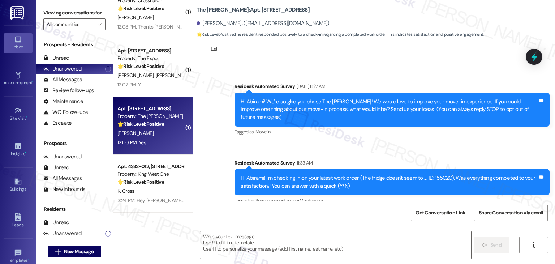
scroll to position [93, 0]
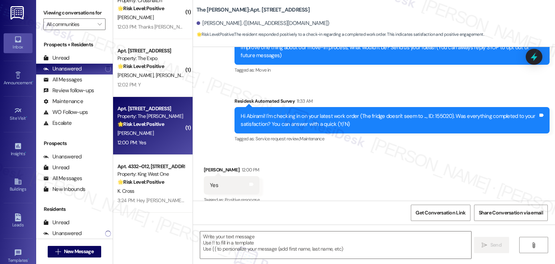
type textarea "Fetching suggested responses. Please feel free to read through the conversation…"
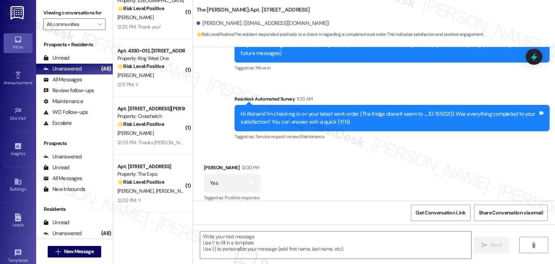
scroll to position [94, 0]
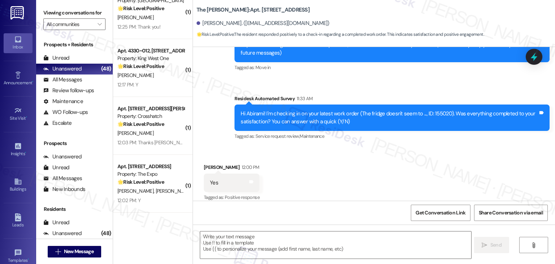
click at [366, 170] on div "Received via SMS Abirami Sivakumar 12:00 PM Yes Tags and notes Tagged as: Posit…" at bounding box center [374, 177] width 362 height 61
click at [327, 167] on div "Received via SMS Abirami Sivakumar 12:00 PM Yes Tags and notes Tagged as: Posit…" at bounding box center [374, 177] width 362 height 61
click at [315, 170] on div "Received via SMS Abirami Sivakumar 12:00 PM Yes Tags and notes Tagged as: Posit…" at bounding box center [374, 177] width 362 height 61
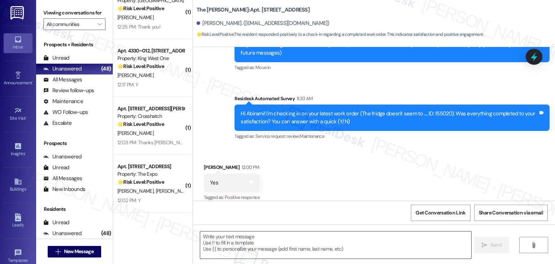
click at [276, 246] on textarea at bounding box center [335, 244] width 271 height 27
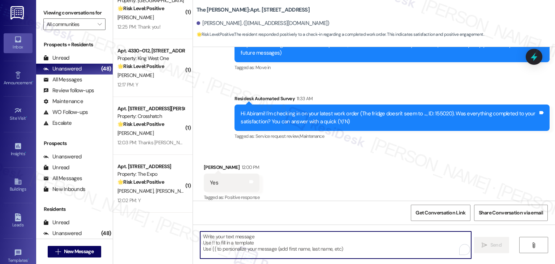
paste textarea "Hey Onkar! I’m glad your latest work order was completed to your satisfaction. …"
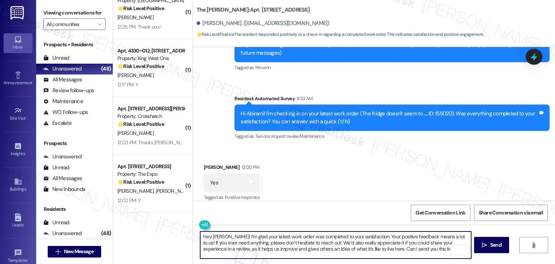
click at [215, 235] on textarea "Hey Onkar! I’m glad your latest work order was completed to your satisfaction. …" at bounding box center [335, 244] width 271 height 27
drag, startPoint x: 425, startPoint y: 250, endPoint x: 313, endPoint y: 245, distance: 111.5
click at [313, 245] on textarea "Hey Abirami! I’m glad your latest work order was completed to your satisfaction…" at bounding box center [335, 244] width 271 height 27
type textarea "Hey Abirami! I’m glad your latest work order was completed to your satisfaction…"
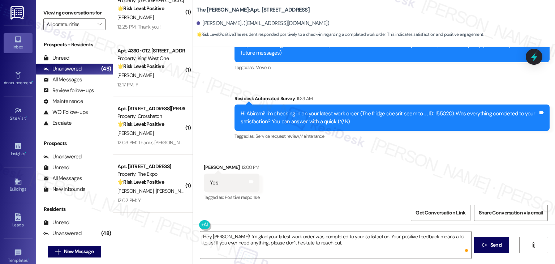
click at [346, 205] on div "Get Conversation Link Share Conversation via email" at bounding box center [374, 213] width 362 height 24
click at [493, 245] on span "Send" at bounding box center [495, 245] width 11 height 8
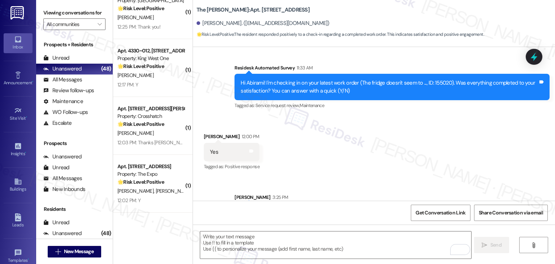
scroll to position [152, 0]
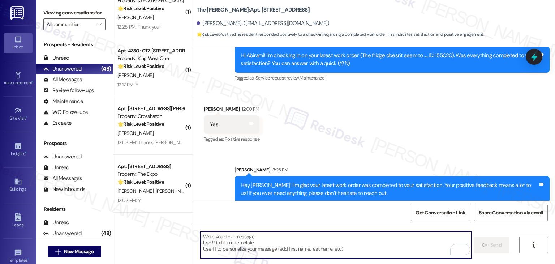
click at [293, 244] on textarea "To enrich screen reader interactions, please activate Accessibility in Grammarl…" at bounding box center [335, 244] width 271 height 27
paste textarea "We’d also really appreciate it if you could share your experience in a review, …"
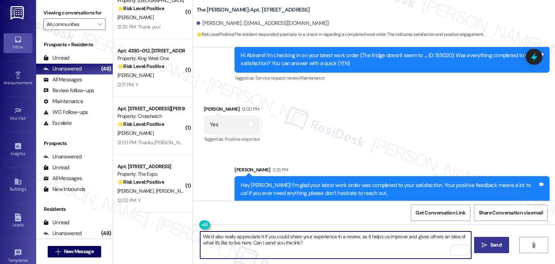
type textarea "We’d also really appreciate it if you could share your experience in a review, …"
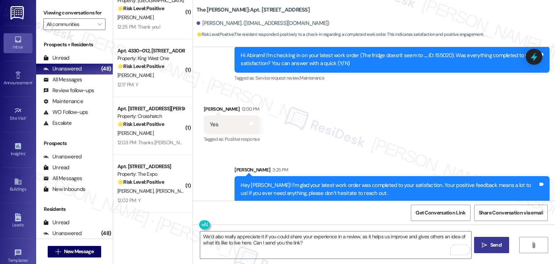
click at [497, 246] on span "Send" at bounding box center [495, 245] width 11 height 8
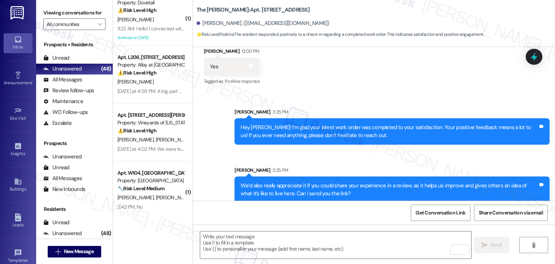
scroll to position [0, 0]
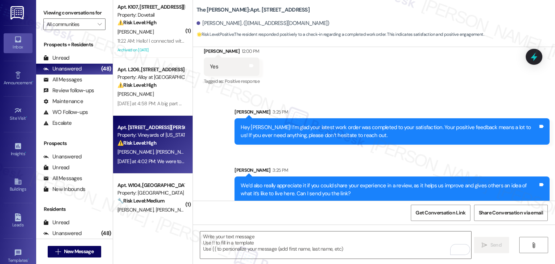
click at [156, 149] on span "D. Williams" at bounding box center [174, 152] width 36 height 7
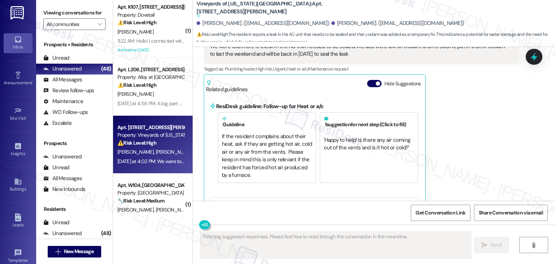
scroll to position [1687, 0]
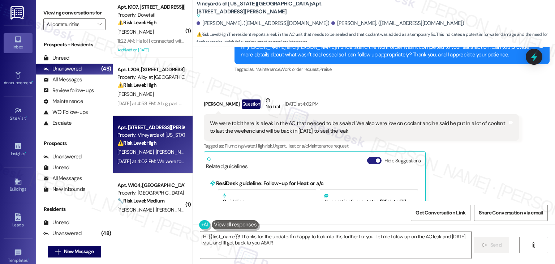
click at [367, 157] on button "Hide Suggestions" at bounding box center [374, 160] width 14 height 7
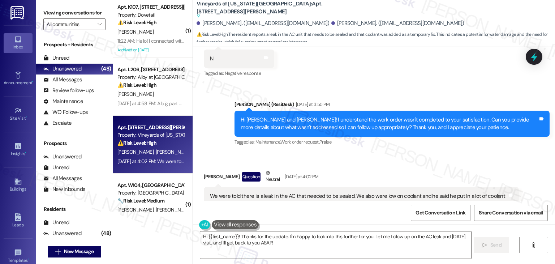
scroll to position [1553, 0]
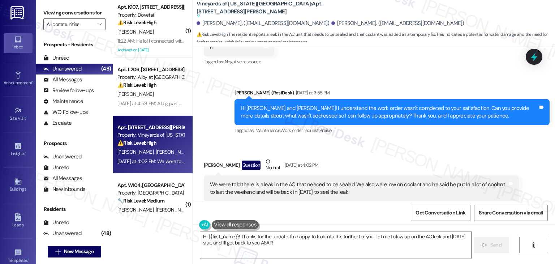
click at [467, 183] on div "Aja Williams Question Neutral Yesterday at 4:02 PM We were told there is a leak…" at bounding box center [361, 196] width 315 height 76
click at [426, 152] on div "Received via SMS Aja Williams Question Neutral Yesterday at 4:02 PM We were tol…" at bounding box center [361, 195] width 326 height 87
click at [333, 104] on div "Hi Dante and Aja! I understand the work order wasn't completed to your satisfac…" at bounding box center [389, 112] width 297 height 16
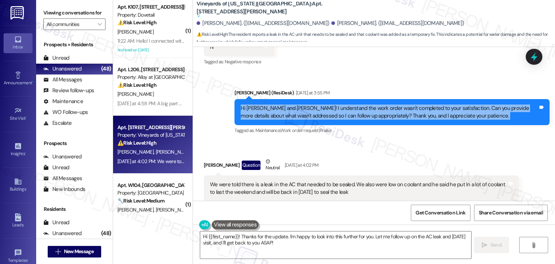
click at [333, 104] on div "Hi Dante and Aja! I understand the work order wasn't completed to your satisfac…" at bounding box center [389, 112] width 297 height 16
copy div "Hi Dante and Aja! I understand the work order wasn't completed to your satisfac…"
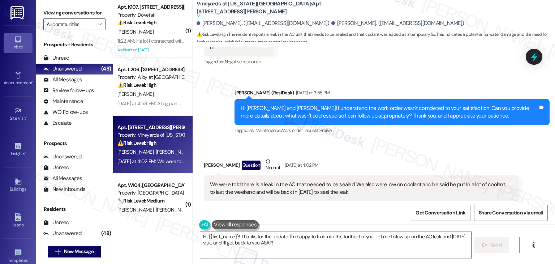
click at [279, 181] on div "We were told there is a leak in the AC that needed to be sealed. We also were l…" at bounding box center [358, 189] width 297 height 16
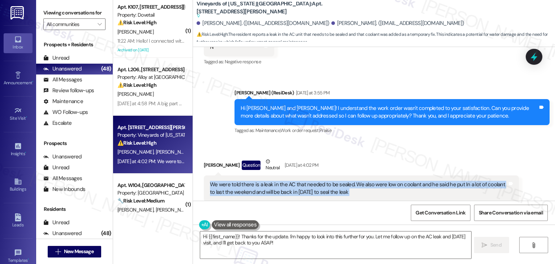
click at [279, 181] on div "We were told there is a leak in the AC that needed to be sealed. We also were l…" at bounding box center [358, 189] width 297 height 16
copy div "We were told there is a leak in the AC that needed to be sealed. We also were l…"
click at [312, 238] on textarea "Hi {{first_name}}! Thanks for the update. I'm happy to look into this further f…" at bounding box center [335, 244] width 271 height 27
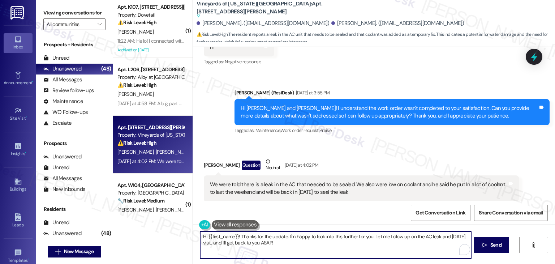
paste textarea "Thanks for the update, Aja. I’ll note that the technician mentioned a leak in t…"
type textarea "Thanks for the update, Aja. I’ll note that the technician mentioned a leak in t…"
click at [490, 246] on span "Send" at bounding box center [495, 245] width 11 height 8
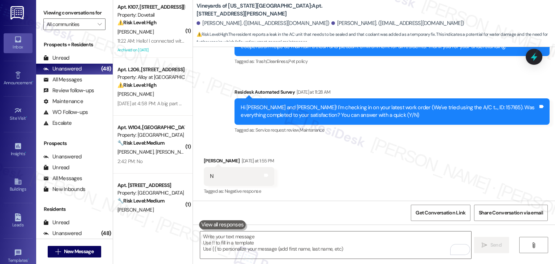
scroll to position [1336, 0]
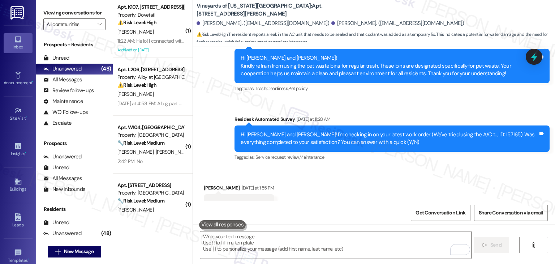
click at [447, 131] on div "Hi Dante and Aja! I'm checking in on your latest work order (We've tried using …" at bounding box center [389, 139] width 297 height 16
copy div "157165"
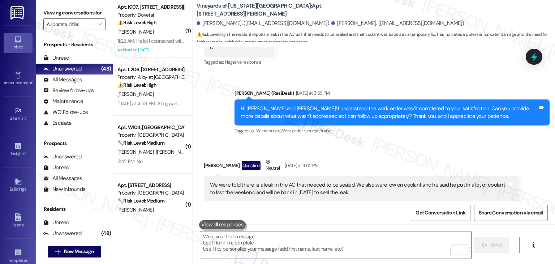
scroll to position [1612, 0]
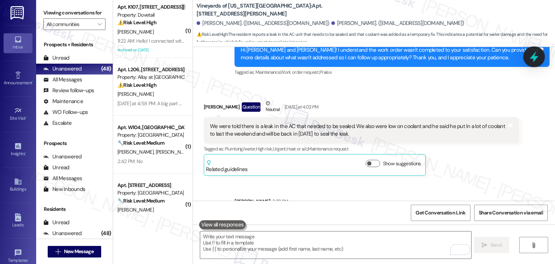
click at [538, 60] on icon at bounding box center [534, 57] width 12 height 12
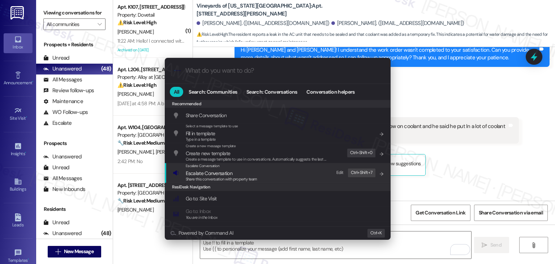
click at [232, 175] on span "Escalate Conversation" at bounding box center [222, 173] width 72 height 8
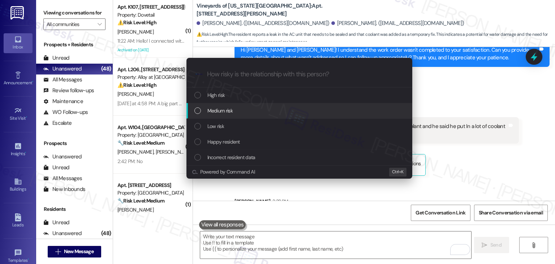
click at [198, 112] on div "List of options" at bounding box center [197, 110] width 7 height 7
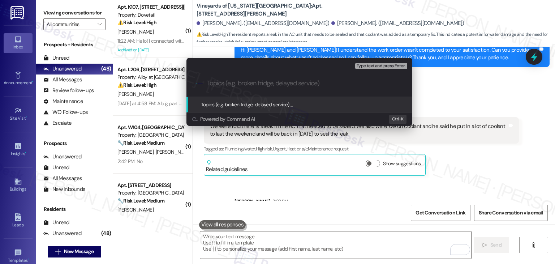
paste input "Follow-Up on Work Order #157165 – AC Leak Repair Scheduled"
type input "Follow-Up on Work Order #157165 – AC Leak Repair Scheduled"
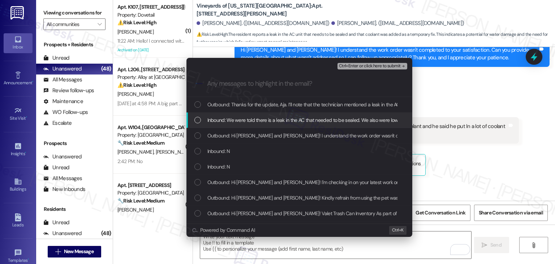
click at [198, 120] on div "List of options" at bounding box center [197, 120] width 7 height 7
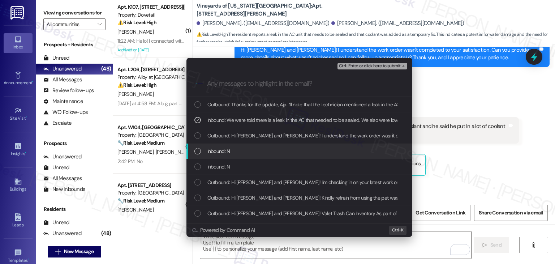
click at [197, 149] on div "List of options" at bounding box center [197, 151] width 7 height 7
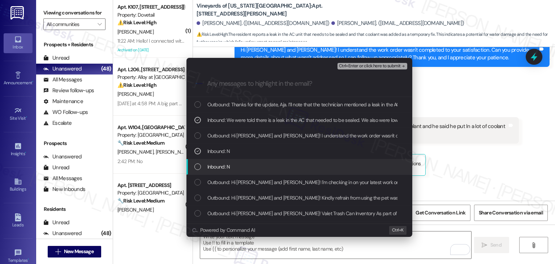
click at [197, 166] on div "List of options" at bounding box center [197, 166] width 7 height 7
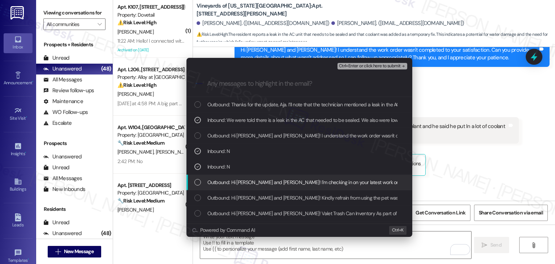
click at [198, 183] on div "List of options" at bounding box center [197, 182] width 7 height 7
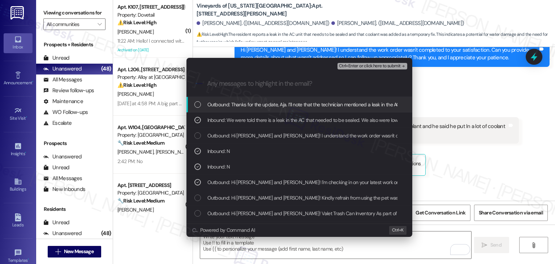
click at [359, 67] on span "Ctrl+Enter or click here to submit" at bounding box center [370, 66] width 62 height 5
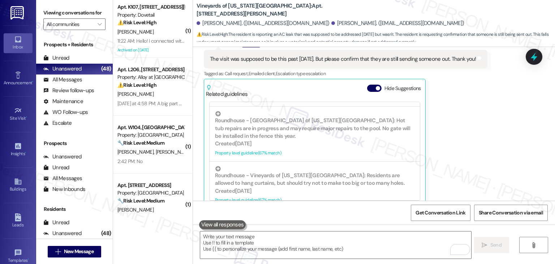
scroll to position [1869, 0]
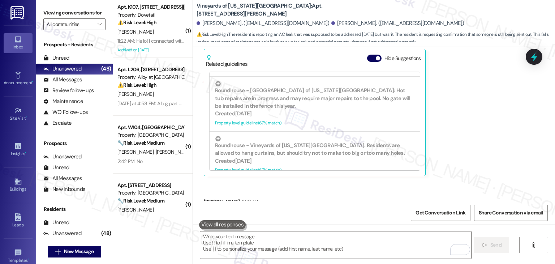
click at [399, 213] on div "Well it was supposed to be on this previously past Monday 8/11/25 and no one ca…" at bounding box center [358, 221] width 297 height 16
copy div "Well it was supposed to be on this previously past Monday 8/11/25 and no one ca…"
click at [257, 233] on textarea "To enrich screen reader interactions, please activate Accessibility in Grammarl…" at bounding box center [335, 244] width 271 height 27
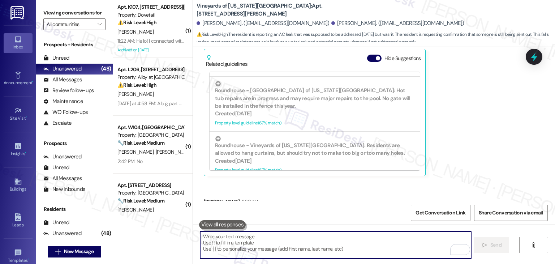
paste textarea "I’ll reach out to the site team to reschedule the AC repair and will request a …"
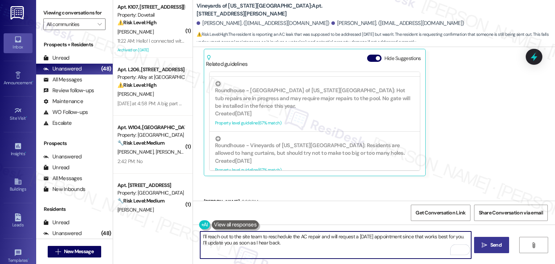
type textarea "I’ll reach out to the site team to reschedule the AC repair and will request a …"
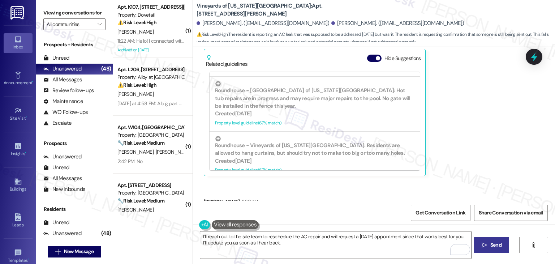
click at [494, 242] on span "Send" at bounding box center [495, 245] width 11 height 8
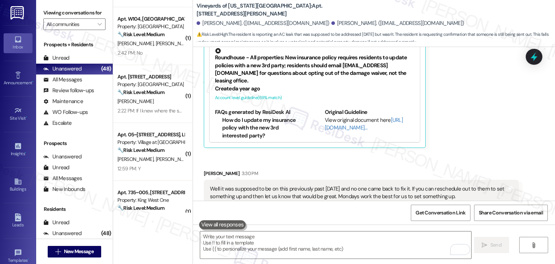
scroll to position [1927, 0]
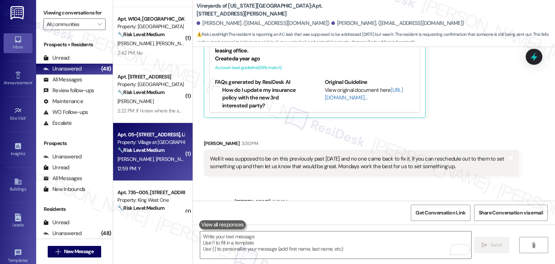
click at [145, 168] on div "12:59 PM: Y 12:59 PM: Y" at bounding box center [151, 168] width 68 height 9
type textarea "Fetching suggested responses. Please feel free to read through the conversation…"
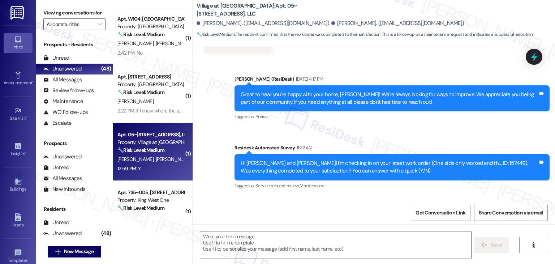
type textarea "Fetching suggested responses. Please feel free to read through the conversation…"
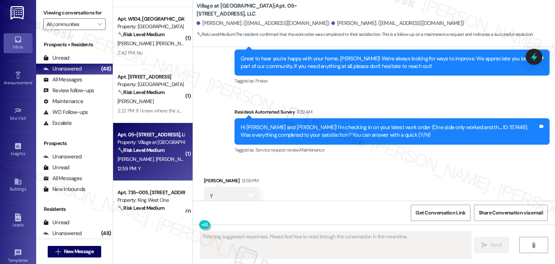
scroll to position [273, 0]
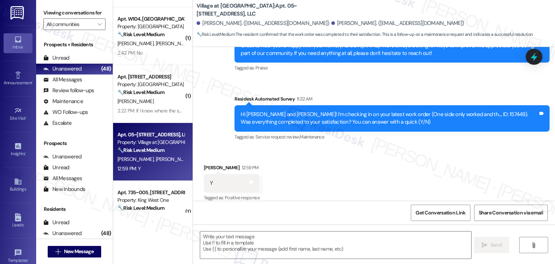
click at [313, 175] on div "Received via SMS Brady Hairston 12:59 PM Y Tags and notes Tagged as: Positive r…" at bounding box center [374, 177] width 362 height 61
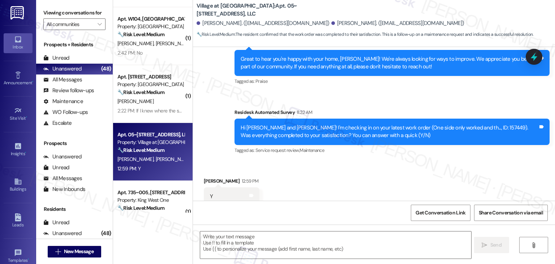
scroll to position [274, 0]
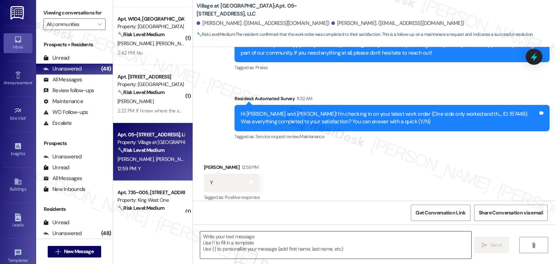
click at [279, 235] on textarea at bounding box center [335, 244] width 271 height 27
paste textarea "Hey Onkar! I’m glad your latest work order was completed to your satisfaction. …"
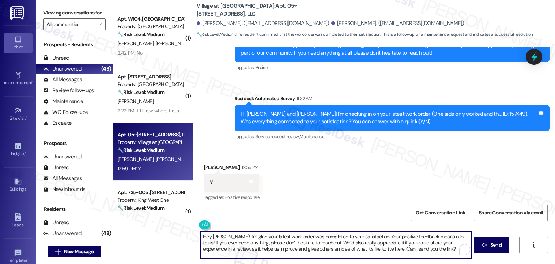
click at [214, 236] on textarea "Hey Onkar! I’m glad your latest work order was completed to your satisfaction. …" at bounding box center [335, 244] width 271 height 27
type textarea "Hey [PERSON_NAME]! I’m glad your latest work order was completed to your satisf…"
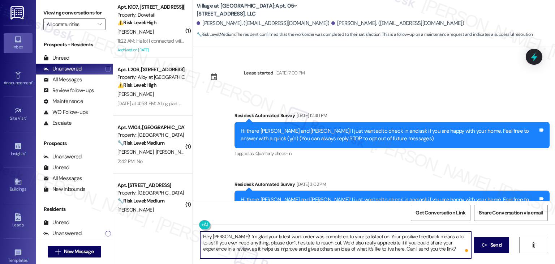
scroll to position [274, 0]
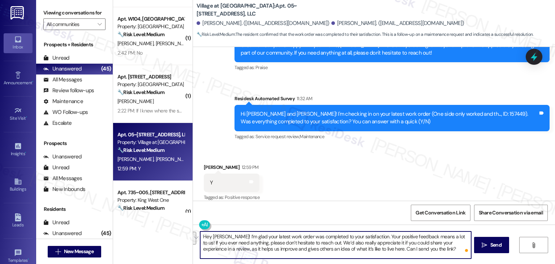
drag, startPoint x: 430, startPoint y: 251, endPoint x: 315, endPoint y: 243, distance: 115.2
click at [315, 243] on textarea "Hey [PERSON_NAME]! I’m glad your latest work order was completed to your satisf…" at bounding box center [335, 244] width 271 height 27
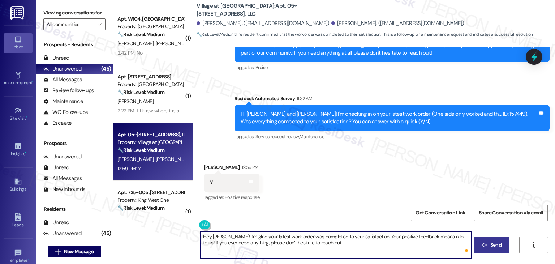
type textarea "Hey [PERSON_NAME]! I’m glad your latest work order was completed to your satisf…"
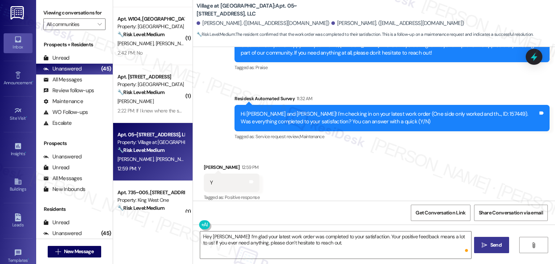
click at [483, 241] on span " Send" at bounding box center [491, 245] width 23 height 8
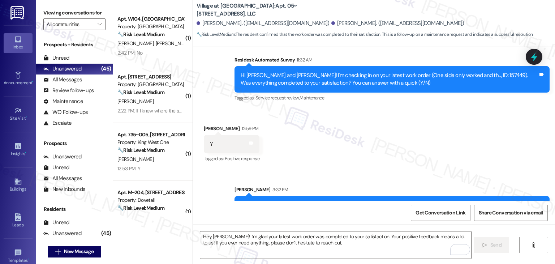
scroll to position [332, 0]
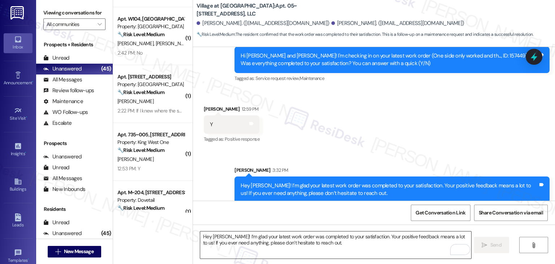
click at [338, 243] on textarea "Hey [PERSON_NAME]! I’m glad your latest work order was completed to your satisf…" at bounding box center [335, 244] width 271 height 27
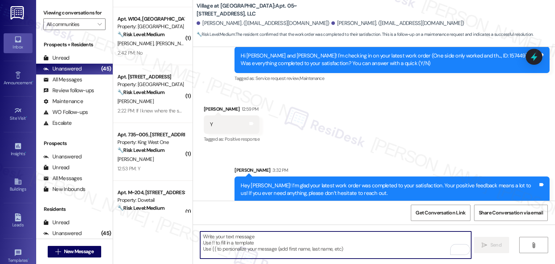
paste textarea "We’d also really appreciate it if you could share your experience in a review, …"
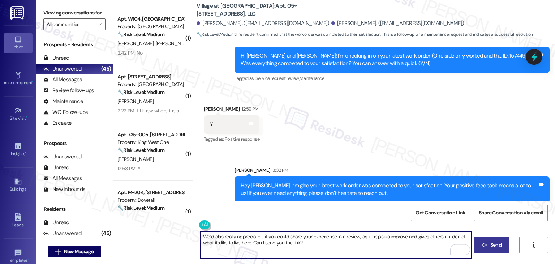
type textarea "We’d also really appreciate it if you could share your experience in a review, …"
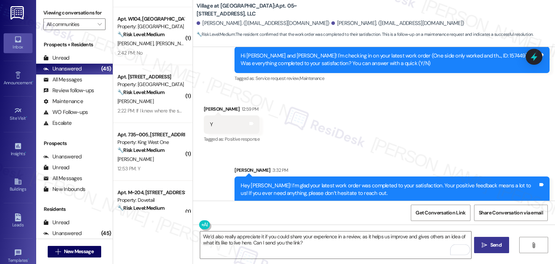
click at [491, 248] on span "Send" at bounding box center [495, 245] width 11 height 8
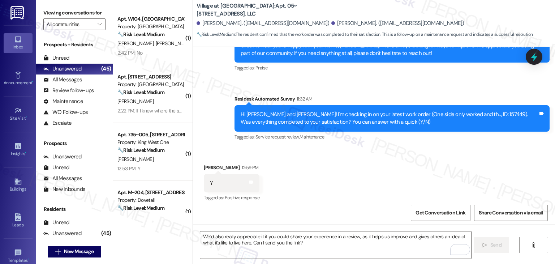
scroll to position [390, 0]
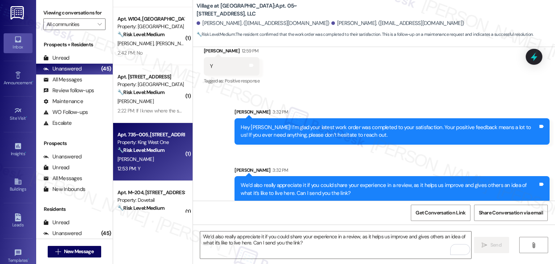
click at [156, 161] on div "[PERSON_NAME]" at bounding box center [151, 159] width 68 height 9
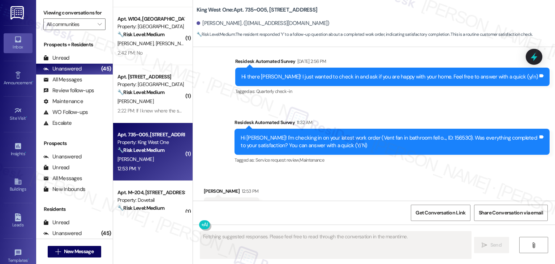
scroll to position [559, 0]
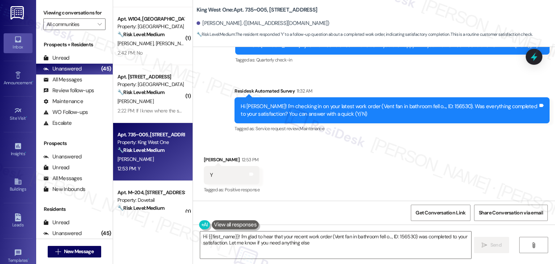
type textarea "Hi {{first_name}}! I'm glad to hear that your recent work order (Vent fan in ba…"
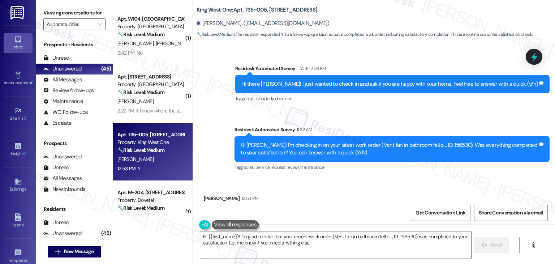
scroll to position [559, 0]
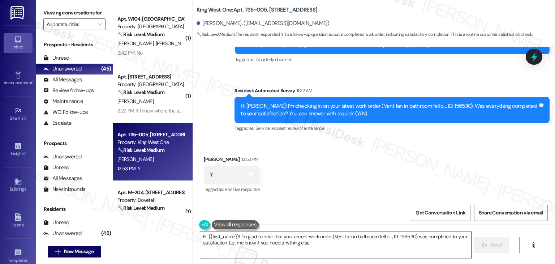
click at [316, 242] on textarea "Hi {{first_name}}! I'm glad to hear that your recent work order (Vent fan in ba…" at bounding box center [335, 244] width 271 height 27
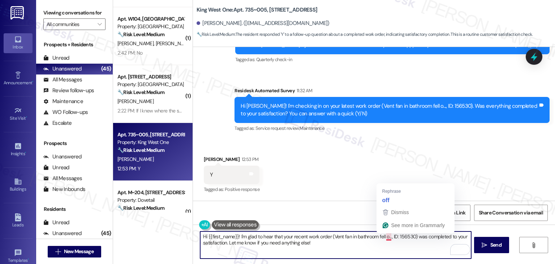
click at [323, 245] on textarea "Hi {{first_name}}! I'm glad to hear that your recent work order (Vent fan in ba…" at bounding box center [335, 244] width 271 height 27
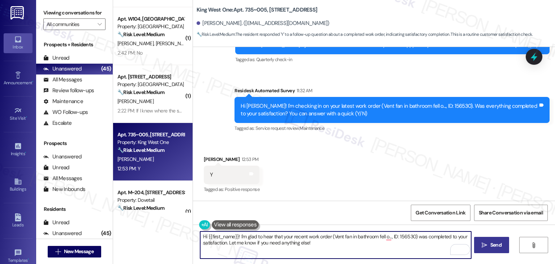
click at [487, 245] on span " Send" at bounding box center [491, 245] width 23 height 8
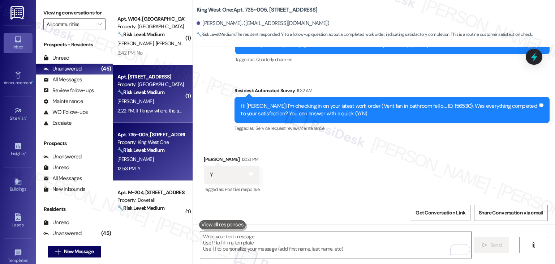
click at [143, 151] on strong "🔧 Risk Level: Medium" at bounding box center [140, 150] width 47 height 7
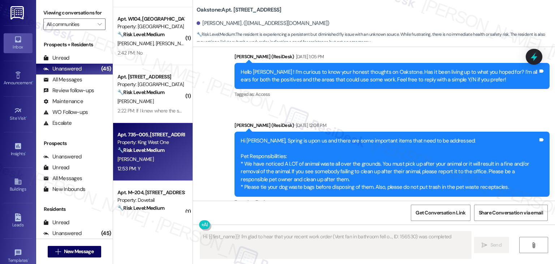
scroll to position [7427, 0]
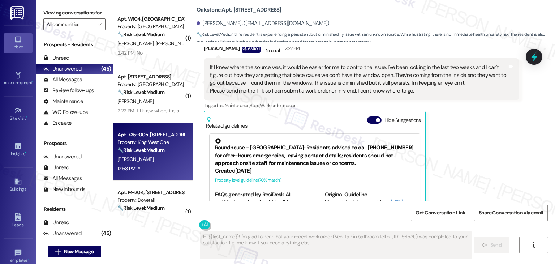
type textarea "Hi {{first_name}}! I'm glad to hear that your recent work order (Vent fan in ba…"
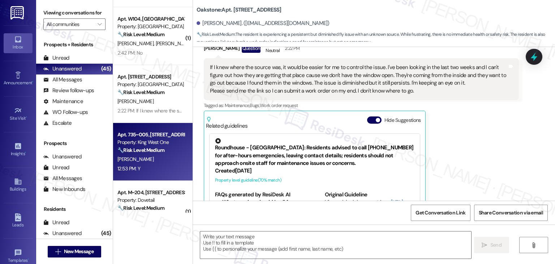
click at [140, 152] on strong "🔧 Risk Level: Medium" at bounding box center [140, 150] width 47 height 7
click at [143, 133] on div "Apt. 735~005, [STREET_ADDRESS]" at bounding box center [150, 135] width 67 height 8
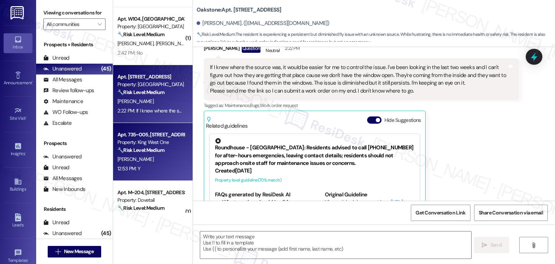
click at [149, 91] on strong "🔧 Risk Level: Medium" at bounding box center [140, 92] width 47 height 7
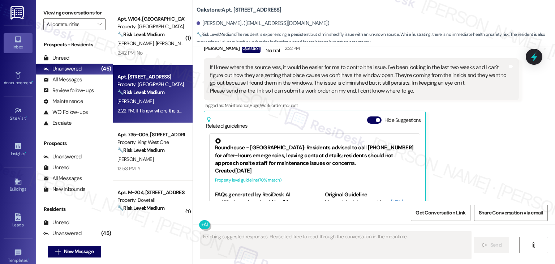
scroll to position [7354, 0]
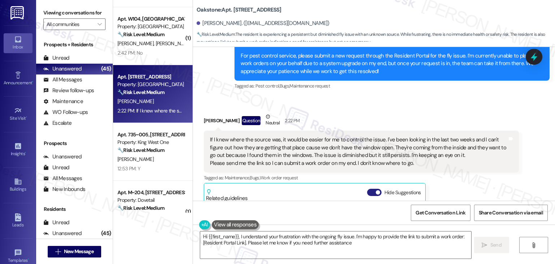
type textarea "Hi {{first_name}}, I understand your frustration with the ongoing fly issue. I'…"
click at [367, 189] on button "Hide Suggestions" at bounding box center [374, 192] width 14 height 7
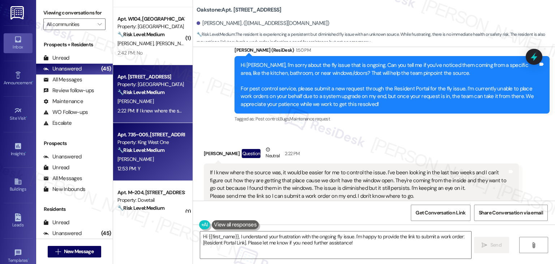
click at [152, 142] on div "Property: King West One" at bounding box center [150, 142] width 67 height 8
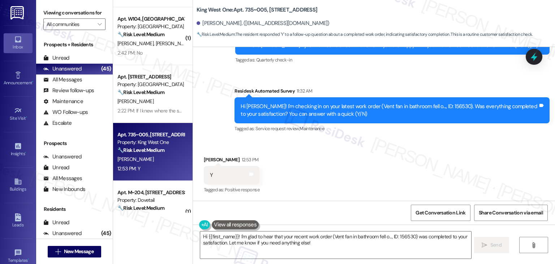
scroll to position [559, 0]
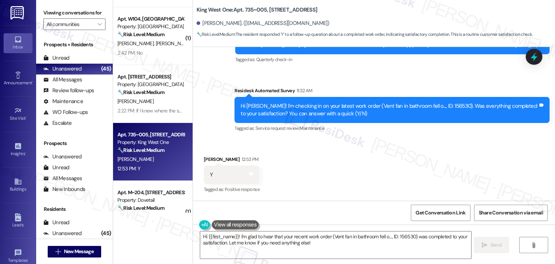
click at [363, 176] on div "Received via SMS [PERSON_NAME] 12:53 PM Y Tags and notes Tagged as: Positive re…" at bounding box center [374, 169] width 362 height 61
click at [373, 186] on div "Received via SMS [PERSON_NAME] 12:53 PM Y Tags and notes Tagged as: Positive re…" at bounding box center [374, 169] width 362 height 61
click at [333, 241] on textarea "Hi {{first_name}}! I'm glad to hear that your recent work order (Vent fan in ba…" at bounding box center [335, 244] width 271 height 27
click at [483, 245] on icon "" at bounding box center [484, 245] width 5 height 6
type textarea "Fetching suggested responses. Please feel free to read through the conversation…"
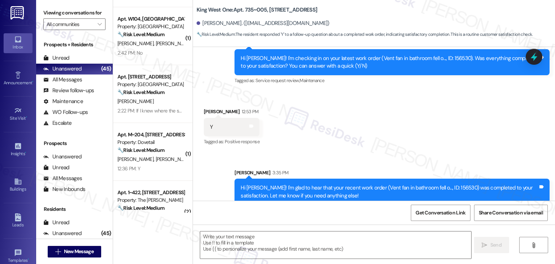
scroll to position [617, 0]
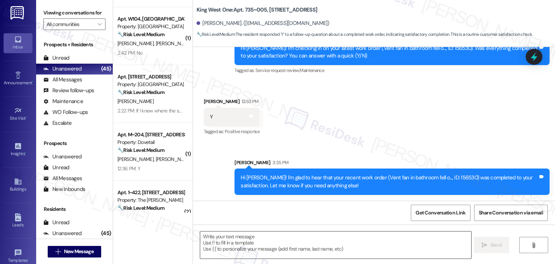
click at [287, 240] on textarea "To enrich screen reader interactions, please activate Accessibility in Grammarl…" at bounding box center [335, 244] width 271 height 27
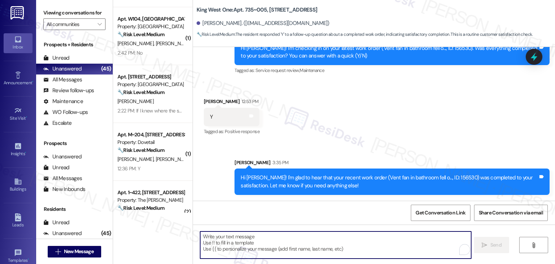
paste textarea "We're eager to know if {{property}} has met your expectations. Your feedback is…"
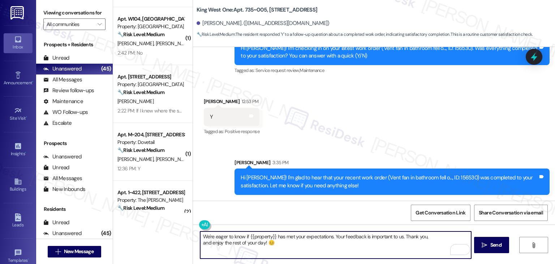
click at [435, 235] on textarea "We're eager to know if {{property}} has met your expectations. Your feedback is…" at bounding box center [335, 244] width 271 height 27
type textarea "We're eager to know if {{property}} has met your expectations. Your feedback is…"
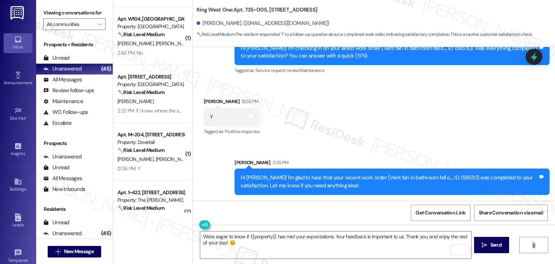
click at [400, 146] on div "Sent via SMS [PERSON_NAME] 3:35 PM Hi [PERSON_NAME]! I'm glad to hear that your…" at bounding box center [374, 171] width 362 height 58
click at [491, 244] on span "Send" at bounding box center [495, 245] width 11 height 8
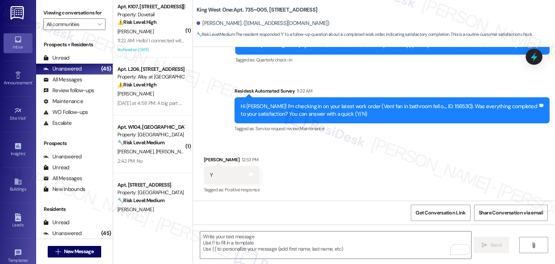
scroll to position [0, 0]
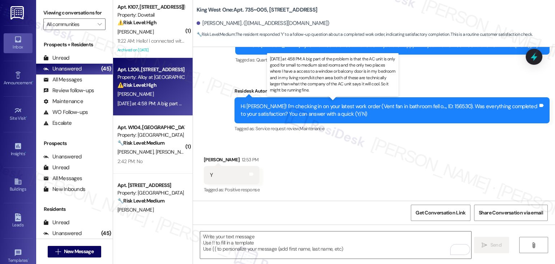
click at [156, 102] on div "[DATE] at 4:58 PM: A big part of the problem is that the AC unit is only good f…" at bounding box center [488, 103] width 742 height 7
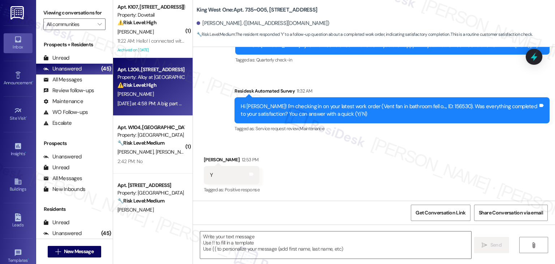
type textarea "Fetching suggested responses. Please feel free to read through the conversation…"
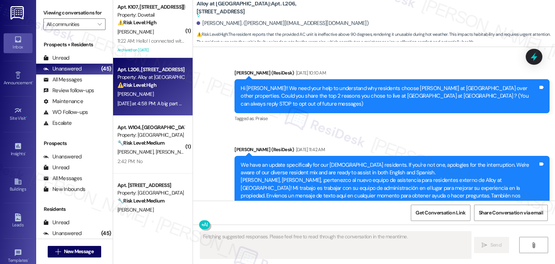
scroll to position [15372, 0]
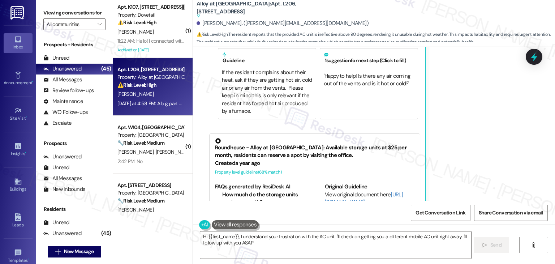
type textarea "Hi {{first_name}}, I understand your frustration with the AC unit. I'll check o…"
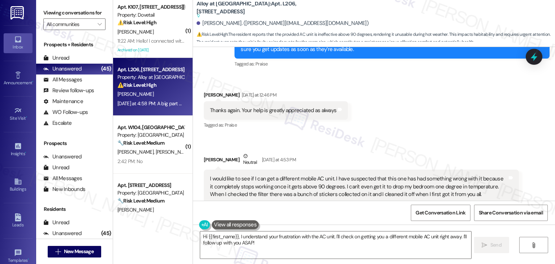
scroll to position [15155, 0]
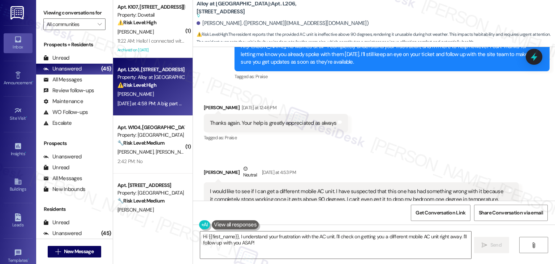
click at [368, 233] on button "Hide Suggestions" at bounding box center [374, 236] width 14 height 7
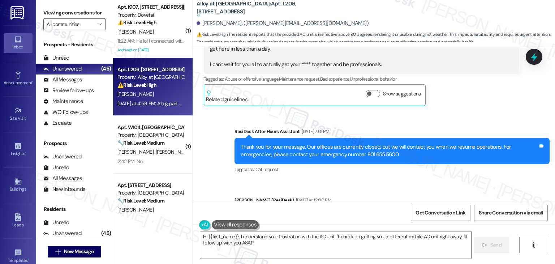
scroll to position [14722, 0]
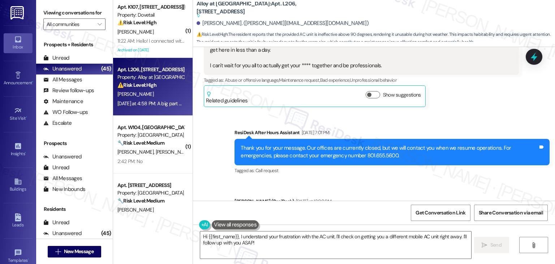
click at [346, 213] on div "Hi [PERSON_NAME], I’m truly sorry this situation has been ongoing and for the i…" at bounding box center [389, 228] width 297 height 31
copy div "Hi [PERSON_NAME], I’m truly sorry this situation has been ongoing and for the i…"
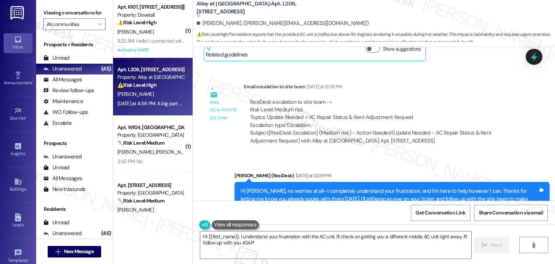
scroll to position [15047, 0]
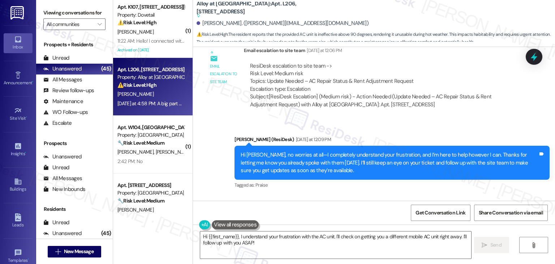
copy div "I would like to see if I can get a different mobile AC unit. I have suspected t…"
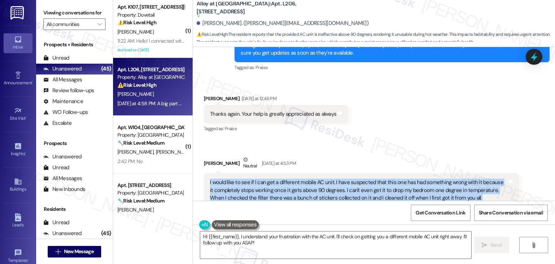
scroll to position [15167, 0]
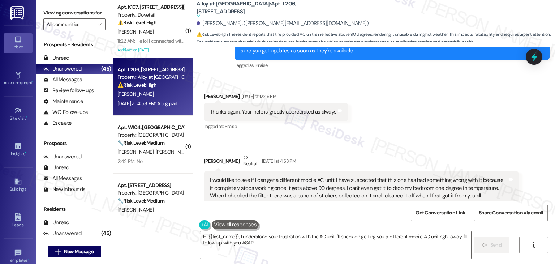
copy div "A big part of the problem is that the AC unit is only good for small to medium …"
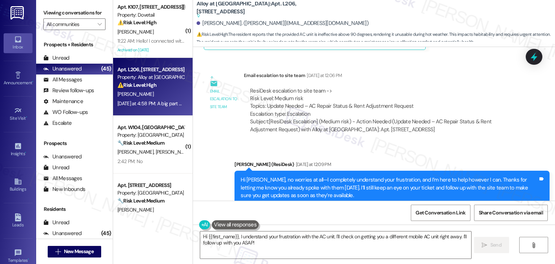
scroll to position [14950, 0]
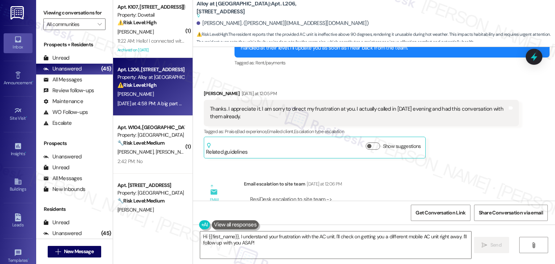
scroll to position [15167, 0]
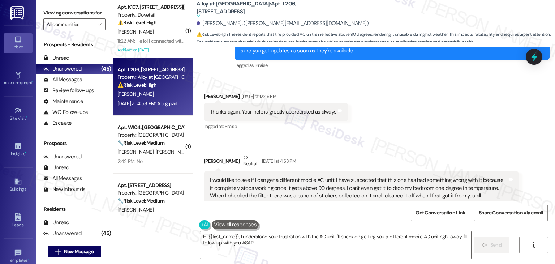
click at [536, 55] on icon at bounding box center [533, 56] width 9 height 9
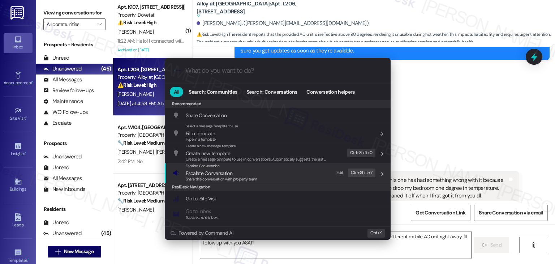
click at [231, 174] on span "Escalate Conversation" at bounding box center [209, 173] width 47 height 7
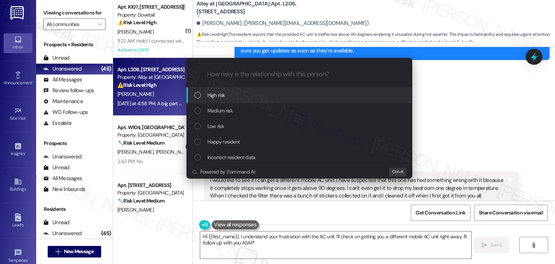
click at [199, 95] on div "List of options" at bounding box center [197, 95] width 7 height 7
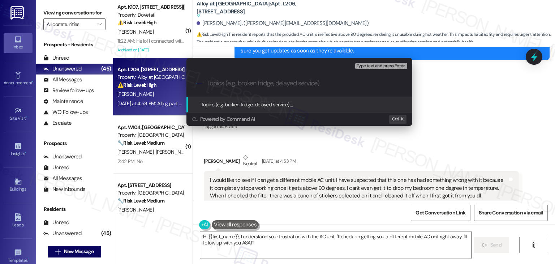
paste input "Thanks for explaining that, [PERSON_NAME]. I’ll share your concerns with the si…"
type input "Thanks for explaining that, [PERSON_NAME]. I’ll share your concerns with the si…"
click at [472, 106] on div "Escalate Conversation High risk Topics (e.g. broken fridge, delayed service) An…" at bounding box center [277, 132] width 555 height 264
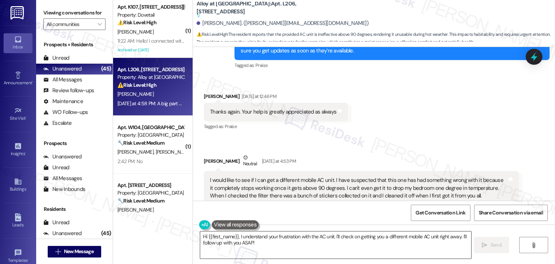
click at [253, 237] on textarea "Hi {{first_name}}, I understand your frustration with the AC unit. I'll check o…" at bounding box center [335, 244] width 271 height 27
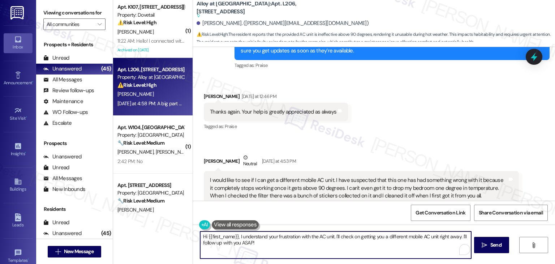
click at [253, 237] on textarea "Hi {{first_name}}, I understand your frustration with the AC unit. I'll check o…" at bounding box center [335, 244] width 271 height 27
paste textarea "Thanks for explaining that, [PERSON_NAME]. I’ll share your concerns with the si…"
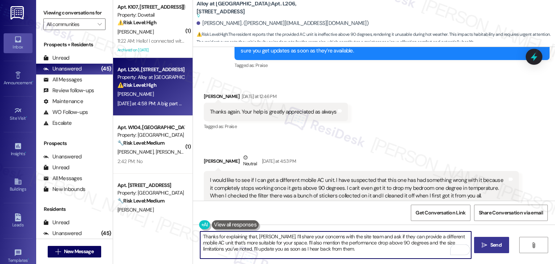
type textarea "Thanks for explaining that, [PERSON_NAME]. I’ll share your concerns with the si…"
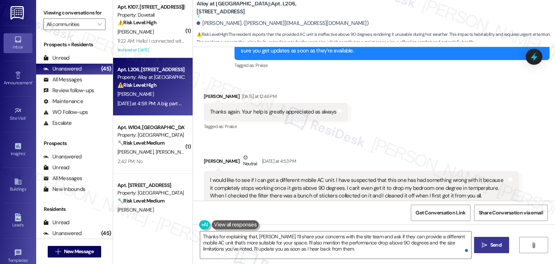
click at [495, 243] on span "Send" at bounding box center [495, 245] width 11 height 8
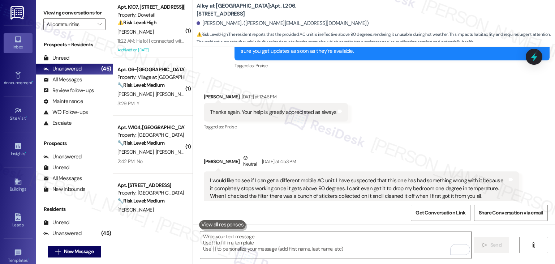
scroll to position [15232, 0]
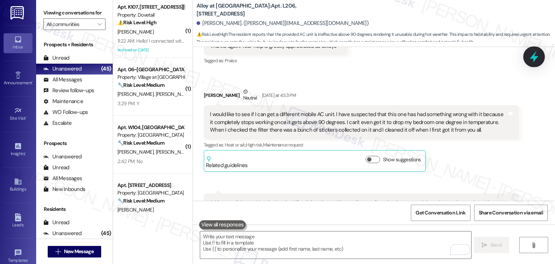
click at [533, 57] on icon at bounding box center [534, 56] width 9 height 11
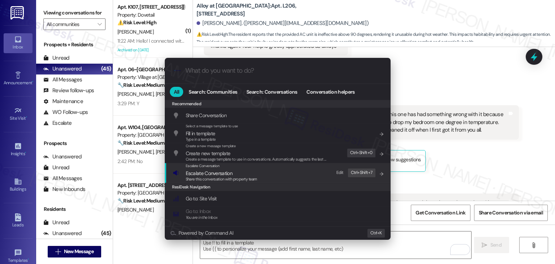
click at [218, 174] on span "Escalate Conversation" at bounding box center [209, 173] width 47 height 7
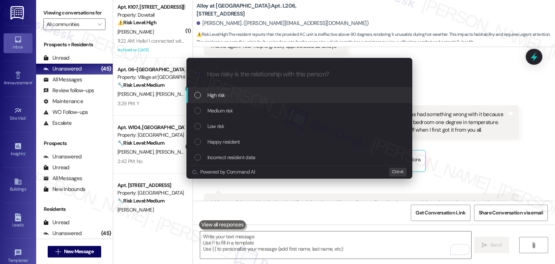
click at [198, 96] on div "List of options" at bounding box center [197, 95] width 7 height 7
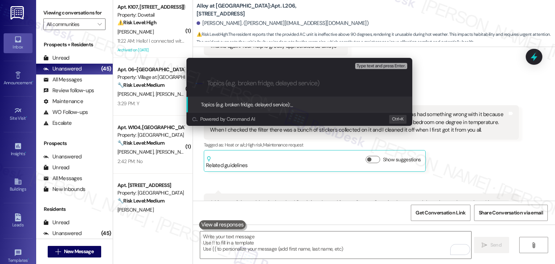
paste input "Request for Replacement Mobile AC Unit – Current Unit Underperforming in High T…"
type input "Request for Replacement Mobile AC Unit – Current Unit Underperforming in High T…"
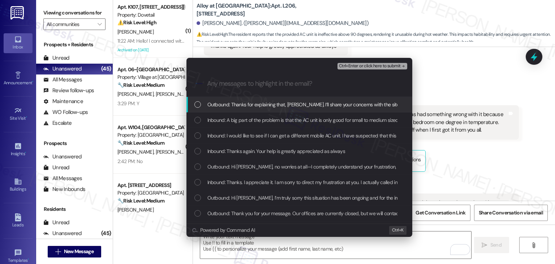
scroll to position [0, 0]
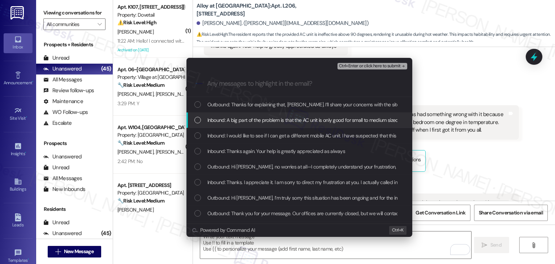
click at [200, 119] on div "List of options" at bounding box center [197, 120] width 7 height 7
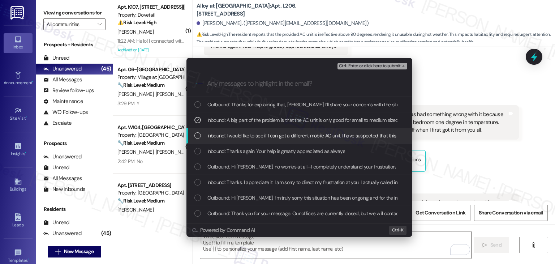
click at [198, 134] on div "List of options" at bounding box center [197, 135] width 7 height 7
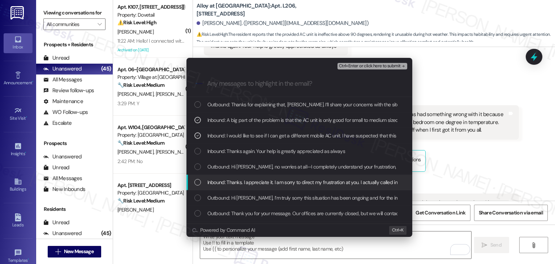
click at [197, 178] on div "Inbound: Thanks. I appreciate it. I am sorry to direct my frustration at you. I…" at bounding box center [299, 182] width 211 height 8
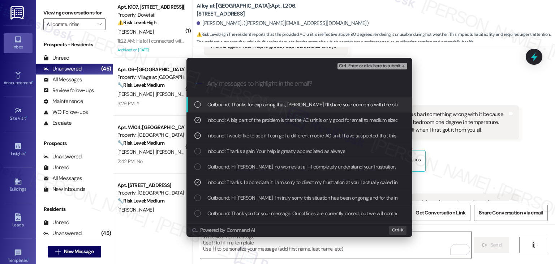
click at [390, 64] on span "Ctrl+Enter or click here to submit" at bounding box center [370, 66] width 62 height 5
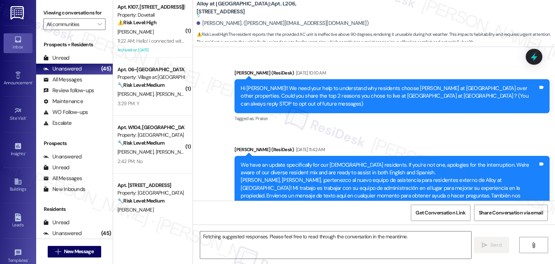
scroll to position [15372, 0]
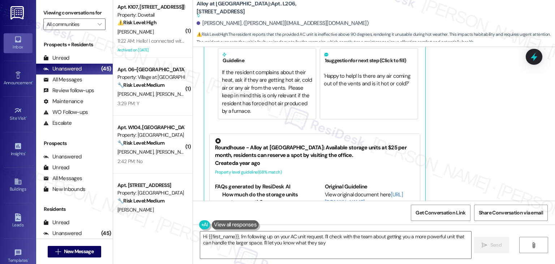
type textarea "Hi {{first_name}}, I'm following up on your AC unit request. I'll check with th…"
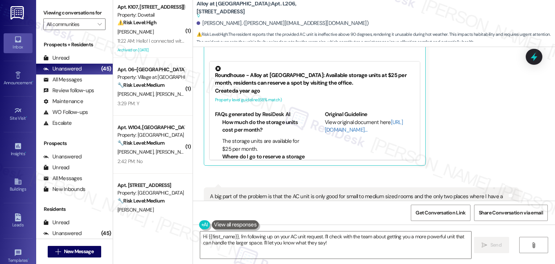
scroll to position [15449, 0]
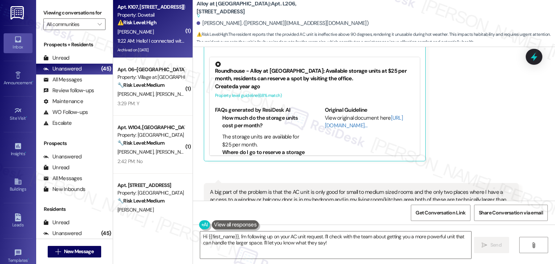
click at [160, 47] on div "Archived on [DATE]" at bounding box center [151, 50] width 68 height 9
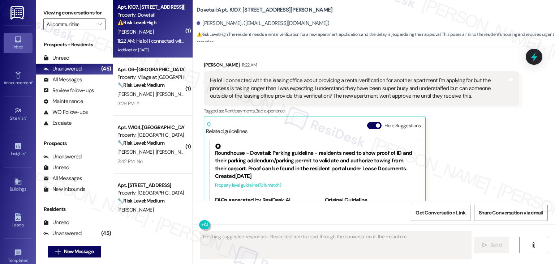
scroll to position [1397, 0]
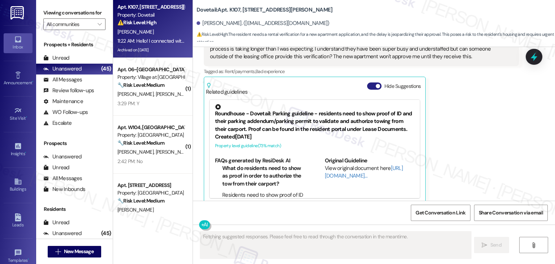
click at [367, 82] on button "Hide Suggestions" at bounding box center [374, 85] width 14 height 7
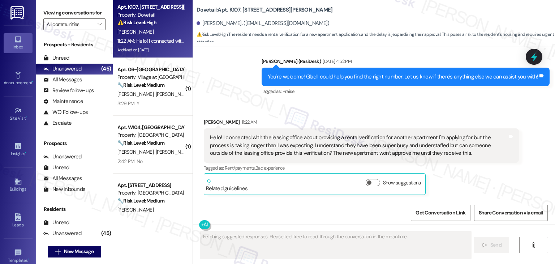
scroll to position [1292, 0]
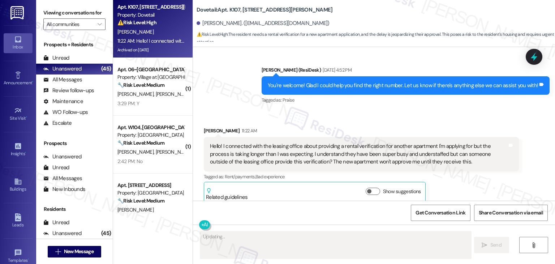
click at [382, 111] on div "Received via SMS [PERSON_NAME] 11:22 AM Hello! I connected with the leasing off…" at bounding box center [374, 160] width 362 height 98
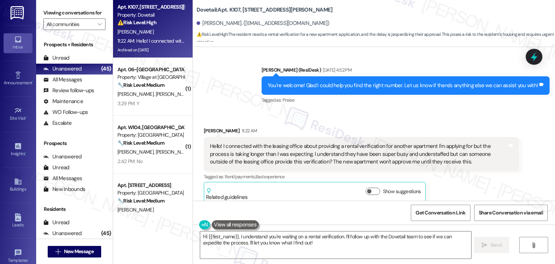
click at [382, 111] on div "Received via SMS [PERSON_NAME] 11:22 AM Hello! I connected with the leasing off…" at bounding box center [374, 160] width 362 height 98
click at [339, 144] on div "Hello! I connected with the leasing office about providing a rental verificatio…" at bounding box center [358, 153] width 297 height 23
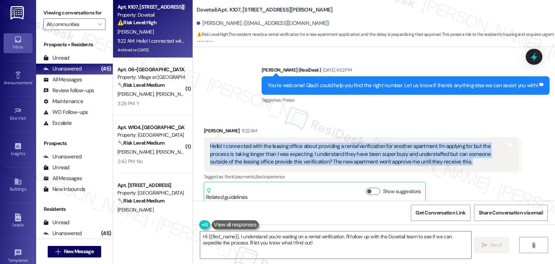
click at [339, 144] on div "Hello! I connected with the leasing office about providing a rental verificatio…" at bounding box center [358, 153] width 297 height 23
copy div "Hello! I connected with the leasing office about providing a rental verificatio…"
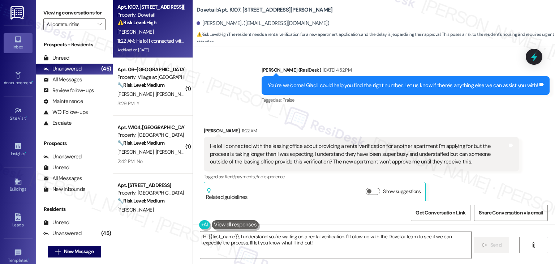
click at [204, 127] on div "[PERSON_NAME] 11:22 AM" at bounding box center [361, 132] width 315 height 10
click at [204, 127] on div "Cyanne Boren 11:22 AM" at bounding box center [361, 132] width 315 height 10
copy div "Cyanne"
click at [305, 241] on textarea "Hi {{first_name}}, I understand you're waiting on a rental verification. I'll f…" at bounding box center [335, 244] width 271 height 27
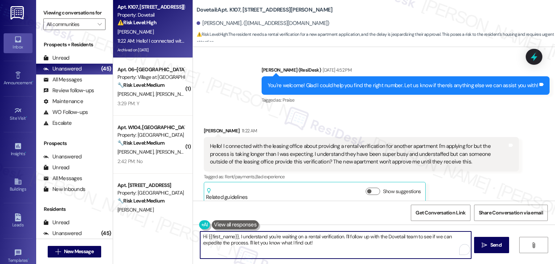
click at [305, 241] on textarea "Hi {{first_name}}, I understand you're waiting on a rental verification. I'll f…" at bounding box center [335, 244] width 271 height 27
paste textarea "Cyanne! I understand how important it is to get your rental verification proces…"
type textarea "Hi Cyanne! I understand how important it is to get your rental verification pro…"
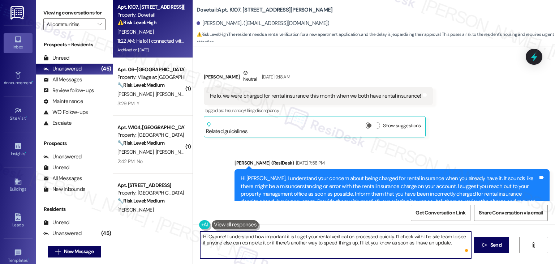
scroll to position [1292, 0]
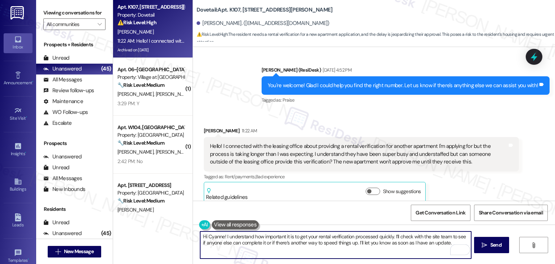
type textarea "Hi Cyanne! I understand how important it is to get your rental verification pro…"
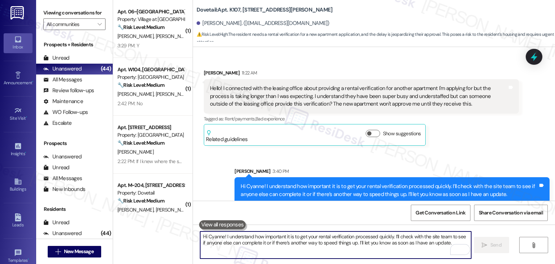
scroll to position [1350, 0]
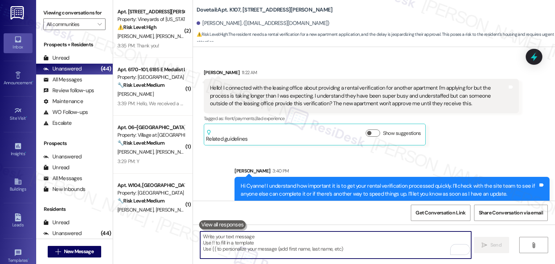
click at [463, 136] on div "Cyanne Boren 11:22 AM Hello! I connected with the leasing office about providin…" at bounding box center [361, 107] width 315 height 76
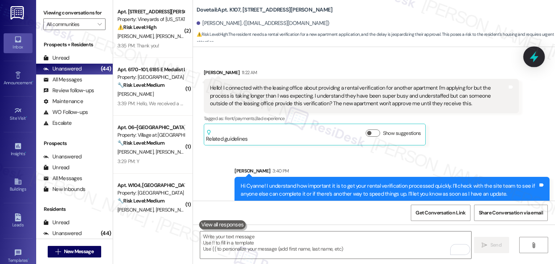
click at [539, 54] on icon at bounding box center [534, 57] width 12 height 12
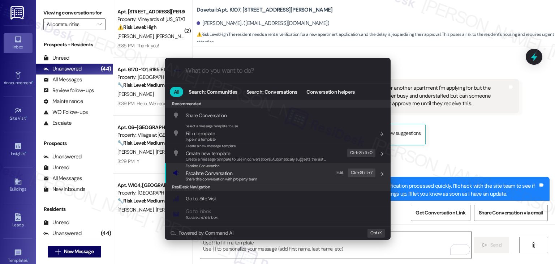
click at [209, 175] on span "Escalate Conversation" at bounding box center [209, 173] width 47 height 7
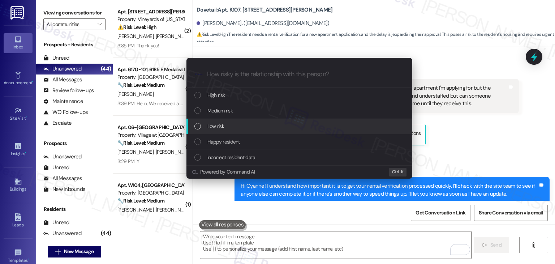
click at [198, 129] on div "Low risk" at bounding box center [299, 126] width 211 height 8
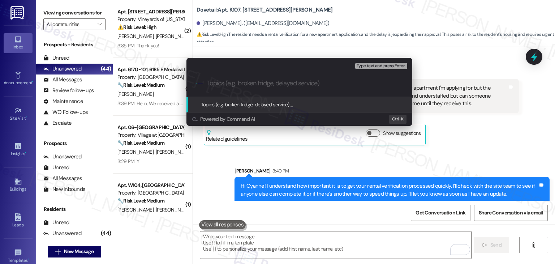
paste input "Rental Verification Request for New Apartment Approval"
type input "Rental Verification Request for New Apartment Approval"
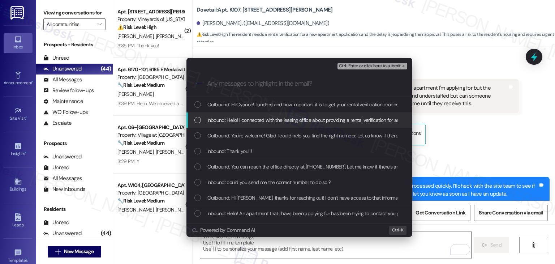
click at [195, 120] on div "List of options" at bounding box center [197, 120] width 7 height 7
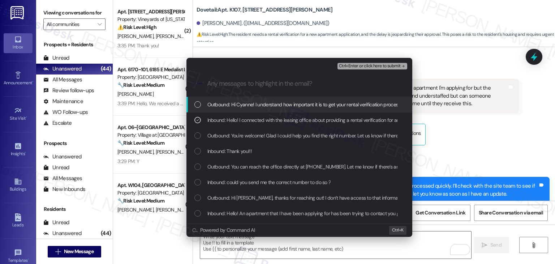
click at [368, 64] on span "Ctrl+Enter or click here to submit" at bounding box center [370, 66] width 62 height 5
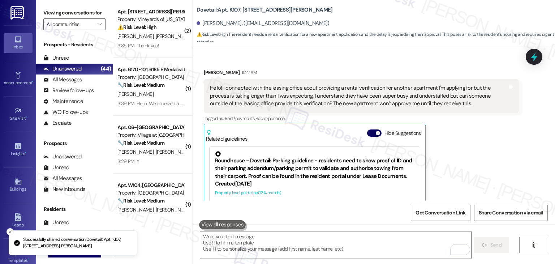
scroll to position [1397, 0]
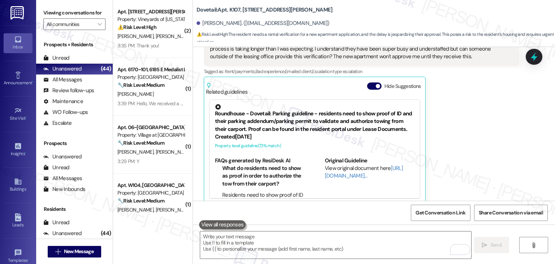
click at [462, 152] on div "Cyanne Boren 11:22 AM Hello! I connected with the leasing office about providin…" at bounding box center [361, 113] width 315 height 182
click at [367, 82] on button "Hide Suggestions" at bounding box center [374, 85] width 14 height 7
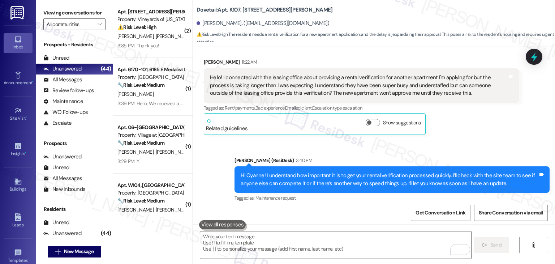
click at [462, 131] on div "Received via SMS Cyanne Boren 11:22 AM Hello! I connected with the leasing offi…" at bounding box center [361, 96] width 326 height 87
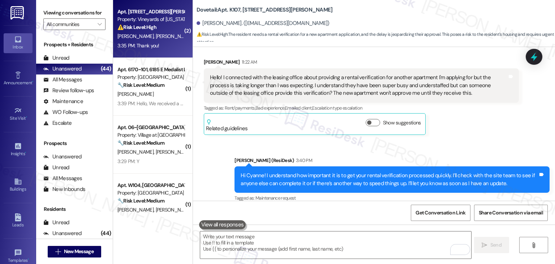
click at [137, 32] on div "A. Williams D. Williams" at bounding box center [151, 36] width 68 height 9
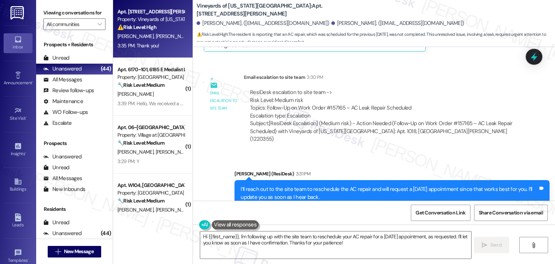
scroll to position [2023, 0]
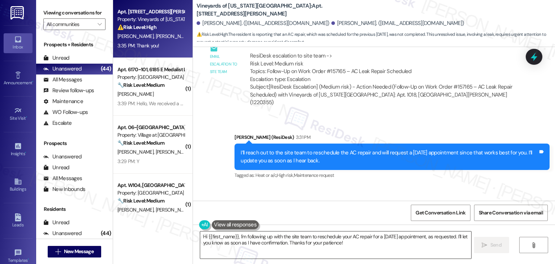
click at [256, 242] on textarea "Hi {{first_name}}, I'm following up with the site team to reschedule your AC re…" at bounding box center [335, 244] width 271 height 27
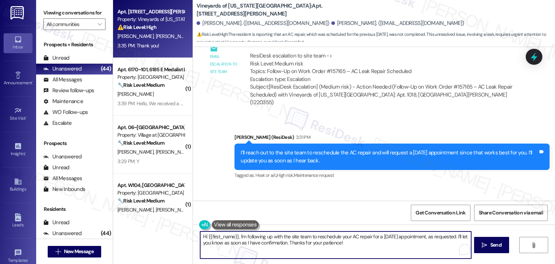
click at [256, 242] on textarea "Hi {{first_name}}, I'm following up with the site team to reschedule your AC re…" at bounding box center [335, 244] width 271 height 27
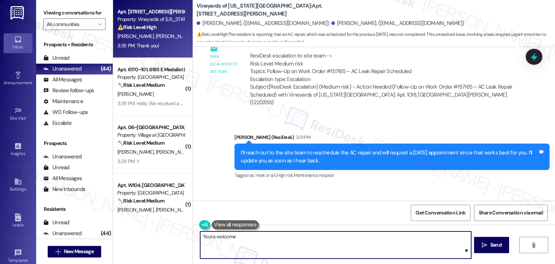
type textarea "You're welcome!"
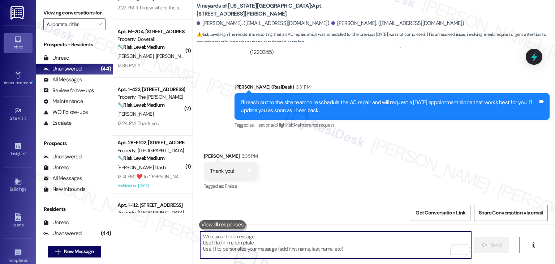
scroll to position [217, 0]
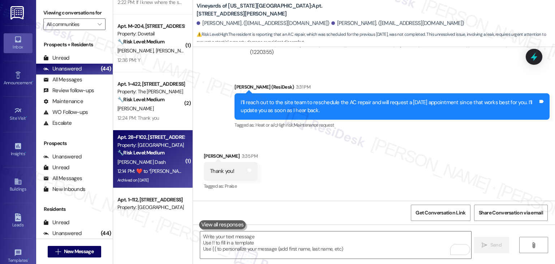
click at [161, 184] on div "Archived on 05/30/2025" at bounding box center [151, 180] width 68 height 9
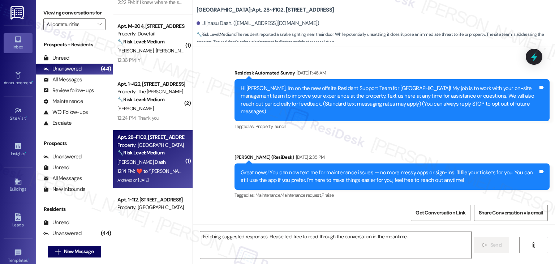
scroll to position [5788, 0]
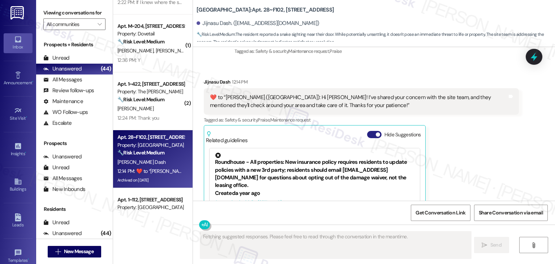
click at [367, 131] on button "Hide Suggestions" at bounding box center [374, 134] width 14 height 7
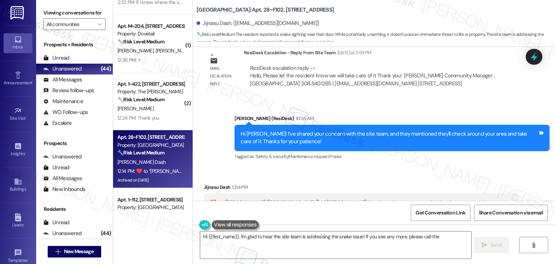
click at [419, 167] on div "Received via SMS Jijnasu Dash 12:14 PM  ​❤️​ to “ Dottie (Verasso Village): Hi …" at bounding box center [374, 212] width 362 height 90
type textarea "Hi {{first_name}}, I'm glad to hear the site team is addressing the snake issue…"
click at [533, 57] on icon at bounding box center [534, 56] width 9 height 11
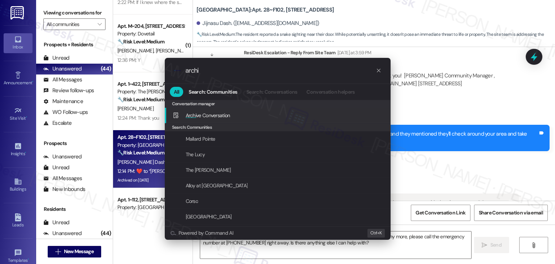
type input "archi"
click at [244, 115] on div "Archi ve Conversation Add shortcut" at bounding box center [278, 115] width 211 height 8
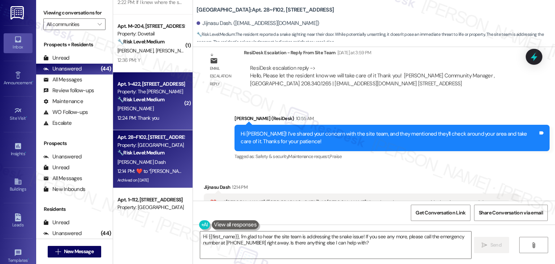
click at [159, 108] on div "L. Manni" at bounding box center [151, 108] width 68 height 9
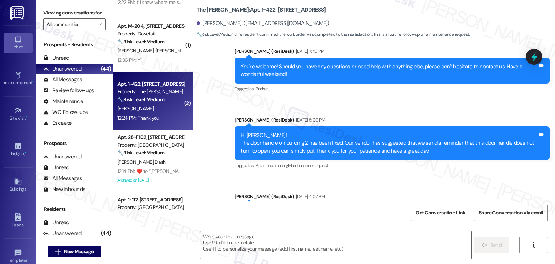
type textarea "Fetching suggested responses. Please feel free to read through the conversation…"
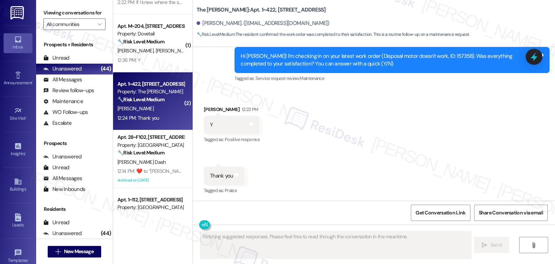
scroll to position [619, 0]
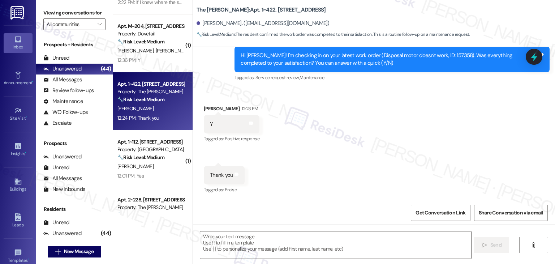
click at [308, 138] on div "Received via SMS Luis Manni 12:23 PM Y Tags and notes Tagged as: Positive respo…" at bounding box center [374, 145] width 362 height 112
click at [311, 134] on div "Received via SMS Luis Manni 12:23 PM Y Tags and notes Tagged as: Positive respo…" at bounding box center [374, 145] width 362 height 112
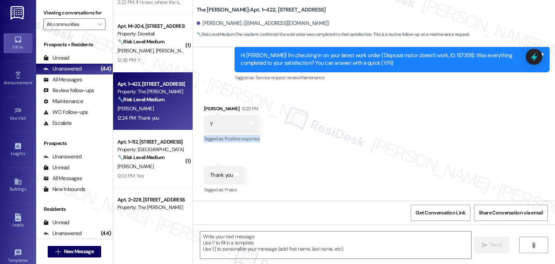
click at [311, 134] on div "Received via SMS Luis Manni 12:23 PM Y Tags and notes Tagged as: Positive respo…" at bounding box center [374, 145] width 362 height 112
click at [357, 154] on div "Received via SMS Luis Manni 12:23 PM Y Tags and notes Tagged as: Positive respo…" at bounding box center [374, 145] width 362 height 112
click at [325, 239] on textarea at bounding box center [335, 244] width 271 height 27
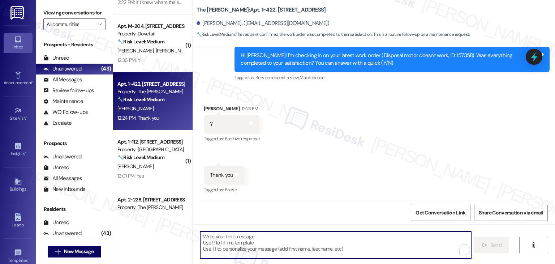
paste textarea "Hey Onkar! I’m glad your latest work order was completed to your satisfaction. …"
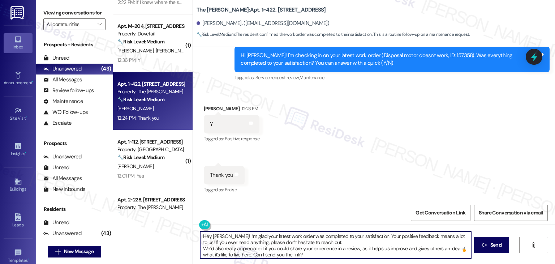
scroll to position [0, 0]
click at [210, 237] on textarea "Hey Onkar! I’m glad your latest work order was completed to your satisfaction. …" at bounding box center [335, 244] width 271 height 27
drag, startPoint x: 302, startPoint y: 256, endPoint x: 199, endPoint y: 243, distance: 103.4
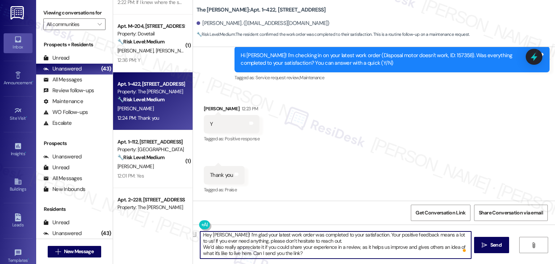
click at [200, 243] on textarea "Hey Luis! I’m glad your latest work order was completed to your satisfaction. Y…" at bounding box center [335, 244] width 271 height 27
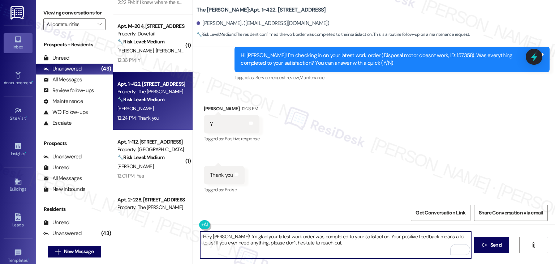
scroll to position [0, 0]
type textarea "Hey Luis! I’m glad your latest work order was completed to your satisfaction. Y…"
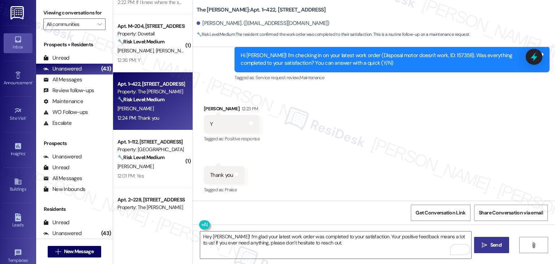
click at [491, 246] on span "Send" at bounding box center [495, 245] width 11 height 8
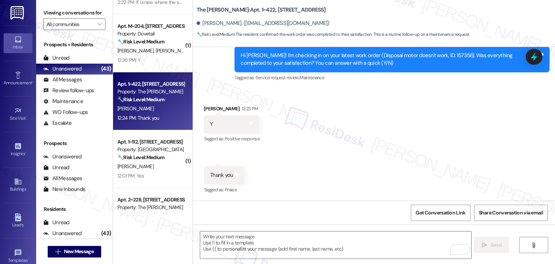
scroll to position [619, 0]
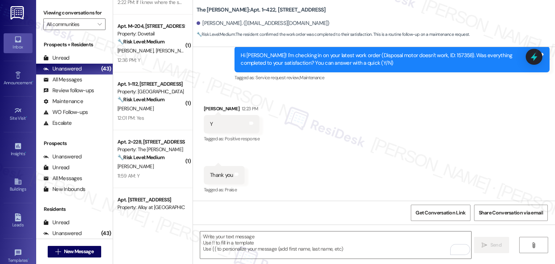
click at [343, 179] on div "Received via SMS Luis Manni 12:23 PM Y Tags and notes Tagged as: Positive respo…" at bounding box center [374, 145] width 362 height 112
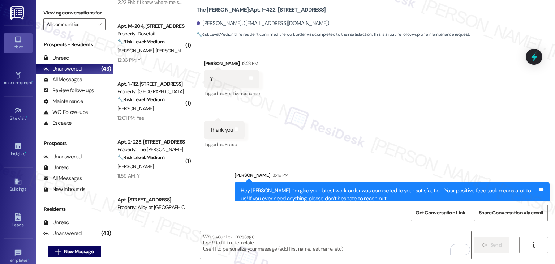
scroll to position [677, 0]
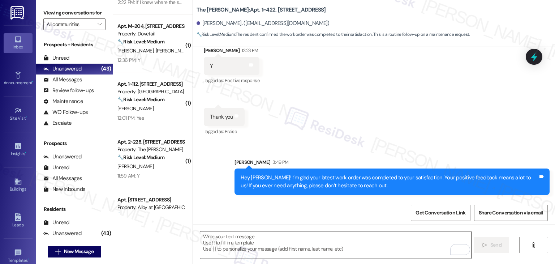
click at [283, 243] on textarea "To enrich screen reader interactions, please activate Accessibility in Grammarl…" at bounding box center [335, 244] width 271 height 27
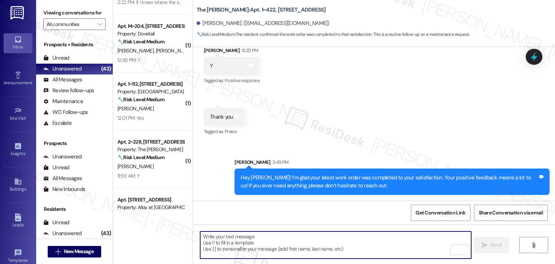
paste textarea "We’d also really appreciate it if you could share your experience in a review, …"
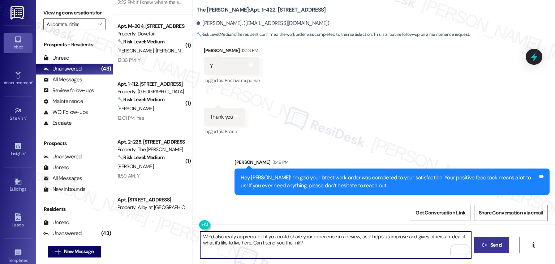
type textarea "We’d also really appreciate it if you could share your experience in a review, …"
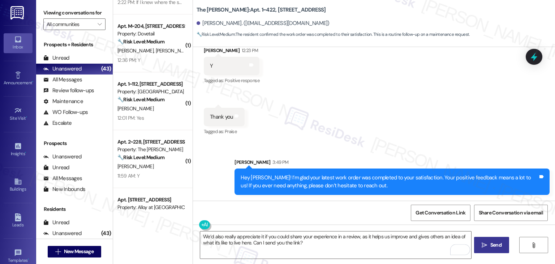
click at [494, 246] on span "Send" at bounding box center [495, 245] width 11 height 8
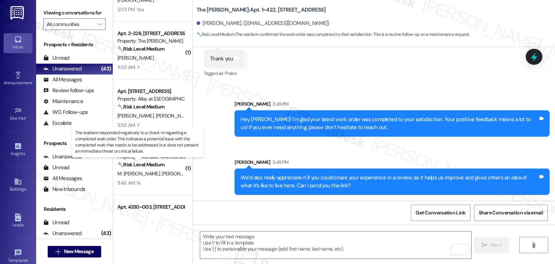
scroll to position [506, 0]
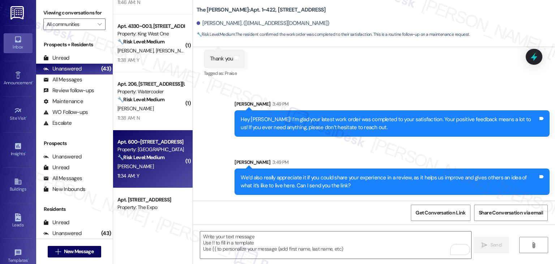
click at [158, 174] on div "11:34 AM: Y 11:34 AM: Y" at bounding box center [151, 175] width 68 height 9
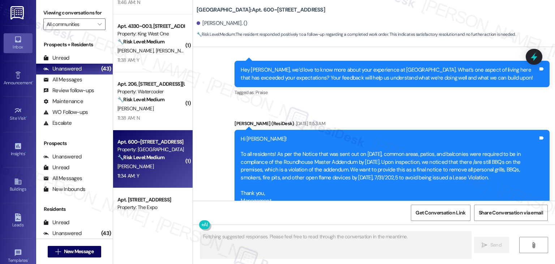
scroll to position [825, 0]
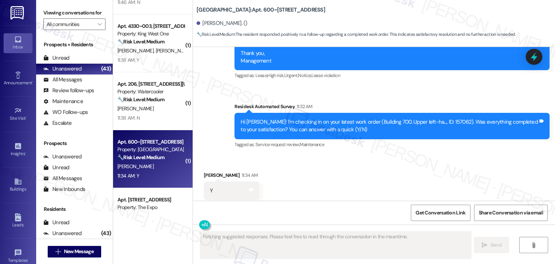
click at [334, 176] on div "Received via SMS Raymond Connolly 11:34 AM Y Tags and notes Tagged as: Positive…" at bounding box center [374, 185] width 362 height 61
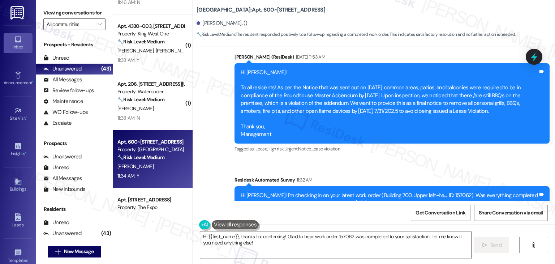
scroll to position [825, 0]
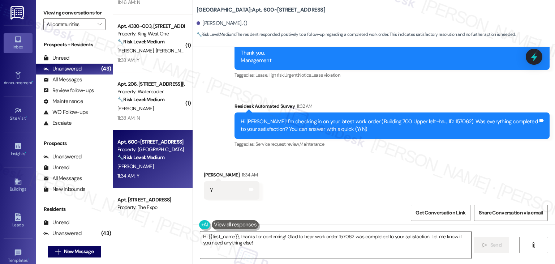
click at [235, 242] on textarea "Hi {{first_name}}, thanks for confirming! Glad to hear work order 157062 was co…" at bounding box center [335, 244] width 271 height 27
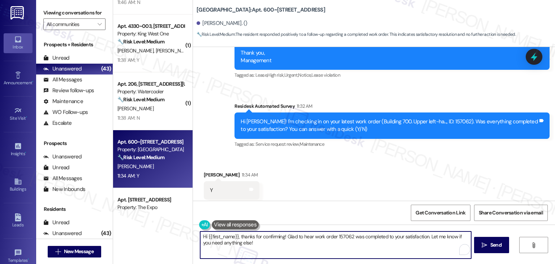
click at [235, 242] on textarea "Hi {{first_name}}, thanks for confirming! Glad to hear work order 157062 was co…" at bounding box center [335, 244] width 271 height 27
paste textarea "ey Onkar! I’m glad your latest work order was completed to your satisfaction. Y…"
click at [217, 236] on textarea "Hey Onkar! I’m glad your latest work order was completed to your satisfaction. …" at bounding box center [335, 244] width 271 height 27
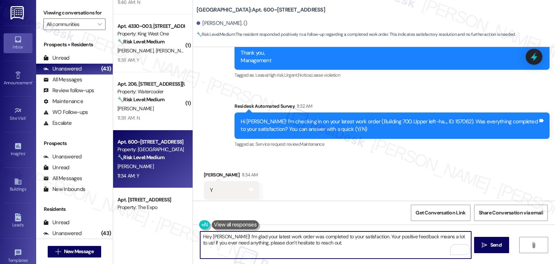
type textarea "Hey Raymond! I’m glad your latest work order was completed to your satisfaction…"
click at [317, 171] on div "Received via SMS Raymond Connolly 11:34 AM Y Tags and notes Tagged as: Positive…" at bounding box center [374, 185] width 362 height 61
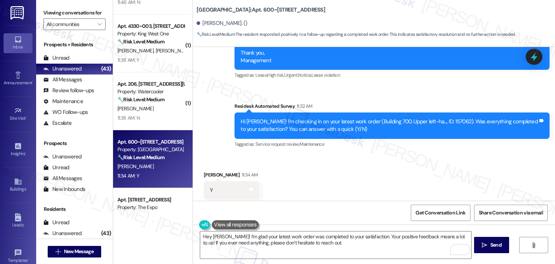
click at [317, 171] on div "Received via SMS Raymond Connolly 11:34 AM Y Tags and notes Tagged as: Positive…" at bounding box center [374, 185] width 362 height 61
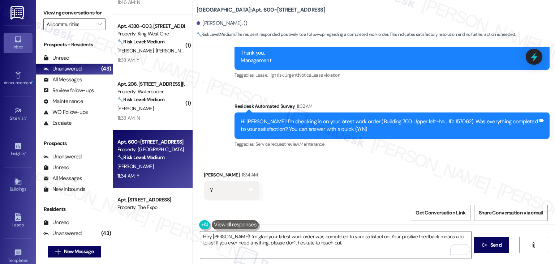
click at [317, 171] on div "Received via SMS Raymond Connolly 11:34 AM Y Tags and notes Tagged as: Positive…" at bounding box center [374, 185] width 362 height 61
click at [319, 175] on div "Received via SMS Raymond Connolly 11:34 AM Y Tags and notes Tagged as: Positive…" at bounding box center [374, 185] width 362 height 61
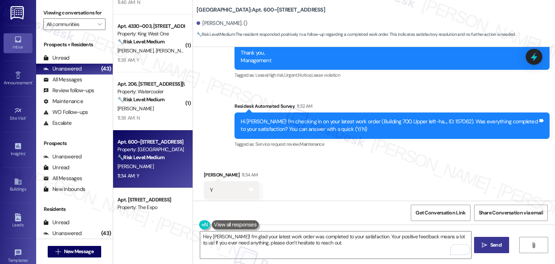
click at [490, 245] on span "Send" at bounding box center [495, 245] width 11 height 8
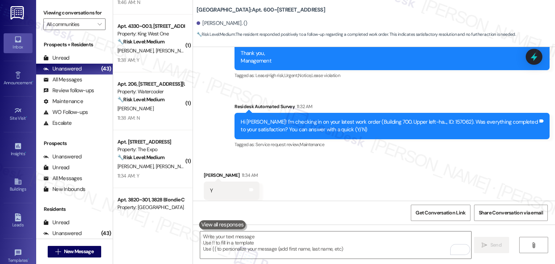
scroll to position [883, 0]
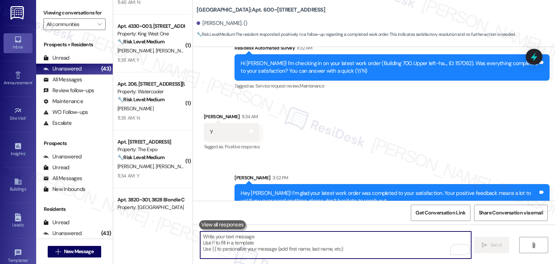
click at [256, 240] on textarea "To enrich screen reader interactions, please activate Accessibility in Grammarl…" at bounding box center [335, 244] width 271 height 27
paste textarea "We’d also really appreciate it if you could share your experience in a review, …"
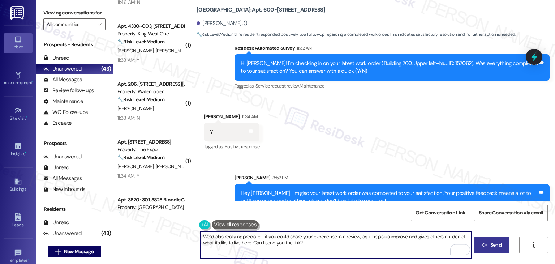
type textarea "We’d also really appreciate it if you could share your experience in a review, …"
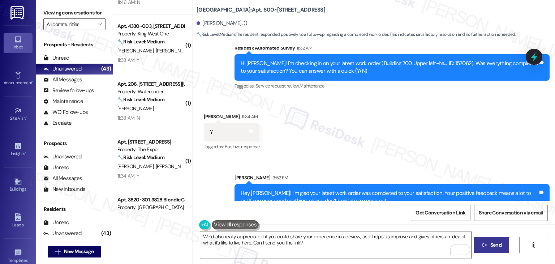
click at [492, 249] on button " Send" at bounding box center [491, 245] width 35 height 16
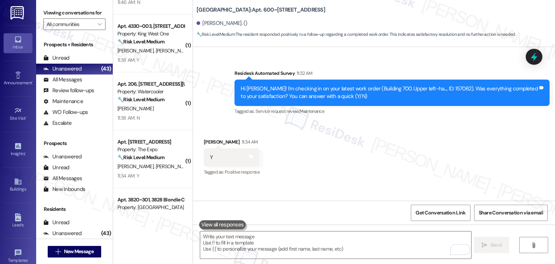
scroll to position [941, 0]
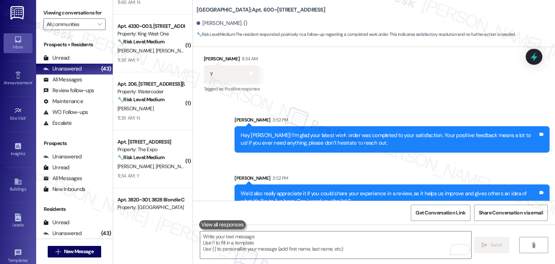
click at [359, 169] on div "Sent via SMS Sarah 3:52 PM We’d also really appreciate it if you could share yo…" at bounding box center [392, 192] width 326 height 47
click at [213, 158] on div "Sent via SMS Sarah 3:52 PM Hey Raymond! I’m glad your latest work order was com…" at bounding box center [374, 158] width 362 height 116
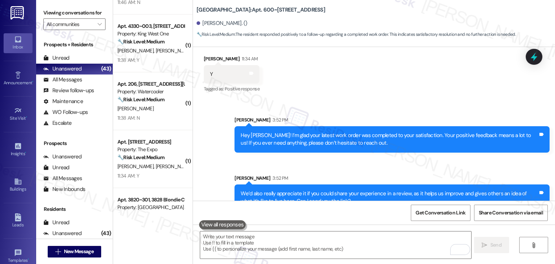
click at [213, 158] on div "Sent via SMS Sarah 3:52 PM Hey Raymond! I’m glad your latest work order was com…" at bounding box center [374, 158] width 362 height 116
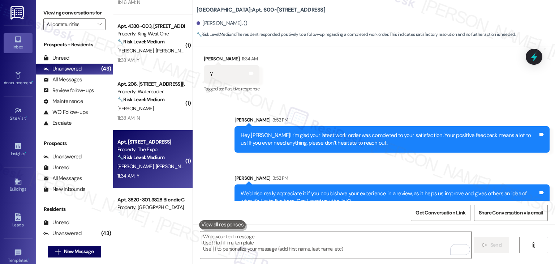
click at [145, 172] on div "11:34 AM: Y 11:34 AM: Y" at bounding box center [151, 175] width 68 height 9
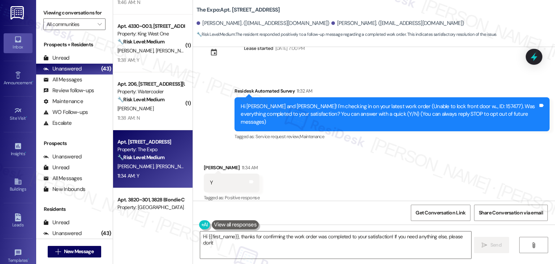
scroll to position [25, 0]
click at [374, 187] on div "Received via SMS Chantha Phoeun 11:34 AM Y Tags and notes Tagged as: Positive r…" at bounding box center [374, 177] width 362 height 61
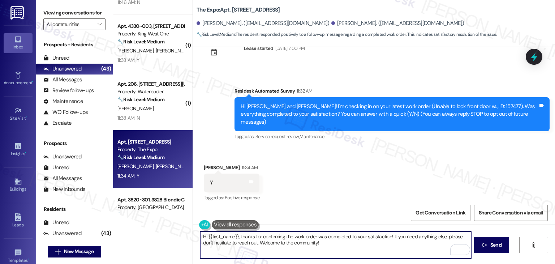
drag, startPoint x: 321, startPoint y: 244, endPoint x: 263, endPoint y: 243, distance: 58.2
click at [263, 243] on textarea "Hi {{first_name}}, thanks for confirming the work order was completed to your s…" at bounding box center [335, 244] width 271 height 27
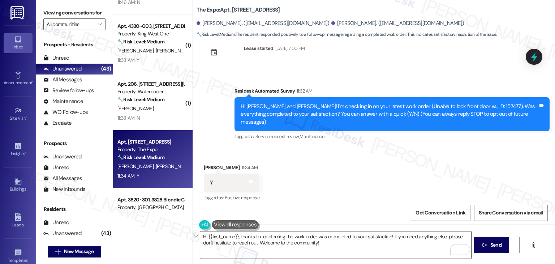
click at [276, 248] on textarea "Hi {{first_name}}, thanks for confirming the work order was completed to your s…" at bounding box center [335, 244] width 271 height 27
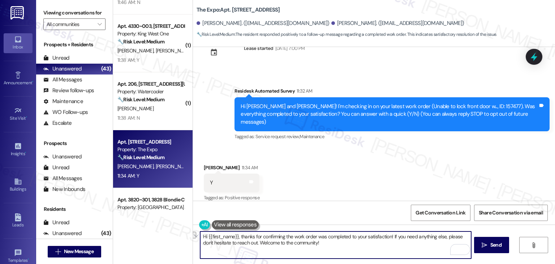
drag, startPoint x: 321, startPoint y: 244, endPoint x: 257, endPoint y: 242, distance: 63.6
click at [257, 242] on textarea "Hi {{first_name}}, thanks for confirming the work order was completed to your s…" at bounding box center [335, 244] width 271 height 27
paste textarea "'re happy to help"
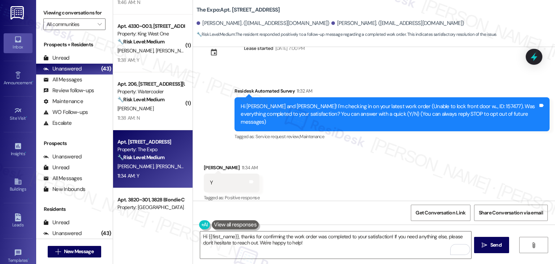
click at [293, 176] on div "Received via SMS Chantha Phoeun 11:34 AM Y Tags and notes Tagged as: Positive r…" at bounding box center [374, 177] width 362 height 61
click at [204, 164] on div "Chantha Phoeun 11:34 AM" at bounding box center [232, 169] width 56 height 10
copy div "Chantha"
click at [222, 237] on textarea "Hi {{first_name}}, thanks for confirming the work order was completed to your s…" at bounding box center [335, 244] width 271 height 27
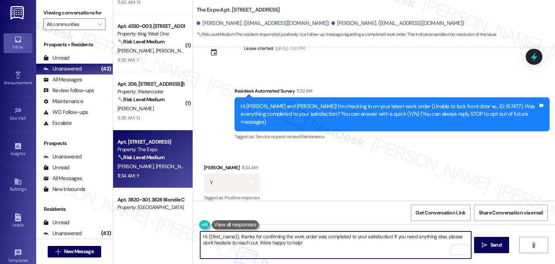
drag, startPoint x: 233, startPoint y: 237, endPoint x: 205, endPoint y: 234, distance: 28.3
click at [205, 234] on textarea "Hi {{first_name}}, thanks for confirming the work order was completed to your s…" at bounding box center [335, 244] width 271 height 27
paste textarea "Chantha"
type textarea "Hi Chantha, thanks for confirming the work order was completed to your satisfac…"
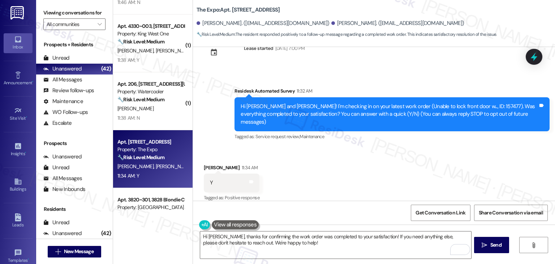
click at [337, 167] on div "Received via SMS Chantha Phoeun 11:34 AM Y Tags and notes Tagged as: Positive r…" at bounding box center [374, 177] width 362 height 61
click at [340, 167] on div "Received via SMS Chantha Phoeun 11:34 AM Y Tags and notes Tagged as: Positive r…" at bounding box center [374, 177] width 362 height 61
click at [490, 246] on span "Send" at bounding box center [495, 245] width 11 height 8
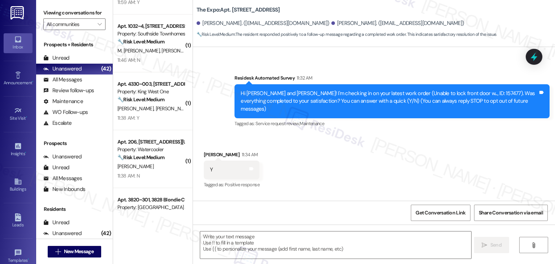
scroll to position [83, 0]
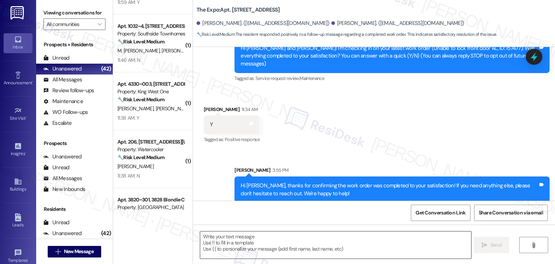
click at [261, 242] on textarea "To enrich screen reader interactions, please activate Accessibility in Grammarl…" at bounding box center [335, 244] width 271 height 27
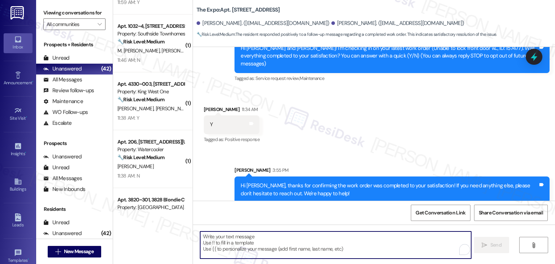
paste textarea "We’d also really appreciate it if you could share your experience in a review, …"
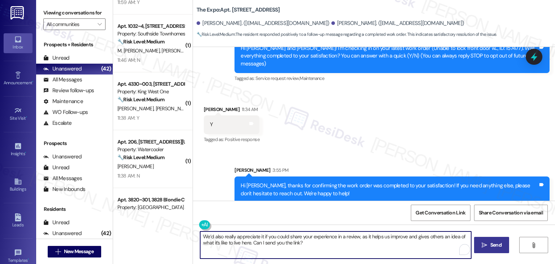
type textarea "We’d also really appreciate it if you could share your experience in a review, …"
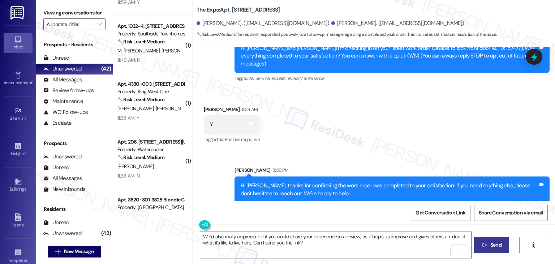
click at [480, 244] on span " Send" at bounding box center [491, 245] width 23 height 8
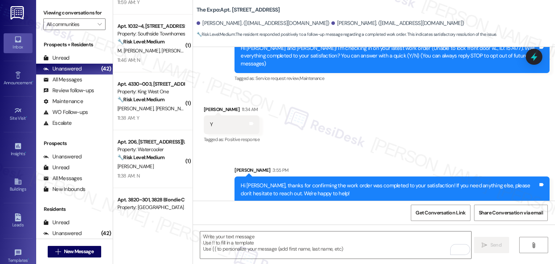
scroll to position [25, 0]
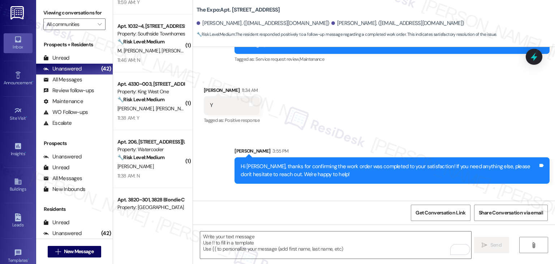
scroll to position [141, 0]
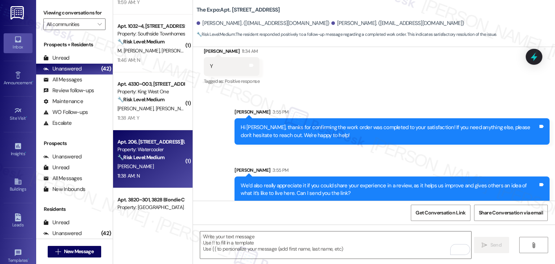
click at [149, 162] on div "[PERSON_NAME]" at bounding box center [151, 166] width 68 height 9
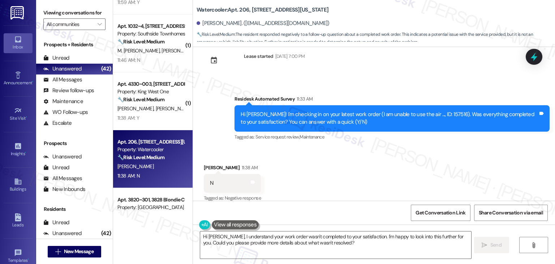
scroll to position [433, 0]
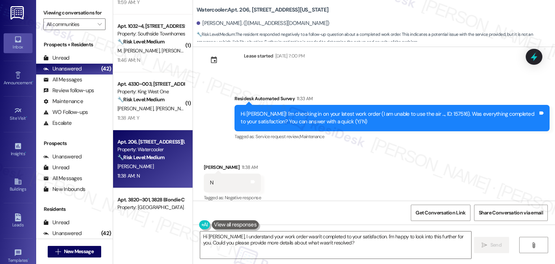
click at [360, 179] on div "Received via SMS [PERSON_NAME] 11:38 AM N Tags and notes Tagged as: Negative re…" at bounding box center [374, 177] width 362 height 61
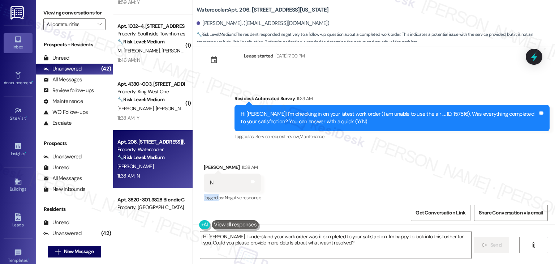
click at [360, 179] on div "Received via SMS [PERSON_NAME] 11:38 AM N Tags and notes Tagged as: Negative re…" at bounding box center [374, 177] width 362 height 61
click at [375, 172] on div "Received via SMS [PERSON_NAME] 11:38 AM N Tags and notes Tagged as: Negative re…" at bounding box center [374, 177] width 362 height 61
click at [331, 172] on div "Received via SMS [PERSON_NAME] 11:38 AM N Tags and notes Tagged as: Negative re…" at bounding box center [374, 177] width 362 height 61
click at [371, 175] on div "Received via SMS [PERSON_NAME] 11:38 AM N Tags and notes Tagged as: Negative re…" at bounding box center [374, 177] width 362 height 61
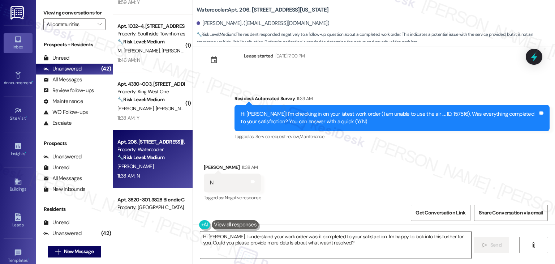
click at [382, 236] on textarea "Hi [PERSON_NAME], I understand your work order wasn't completed to your satisfa…" at bounding box center [335, 244] width 271 height 27
click at [402, 181] on div "Received via SMS [PERSON_NAME] 11:38 AM N Tags and notes Tagged as: Negative re…" at bounding box center [374, 177] width 362 height 61
click at [490, 243] on span "Send" at bounding box center [495, 245] width 11 height 8
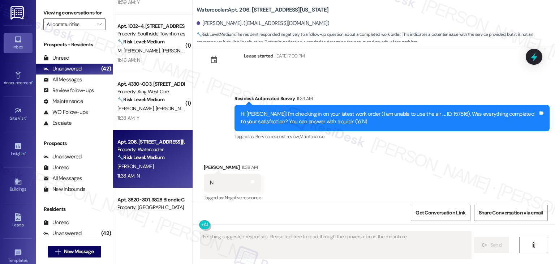
scroll to position [433, 0]
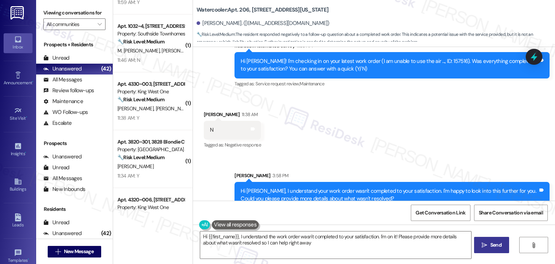
type textarea "Hi {{first_name}}, I understand the work order wasn't completed to your satisfa…"
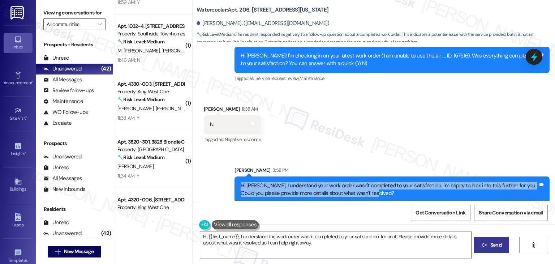
drag, startPoint x: 369, startPoint y: 187, endPoint x: 236, endPoint y: 177, distance: 133.0
click at [240, 182] on div "Hi [PERSON_NAME], I understand your work order wasn't completed to your satisfa…" at bounding box center [389, 190] width 299 height 16
copy div "Hi [PERSON_NAME], I understand your work order wasn't completed to your satisfa…"
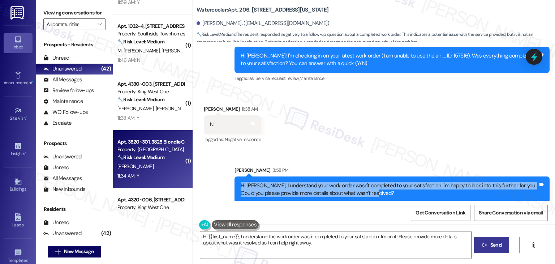
scroll to position [470, 0]
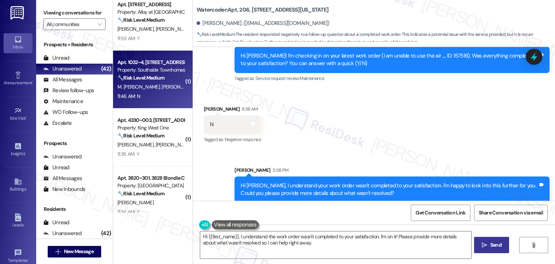
click at [159, 96] on div "11:46 AM: N 11:46 AM: N" at bounding box center [151, 96] width 68 height 9
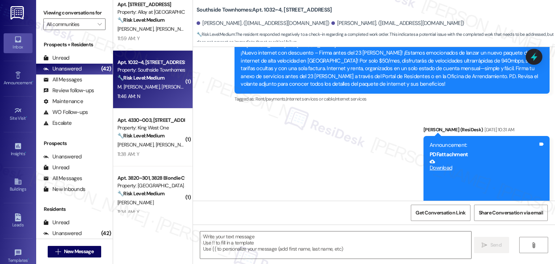
scroll to position [1418, 0]
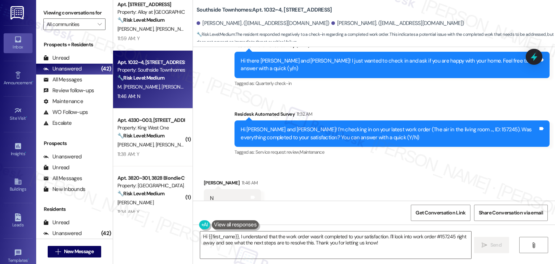
click at [336, 167] on div "Received via SMS [PERSON_NAME] 11:46 AM N Tags and notes Tagged as: Negative re…" at bounding box center [374, 193] width 362 height 61
click at [295, 241] on textarea "Hi {{first_name}}, I understand that the work order wasn't completed to your sa…" at bounding box center [335, 244] width 271 height 27
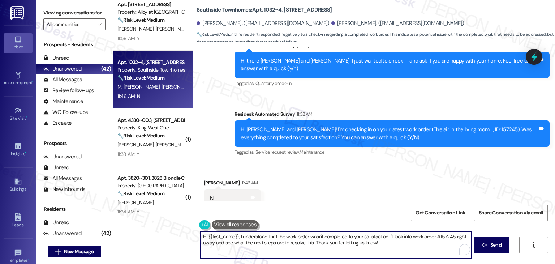
click at [295, 241] on textarea "Hi {{first_name}}, I understand that the work order wasn't completed to your sa…" at bounding box center [335, 244] width 271 height 27
paste textarea "Cynthia, I understand your work order wasn't completed to your satisfaction. I'…"
click at [215, 239] on textarea "Hi Cynthia, I understand your work order wasn't completed to your satisfaction.…" at bounding box center [335, 244] width 271 height 27
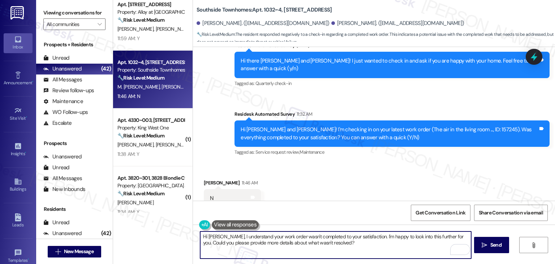
type textarea "Hi Maira, I understand your work order wasn't completed to your satisfaction. I…"
click at [342, 180] on div "Received via SMS Maira Alejandra 11:46 AM N Tags and notes Tagged as: Negative …" at bounding box center [374, 193] width 362 height 61
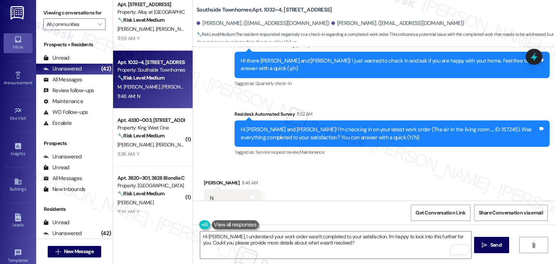
scroll to position [1419, 0]
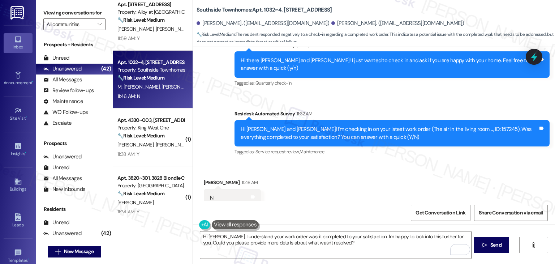
click at [364, 176] on div "Received via SMS Maira Alejandra 11:46 AM N Tags and notes Tagged as: Negative …" at bounding box center [374, 192] width 362 height 61
click at [356, 175] on div "Received via SMS Maira Alejandra 11:46 AM N Tags and notes Tagged as: Negative …" at bounding box center [374, 192] width 362 height 61
click at [489, 246] on span "Send" at bounding box center [496, 245] width 14 height 8
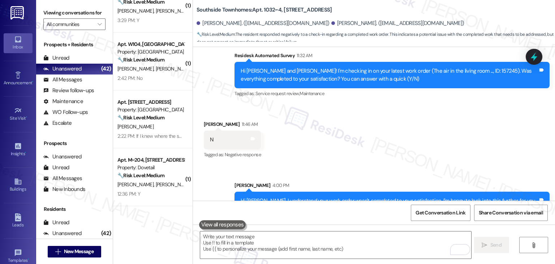
scroll to position [108, 0]
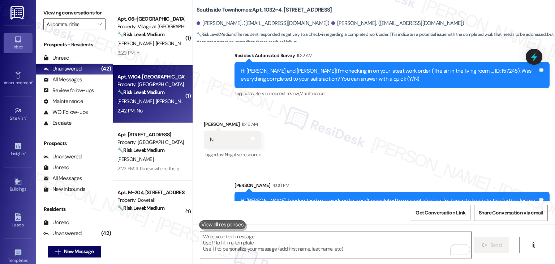
click at [158, 97] on div "A. Munoz E. Gutierrez" at bounding box center [151, 101] width 68 height 9
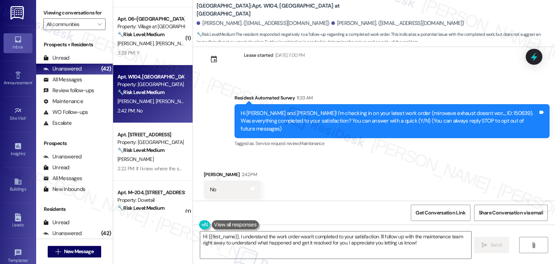
scroll to position [25, 0]
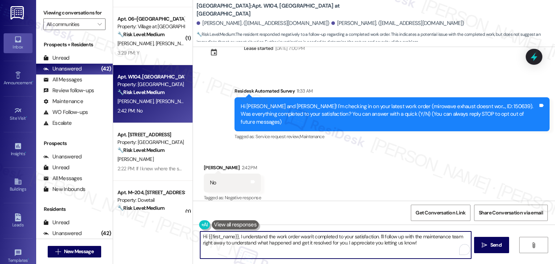
click at [272, 240] on textarea "Hi {{first_name}}, I understand the work order wasn't completed to your satisfa…" at bounding box center [335, 244] width 271 height 27
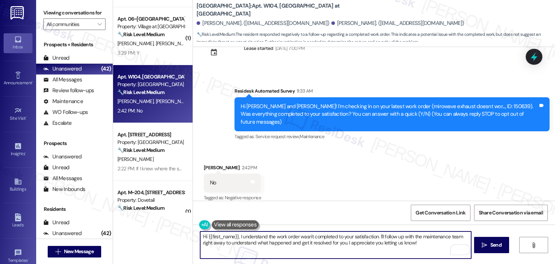
paste textarea "Cynthia, I understand your work order wasn't completed to your satisfaction. I'…"
click at [214, 235] on textarea "Hi Cynthia, I understand your work order wasn't completed to your satisfaction.…" at bounding box center [335, 244] width 271 height 27
type textarea "Hi Elena, I understand your work order wasn't completed to your satisfaction. I…"
click at [365, 171] on div "Received via SMS Elena Gutierrez 2:42 PM No Tags and notes Tagged as: Negative …" at bounding box center [374, 177] width 362 height 61
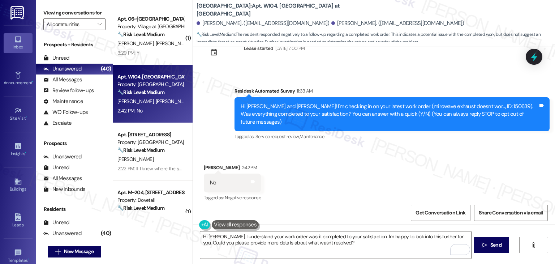
click at [407, 175] on div "Received via SMS Elena Gutierrez 2:42 PM No Tags and notes Tagged as: Negative …" at bounding box center [374, 177] width 362 height 61
click at [494, 243] on span "Send" at bounding box center [495, 245] width 11 height 8
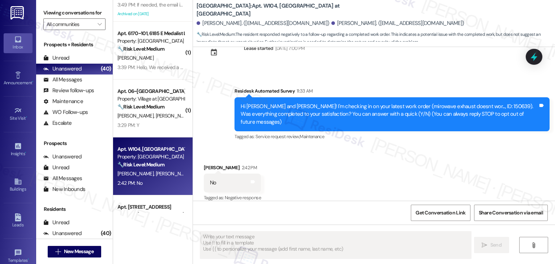
scroll to position [0, 0]
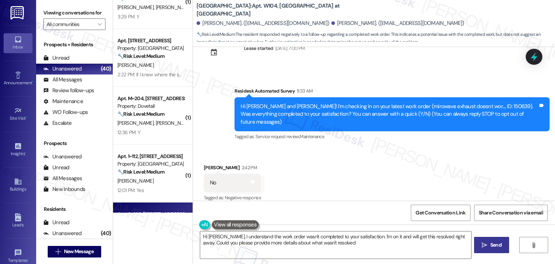
type textarea "Hi Elena, I understand the work order wasn't completed to your satisfaction. I'…"
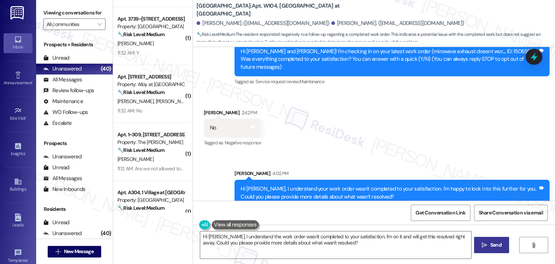
scroll to position [83, 0]
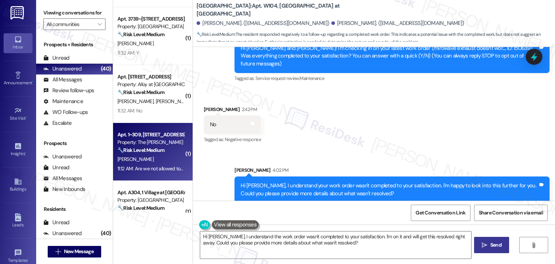
click at [166, 158] on div "[PERSON_NAME]" at bounding box center [151, 159] width 68 height 9
type textarea "Fetching suggested responses. Please feel free to read through the conversation…"
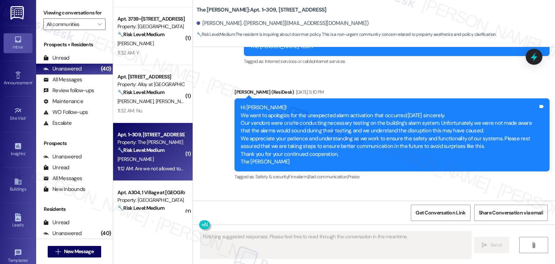
scroll to position [3265, 0]
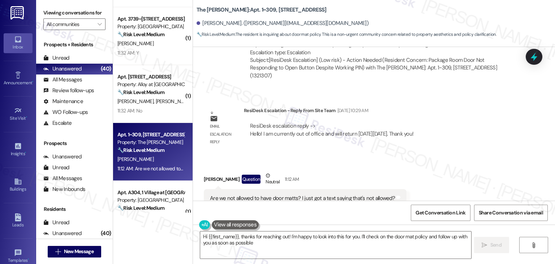
type textarea "Hi {{first_name}}, thanks for reaching out! I'm happy to look into this for you…"
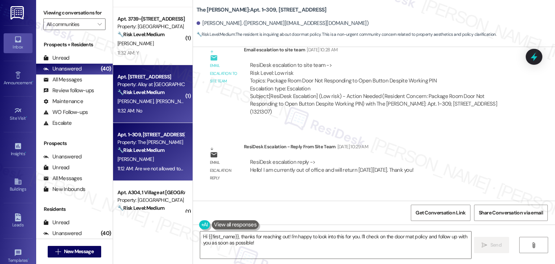
click at [158, 113] on div "11:32 AM: No 11:32 AM: No" at bounding box center [151, 110] width 68 height 9
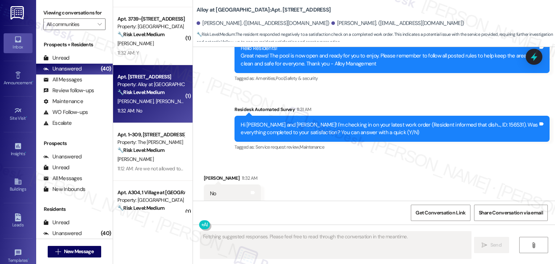
scroll to position [596, 0]
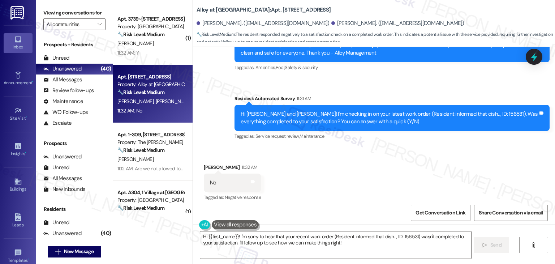
click at [340, 172] on div "Received via SMS Fernando Jasso 11:32 AM No Tags and notes Tagged as: Negative …" at bounding box center [374, 177] width 362 height 61
click at [294, 242] on textarea "Hi {{first_name}}! I'm sorry to hear that your recent work order (Resident info…" at bounding box center [335, 244] width 271 height 27
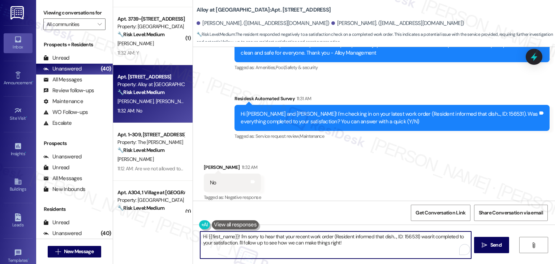
click at [294, 242] on textarea "Hi {{first_name}}! I'm sorry to hear that your recent work order (Resident info…" at bounding box center [335, 244] width 271 height 27
paste textarea "Cynthia, I understand your work order wasn't completed to your satisfaction. I'…"
click at [218, 237] on textarea "Hi Cynthia, I understand your work order wasn't completed to your satisfaction.…" at bounding box center [335, 244] width 271 height 27
type textarea "Hi Fernando, I understand your work order wasn't completed to your satisfaction…"
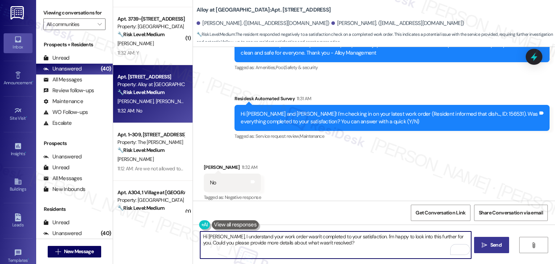
click at [494, 248] on span "Send" at bounding box center [495, 245] width 11 height 8
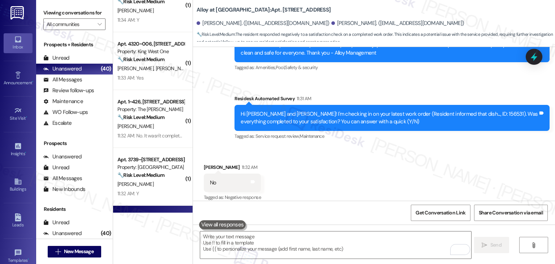
scroll to position [542, 0]
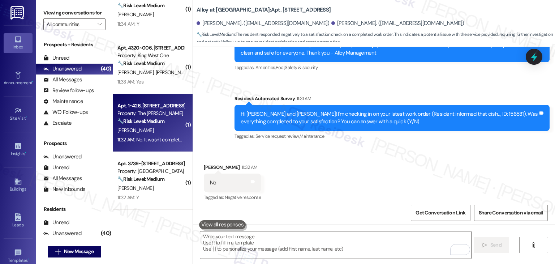
click at [151, 146] on div "Apt. 1~426, 2271 Clinton St Property: The Hayes 🔧 Risk Level: Medium The reside…" at bounding box center [153, 123] width 80 height 58
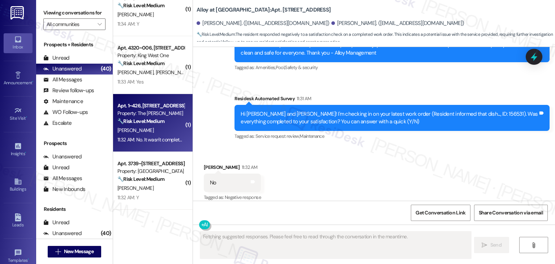
type textarea "Fetching suggested responses. Please feel free to read through the conversation…"
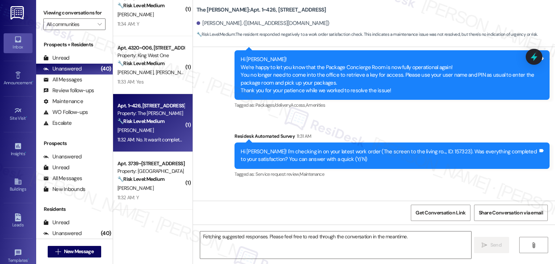
scroll to position [2167, 0]
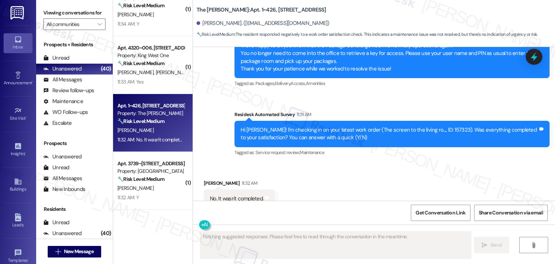
click at [345, 163] on div "Received via SMS Madeline Ford 11:32 AM No. It wasn't completed. Tags and notes…" at bounding box center [374, 193] width 362 height 61
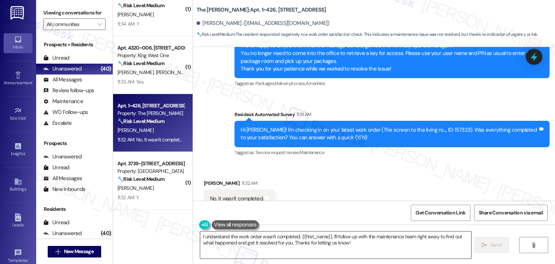
click at [283, 243] on textarea "I understand the work order wasn't completed, {{first_name}}. I'll follow up wi…" at bounding box center [335, 244] width 271 height 27
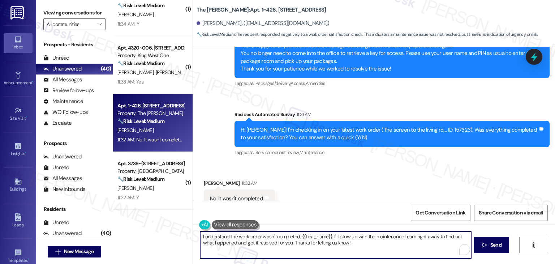
click at [283, 243] on textarea "I understand the work order wasn't completed, {{first_name}}. I'll follow up wi…" at bounding box center [335, 244] width 271 height 27
paste textarea "Hi Cynthia, I understand your work order wasn't completed to your satisfaction.…"
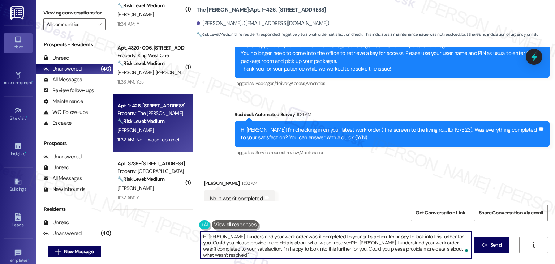
click at [283, 240] on textarea "Hi Cynthia, I understand your work order wasn't completed to your satisfaction.…" at bounding box center [335, 244] width 271 height 27
paste textarea "To enrich screen reader interactions, please activate Accessibility in Grammarl…"
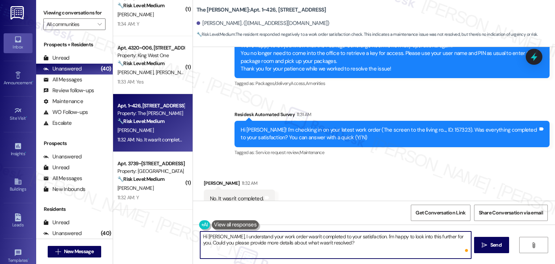
click at [209, 236] on textarea "Hi Cynthia, I understand your work order wasn't completed to your satisfaction.…" at bounding box center [335, 244] width 271 height 27
type textarea "Hi Madeline, I understand your work order wasn't completed to your satisfaction…"
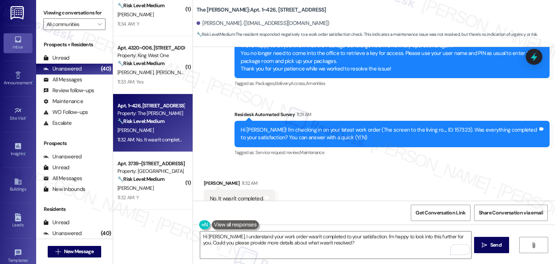
click at [363, 171] on div "Received via SMS Madeline Ford 11:32 AM No. It wasn't completed. Tags and notes…" at bounding box center [374, 193] width 362 height 61
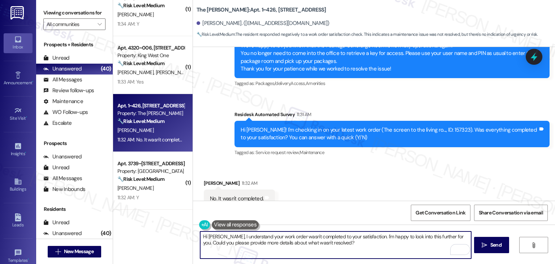
click at [340, 245] on textarea "Hi Madeline, I understand your work order wasn't completed to your satisfaction…" at bounding box center [335, 244] width 271 height 27
click at [497, 246] on span "Send" at bounding box center [495, 245] width 11 height 8
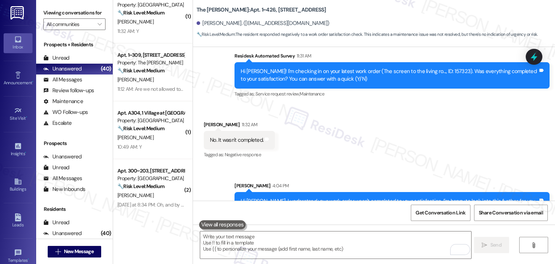
scroll to position [795, 0]
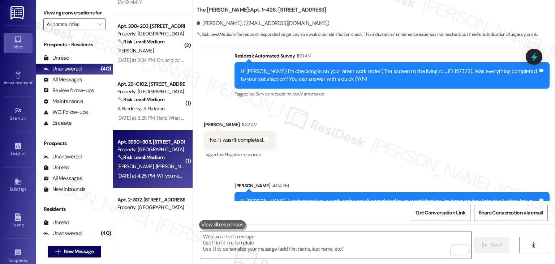
click at [159, 158] on strong "🔧 Risk Level: Medium" at bounding box center [140, 157] width 47 height 7
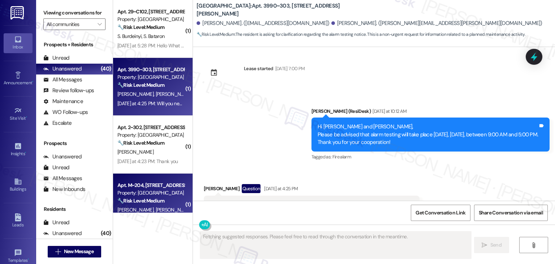
scroll to position [359, 0]
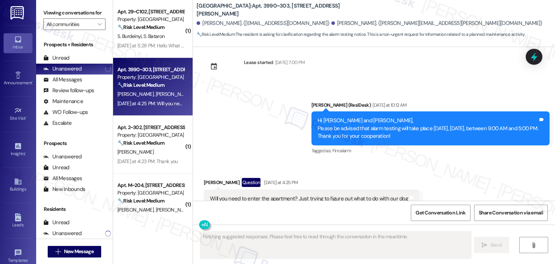
click at [319, 137] on div "Announcement, sent via SMS Dottie (ResiDesk) Yesterday at 10:12 AM Hi Shaelyn a…" at bounding box center [430, 129] width 249 height 66
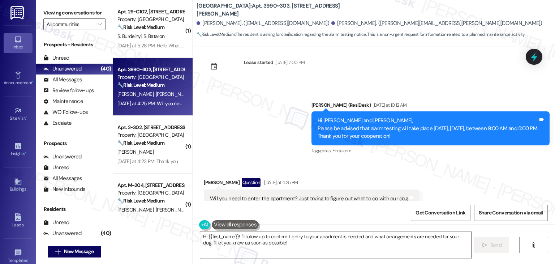
scroll to position [359, 0]
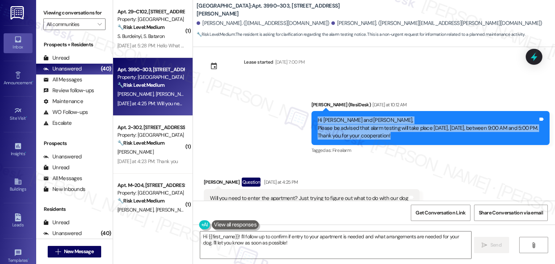
drag, startPoint x: 352, startPoint y: 113, endPoint x: 270, endPoint y: 100, distance: 83.4
click at [312, 111] on div "Hi Shaelyn and Isaac, Please be advised that alarm testing will take place tomo…" at bounding box center [431, 128] width 238 height 34
copy div "Hi Shaelyn and Isaac, Please be advised that alarm testing will take place tomo…"
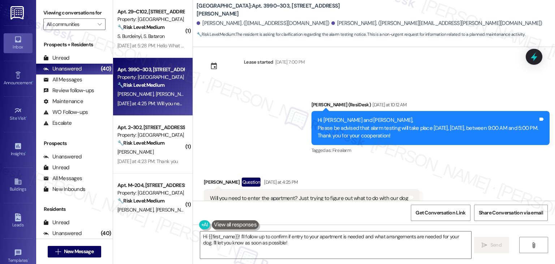
click at [256, 194] on div "Will you need to enter the apartment? Just trying to figure out what to do with…" at bounding box center [309, 198] width 198 height 8
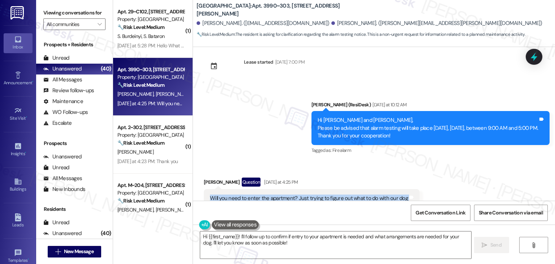
click at [256, 194] on div "Will you need to enter the apartment? Just trying to figure out what to do with…" at bounding box center [309, 198] width 198 height 8
copy div "Will you need to enter the apartment? Just trying to figure out what to do with…"
click at [265, 239] on textarea "Hi {{first_name}}! I'll follow up to confirm if entry to your apartment is need…" at bounding box center [335, 244] width 271 height 27
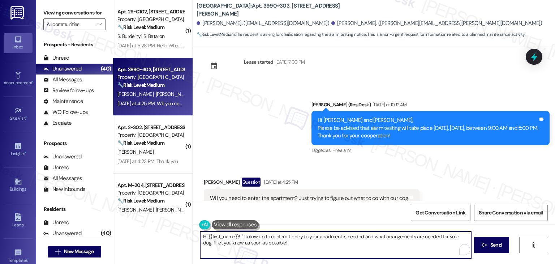
paste textarea "Isaac! No worries—they will not be entering any apartments during the alarm tes…"
click at [392, 237] on textarea "Hi Isaac! No worries—they will not be entering any apartments during the alarm …" at bounding box center [335, 244] width 271 height 27
click at [272, 244] on textarea "Hi Isaac! No worries—they will not be entering any apartments during the alarm …" at bounding box center [335, 244] width 271 height 27
type textarea "Hi Isaac! No worries—they will not be entering any apartments during the alarm …"
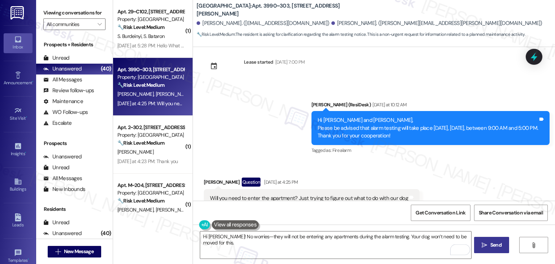
click at [486, 242] on icon "" at bounding box center [484, 245] width 5 height 6
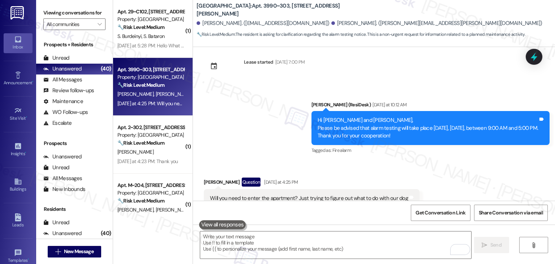
scroll to position [359, 0]
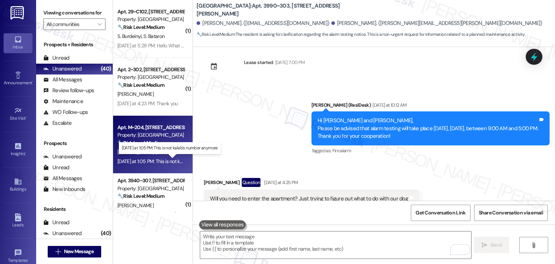
click at [162, 162] on div "Yesterday at 1:05 PM: This is not kaleb's number anymore Yesterday at 1:05 PM: …" at bounding box center [173, 161] width 112 height 7
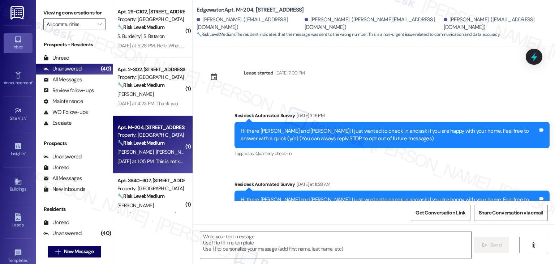
scroll to position [82, 0]
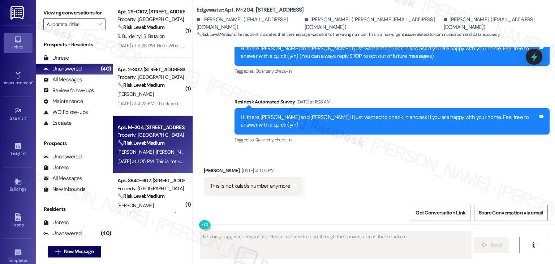
click at [359, 174] on div "Received via SMS Kaleb Johnson Yesterday at 1:05 PM This is not kaleb's number …" at bounding box center [374, 175] width 362 height 50
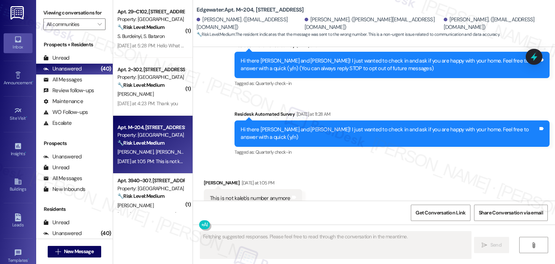
scroll to position [83, 0]
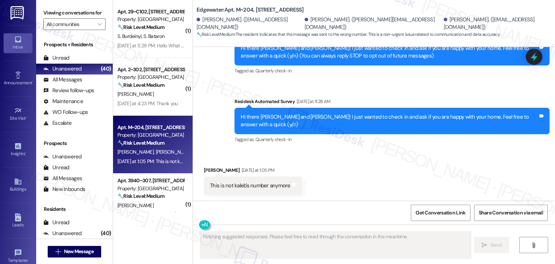
click at [350, 170] on div "Received via SMS Kaleb Johnson Yesterday at 1:05 PM This is not kaleb's number …" at bounding box center [374, 175] width 362 height 50
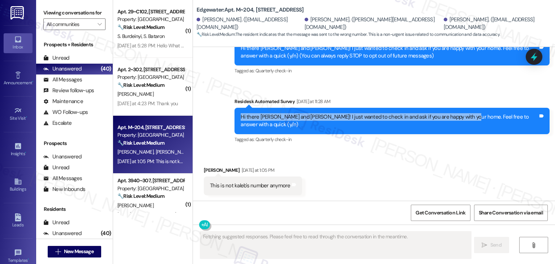
drag, startPoint x: 235, startPoint y: 118, endPoint x: 455, endPoint y: 119, distance: 220.5
click at [455, 119] on div "Hi there Noah, Alexis and Kaleb! I just wanted to check in and ask if you are h…" at bounding box center [392, 121] width 315 height 26
copy div "Hi there Noah, Alexis and Kaleb! I just wanted to check in and ask if you are h…"
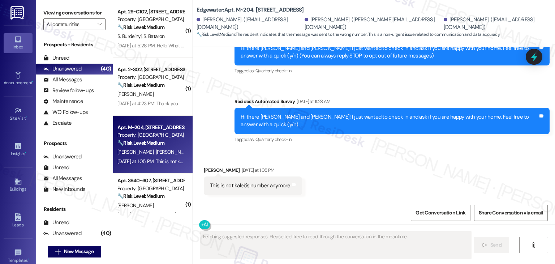
click at [256, 187] on div "This is not kaleb's number anymore" at bounding box center [250, 186] width 81 height 8
copy div "This is not kaleb's number anymore Tags and notes"
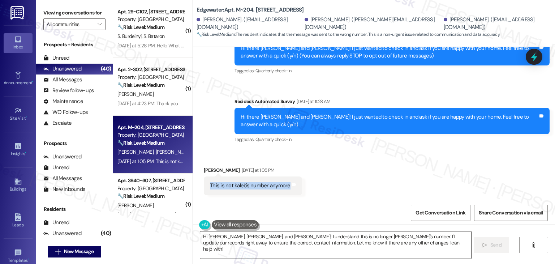
click at [293, 239] on textarea "Hi Noah, Alexis, and Kaleb! I understand this is no longer Kaleb's number. I'll…" at bounding box center [335, 244] width 271 height 27
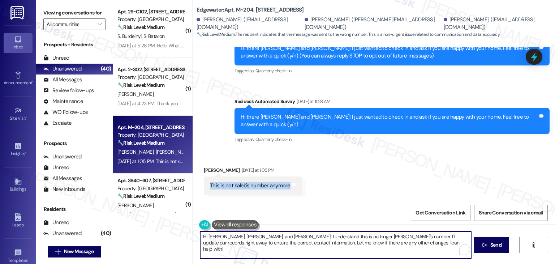
click at [293, 239] on textarea "Hi Noah, Alexis, and Kaleb! I understand this is no longer Kaleb's number. I'll…" at bounding box center [335, 244] width 271 height 27
paste textarea "Thanks for letting me know! May I ask who I’m speaking with? That way we can up…"
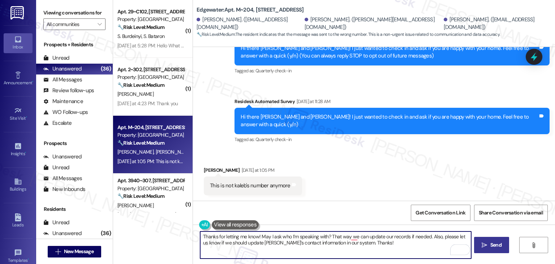
type textarea "Thanks for letting me know! May I ask who I’m speaking with? That way we can up…"
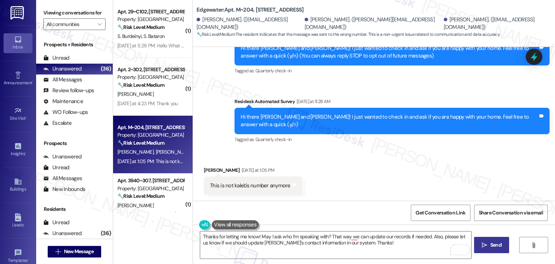
click at [494, 250] on button " Send" at bounding box center [491, 245] width 35 height 16
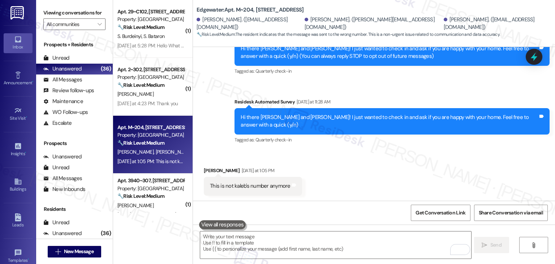
scroll to position [141, 0]
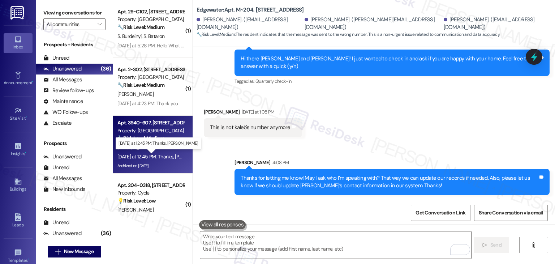
click at [155, 155] on div "Yesterday at 12:45 PM: Thanks, Dottie Yesterday at 12:45 PM: Thanks, Dottie" at bounding box center [164, 156] width 94 height 7
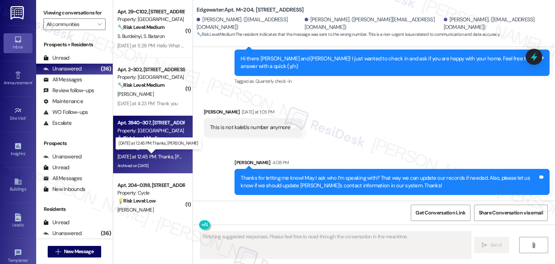
type textarea "Fetching suggested responses. Please feel free to read through the conversation…"
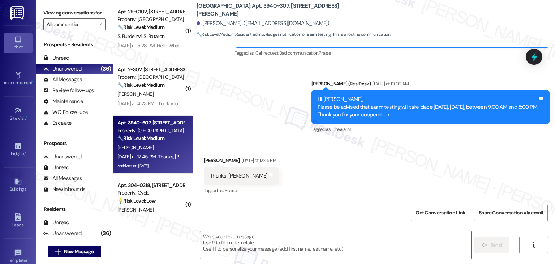
scroll to position [1959, 0]
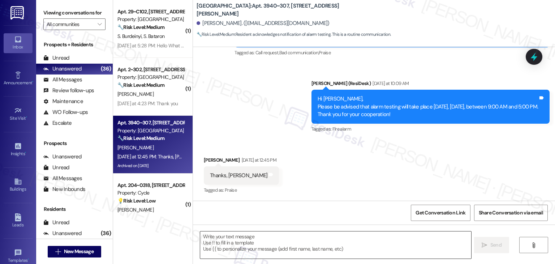
click at [215, 243] on textarea at bounding box center [335, 244] width 271 height 27
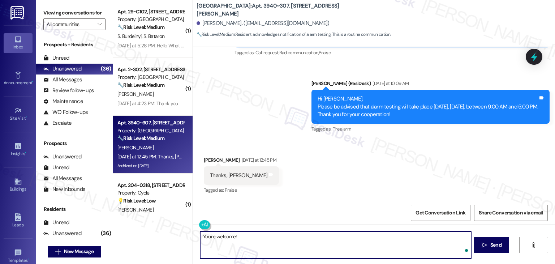
paste textarea "Should you have any questions or need help with anything else, please don't hes…"
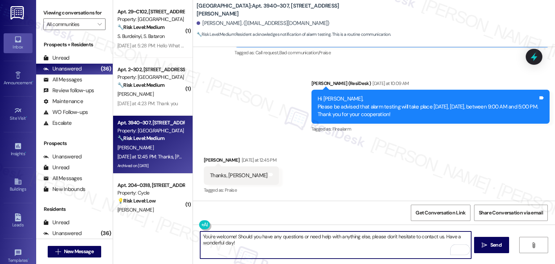
click at [359, 236] on textarea "You're welcome! Should you have any questions or need help with anything else, …" at bounding box center [335, 244] width 271 height 27
type textarea "You're welcome! Should you have any questions or need help with anything, pleas…"
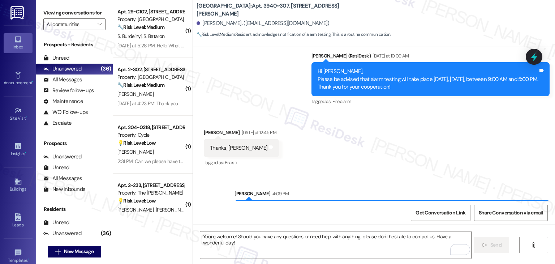
scroll to position [2009, 0]
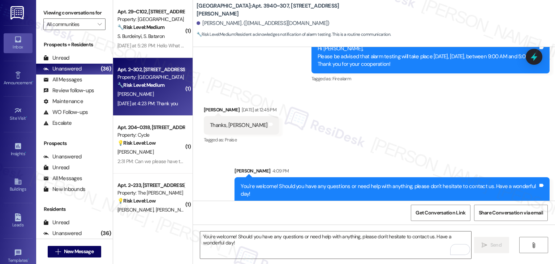
click at [131, 103] on div "[DATE] at 4:23 PM: Thank you [DATE] at 4:23 PM: Thank you" at bounding box center [147, 103] width 60 height 7
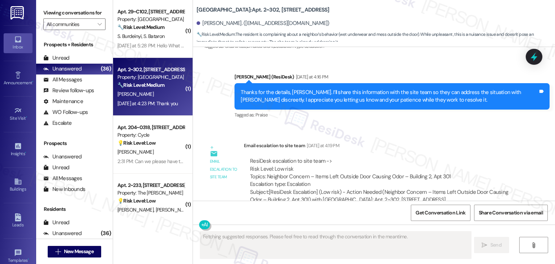
scroll to position [801, 0]
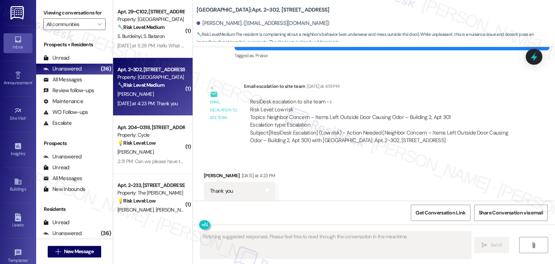
click at [406, 171] on div "Received via SMS [PERSON_NAME] [DATE] at 4:23 PM Thank you Tags and notes Tagge…" at bounding box center [374, 185] width 362 height 61
click at [365, 174] on div "Received via SMS [PERSON_NAME] [DATE] at 4:23 PM Thank you Tags and notes Tagge…" at bounding box center [374, 185] width 362 height 61
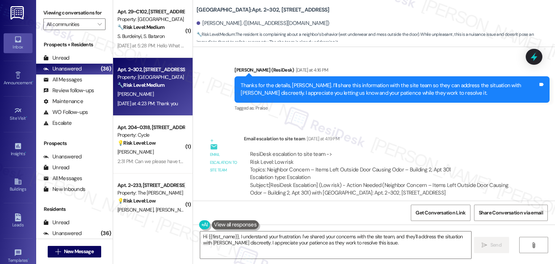
scroll to position [802, 0]
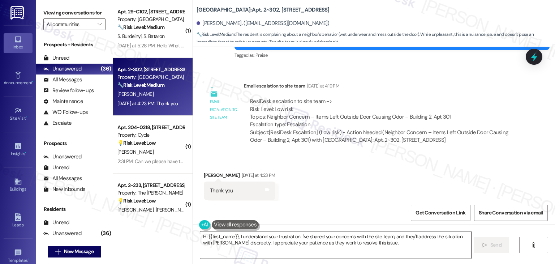
click at [291, 239] on textarea "Hi {{first_name}}, I understand your frustration. I've shared your concerns wit…" at bounding box center [335, 244] width 271 height 27
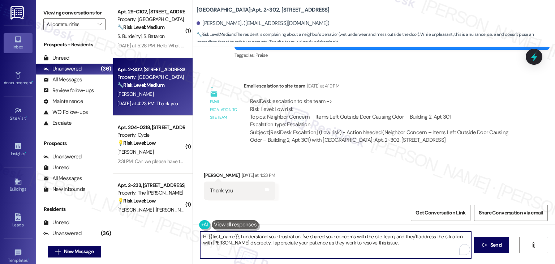
click at [291, 239] on textarea "Hi {{first_name}}, I understand your frustration. I've shared your concerns wit…" at bounding box center [335, 244] width 271 height 27
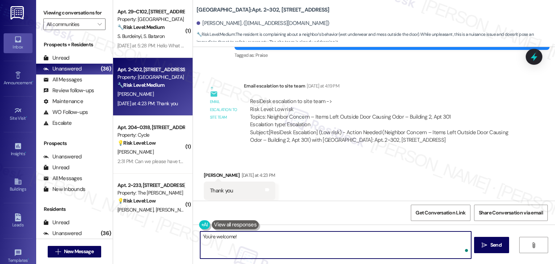
paste textarea "Should you have any questions or need help with anything else, please don't hes…"
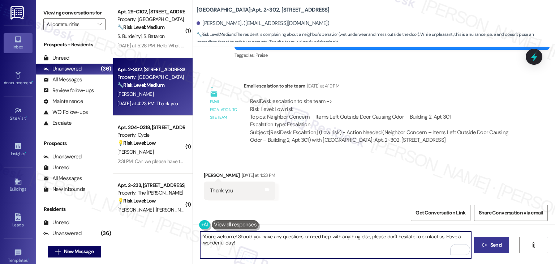
type textarea "You're welcome! Should you have any questions or need help with anything else, …"
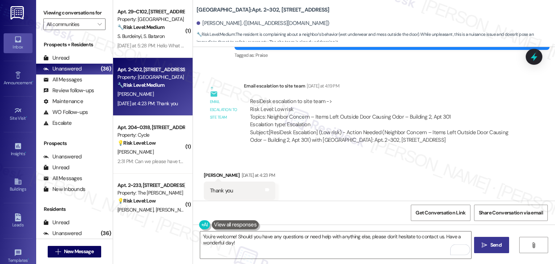
click at [497, 245] on span "Send" at bounding box center [495, 245] width 11 height 8
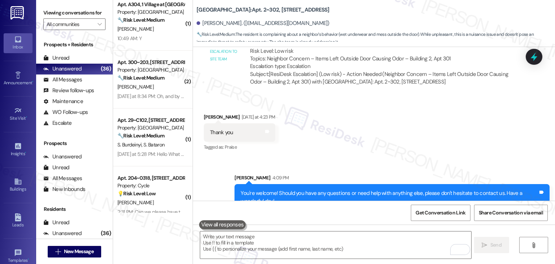
scroll to position [759, 0]
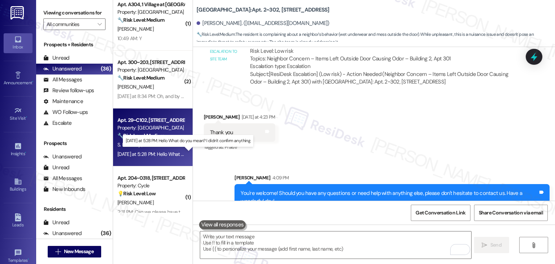
click at [140, 156] on div "[DATE] at 5:28 PM: Hello What do you mean? I didn't confirm anything [DATE] at …" at bounding box center [189, 154] width 144 height 7
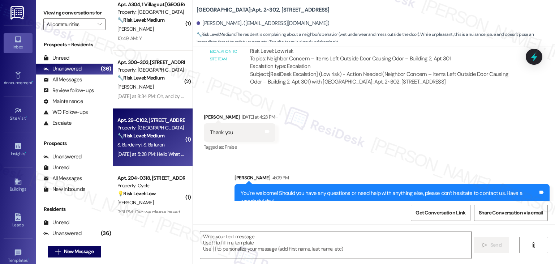
type textarea "Fetching suggested responses. Please feel free to read through the conversation…"
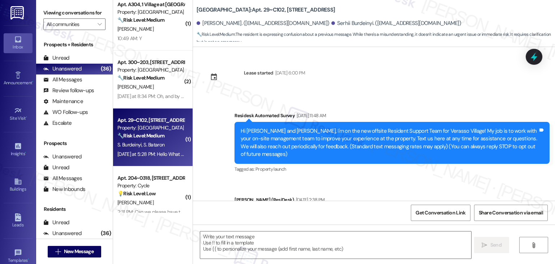
scroll to position [5080, 0]
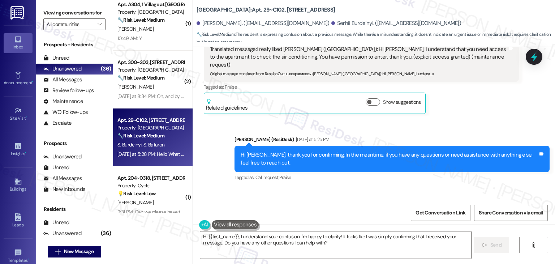
click at [327, 188] on div "Received via SMS [PERSON_NAME] [DATE] at 5:28 PM Hello What do you mean? I didn…" at bounding box center [374, 226] width 362 height 77
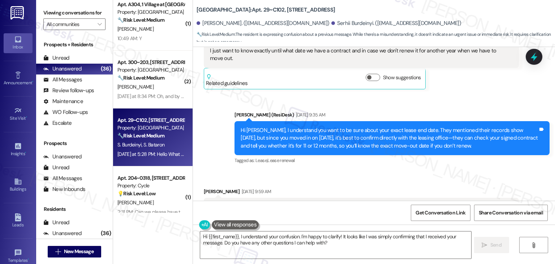
scroll to position [4900, 0]
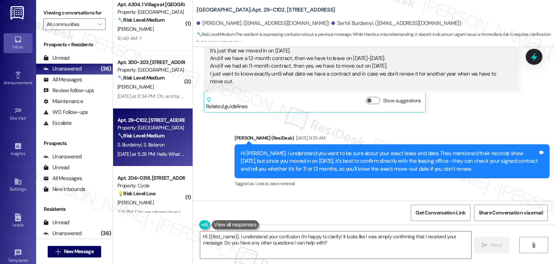
click at [350, 194] on div "Received via SMS [PERSON_NAME] [DATE] 9:59 AM Translated message: I really like…" at bounding box center [374, 247] width 362 height 106
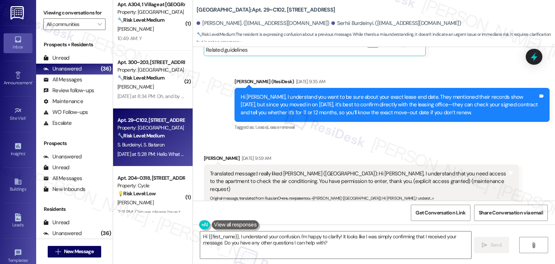
scroll to position [5044, 0]
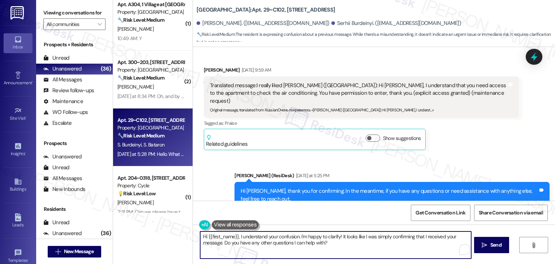
drag, startPoint x: 337, startPoint y: 235, endPoint x: 191, endPoint y: 235, distance: 146.4
click at [193, 235] on div "Hi {{first_name}}, I understand your confusion. I'm happy to clarify! It looks …" at bounding box center [374, 251] width 362 height 54
type textarea "It looks like I was simply confirming that I received your message. Do you have…"
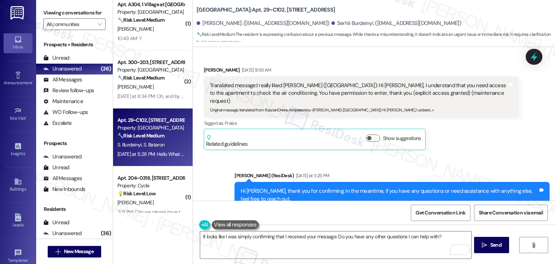
click at [325, 224] on div "Received via SMS [PERSON_NAME] [DATE] at 5:28 PM Hello What do you mean? I didn…" at bounding box center [374, 262] width 362 height 77
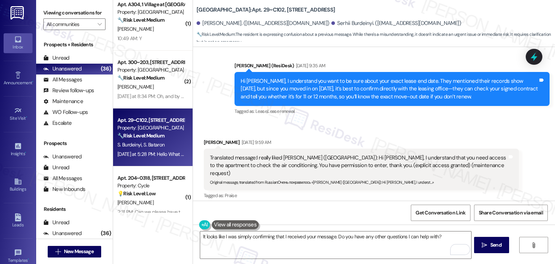
scroll to position [5080, 0]
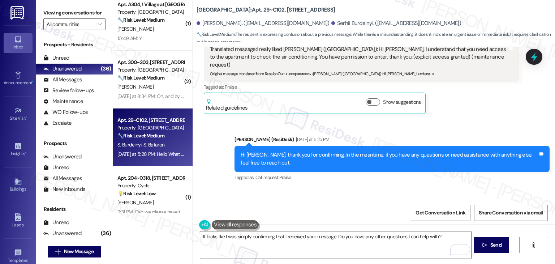
click at [343, 188] on div "Received via SMS [PERSON_NAME] [DATE] at 5:28 PM Hello What do you mean? I didn…" at bounding box center [374, 226] width 362 height 77
click at [341, 188] on div "Received via SMS [PERSON_NAME] [DATE] at 5:28 PM Hello What do you mean? I didn…" at bounding box center [374, 226] width 362 height 77
click at [480, 242] on span " Send" at bounding box center [491, 245] width 23 height 8
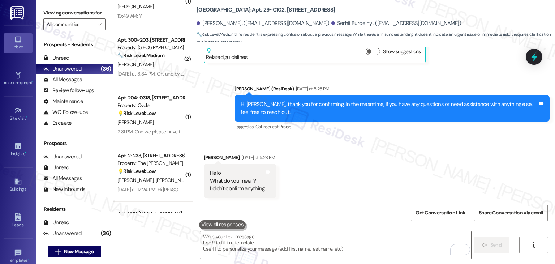
scroll to position [867, 0]
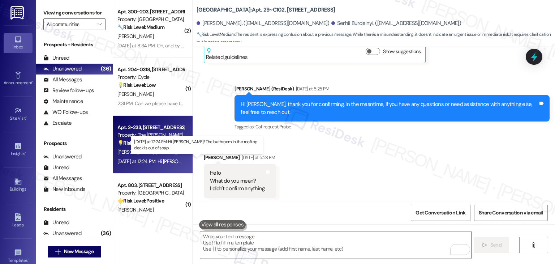
click at [155, 158] on div "[DATE] at 12:24 PM: Hi [PERSON_NAME]! The bathroom in the rooftop deck is out o…" at bounding box center [209, 161] width 185 height 7
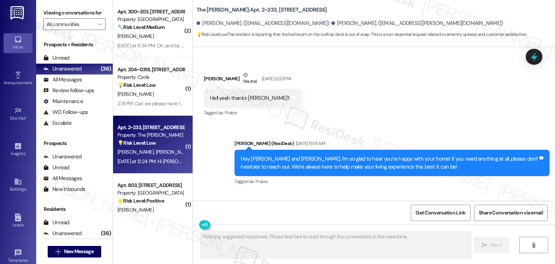
scroll to position [2824, 0]
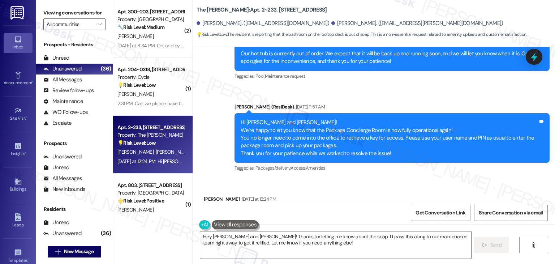
click at [372, 179] on div "Received via SMS [PERSON_NAME] [DATE] at 12:24 PM Hi [PERSON_NAME]! The bathroo…" at bounding box center [374, 209] width 362 height 61
click at [373, 179] on div "Received via SMS [PERSON_NAME] [DATE] at 12:24 PM Hi [PERSON_NAME]! The bathroo…" at bounding box center [374, 209] width 362 height 61
click at [377, 179] on div "Received via SMS [PERSON_NAME] [DATE] at 12:24 PM Hi [PERSON_NAME]! The bathroo…" at bounding box center [374, 209] width 362 height 61
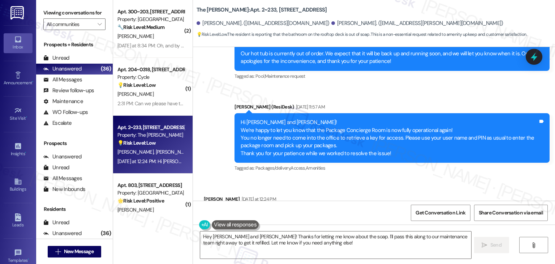
click at [403, 179] on div "Received via SMS [PERSON_NAME] [DATE] at 12:24 PM Hi [PERSON_NAME]! The bathroo…" at bounding box center [374, 209] width 362 height 61
drag, startPoint x: 228, startPoint y: 175, endPoint x: 334, endPoint y: 175, distance: 106.6
click at [334, 211] on div "Hi [PERSON_NAME]! The bathroom in the rooftop deck is out of soap" at bounding box center [288, 215] width 157 height 8
copy div "The bathroom in the rooftop deck is out of soap"
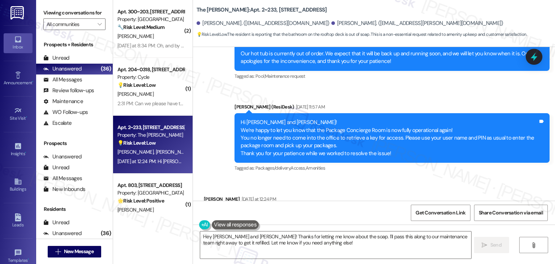
scroll to position [2824, 0]
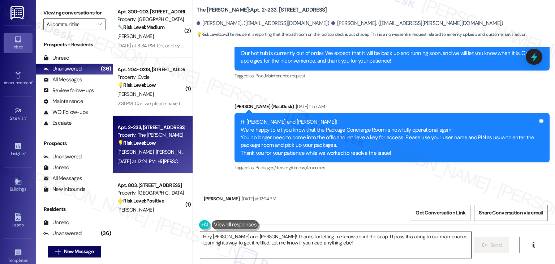
click at [318, 212] on div "Get Conversation Link Share Conversation via email" at bounding box center [374, 213] width 362 height 24
click at [287, 241] on textarea "Hey [PERSON_NAME] and [PERSON_NAME]! Thanks for letting me know about the soap.…" at bounding box center [335, 244] width 271 height 27
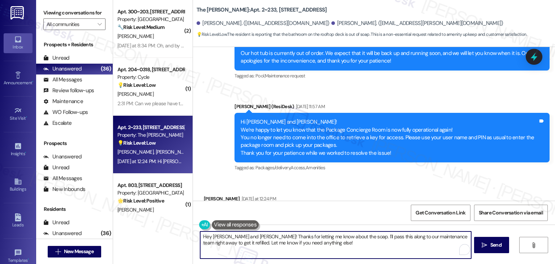
click at [287, 241] on textarea "Hey [PERSON_NAME] and [PERSON_NAME]! Thanks for letting me know about the soap.…" at bounding box center [335, 244] width 271 height 27
paste textarea "i [PERSON_NAME], thanks for letting me know about the bathroom being out of soa…"
type textarea "Hi [PERSON_NAME], thanks for letting me know about the bathroom being out of so…"
click at [497, 249] on button " Send" at bounding box center [491, 245] width 35 height 16
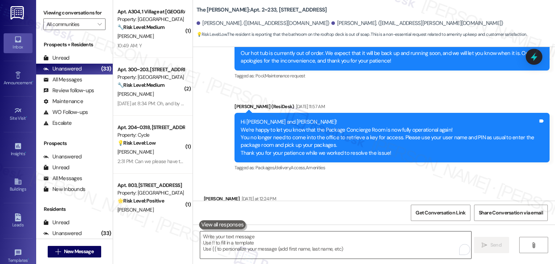
click at [360, 235] on textarea "To enrich screen reader interactions, please activate Accessibility in Grammarl…" at bounding box center [335, 244] width 271 height 27
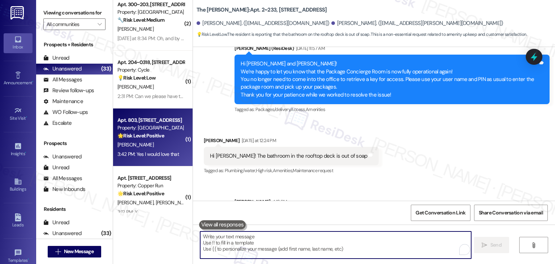
scroll to position [940, 0]
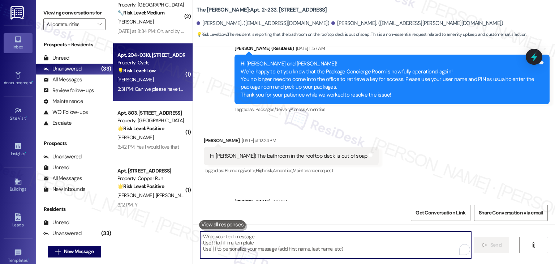
click at [155, 95] on div "Apt. 204~0318, [STREET_ADDRESS] Property: Cycle 💡 Risk Level: Low The resident …" at bounding box center [153, 72] width 80 height 58
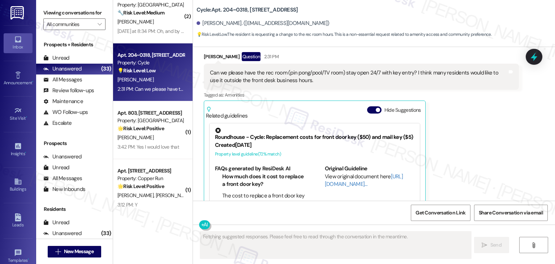
scroll to position [2067, 0]
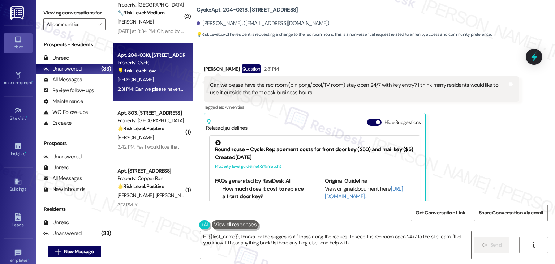
type textarea "Hi {{first_name}}, thanks for the suggestion! I'll pass along the request to ke…"
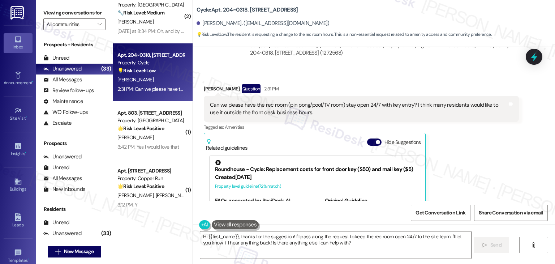
scroll to position [2031, 0]
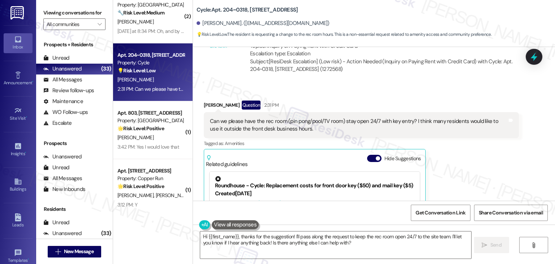
click at [477, 171] on div "[PERSON_NAME] Question 2:31 PM Can we please have the rec room (pin pong/pool/T…" at bounding box center [361, 188] width 315 height 176
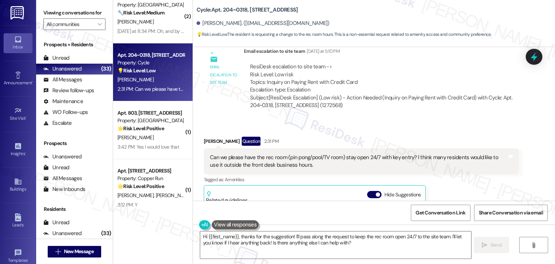
scroll to position [1958, 0]
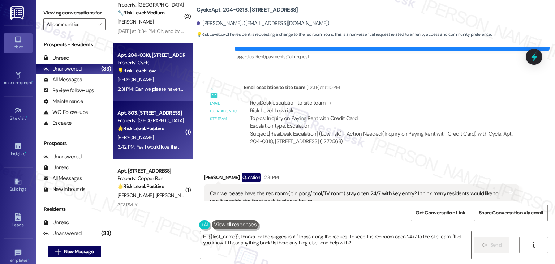
click at [148, 125] on strong "🌟 Risk Level: Positive" at bounding box center [140, 128] width 47 height 7
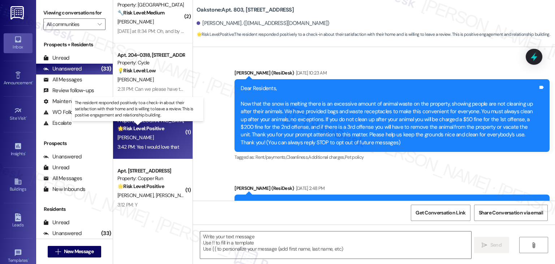
scroll to position [3960, 0]
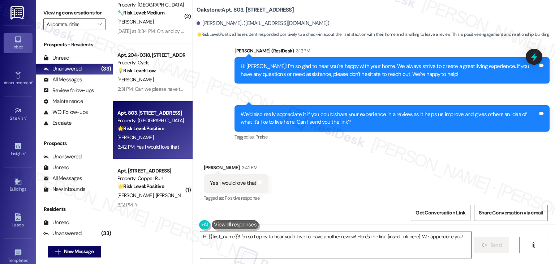
click at [320, 150] on div "Received via SMS [PERSON_NAME] 3:42 PM Yes I would love that Tags and notes Tag…" at bounding box center [374, 177] width 362 height 61
click at [326, 236] on textarea "Hi {{first_name}}! I'm so happy to hear you'd love to leave another review! Her…" at bounding box center [335, 244] width 271 height 27
drag, startPoint x: 326, startPoint y: 236, endPoint x: 327, endPoint y: 241, distance: 4.8
click at [326, 236] on textarea "Hi {{first_name}}! I'm so happy to hear you'd love to leave another review! Her…" at bounding box center [335, 244] width 271 height 27
click at [368, 194] on div "Received via SMS [PERSON_NAME] 3:42 PM Yes I would love that Tags and notes Tag…" at bounding box center [374, 177] width 362 height 61
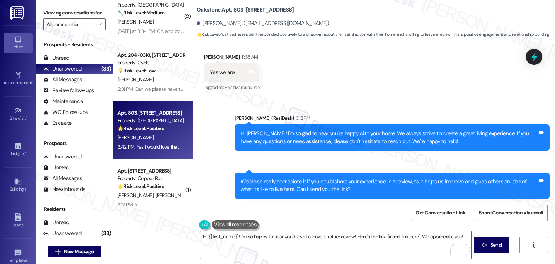
scroll to position [3961, 0]
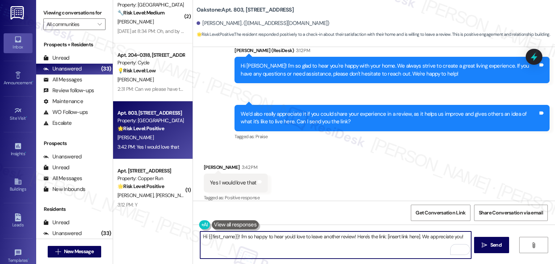
click at [325, 235] on textarea "Hi {{first_name}}! I'm so happy to hear you'd love to leave another review! Her…" at bounding box center [335, 244] width 271 height 27
drag, startPoint x: 447, startPoint y: 237, endPoint x: 380, endPoint y: 236, distance: 66.9
click at [380, 236] on textarea "Hi {{first_name}}! I'm so happy to hear you'd love to leave a review! Here's th…" at bounding box center [335, 244] width 271 height 27
click at [450, 238] on textarea "Hi {{first_name}}! I'm so happy to hear you'd love to leave a review! Here's th…" at bounding box center [335, 244] width 271 height 27
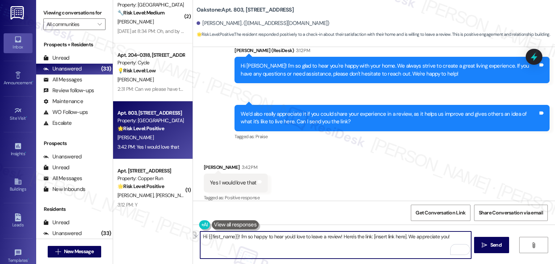
drag, startPoint x: 450, startPoint y: 236, endPoint x: 339, endPoint y: 237, distance: 110.2
click at [339, 237] on textarea "Hi {{first_name}}! I'm so happy to hear you'd love to leave a review! Here's th…" at bounding box center [335, 244] width 271 height 27
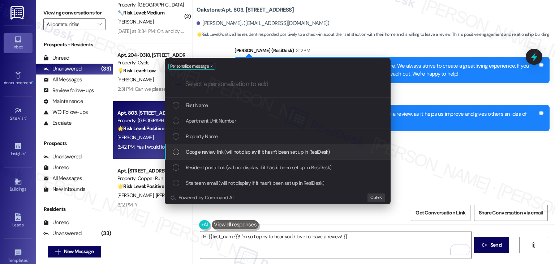
click at [178, 152] on div "List of options" at bounding box center [176, 152] width 7 height 7
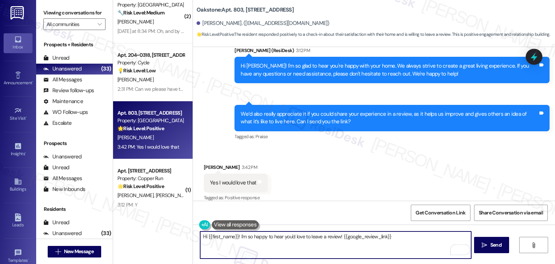
click at [339, 239] on textarea "Hi {{first_name}}! I'm so happy to hear you'd love to leave a review! {{google_…" at bounding box center [335, 244] width 271 height 27
paste textarea "Here’s the link to the review page:"
type textarea "Hi {{first_name}}! I'm so happy to hear you'd love to leave a review! Here’s th…"
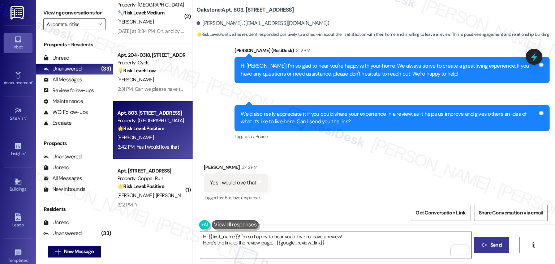
click at [496, 246] on span "Send" at bounding box center [495, 245] width 11 height 8
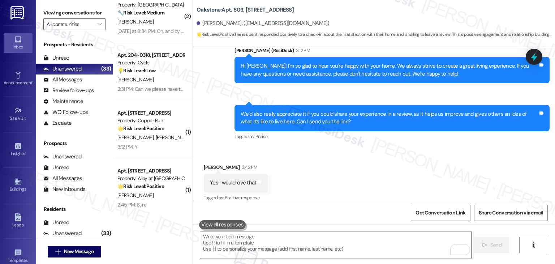
scroll to position [3960, 0]
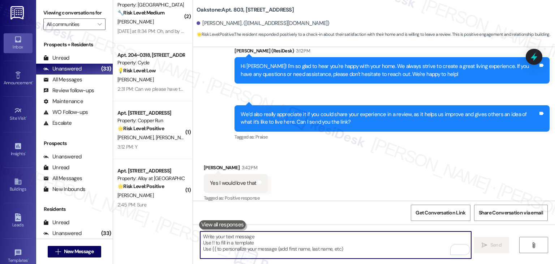
click at [312, 236] on textarea "To enrich screen reader interactions, please activate Accessibility in Grammarl…" at bounding box center [335, 244] width 271 height 27
paste textarea "Please let us know once your review is complete so we can share it with the tea…"
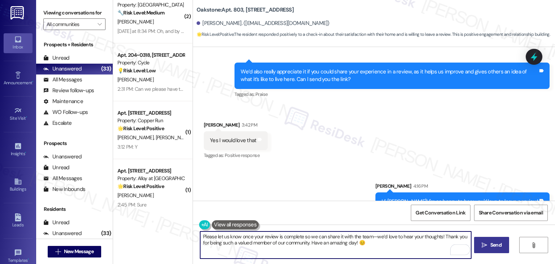
scroll to position [4019, 0]
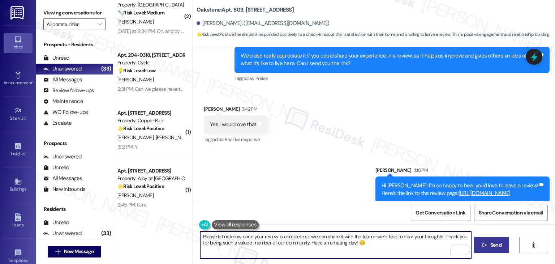
type textarea "Please let us know once your review is complete so we can share it with the tea…"
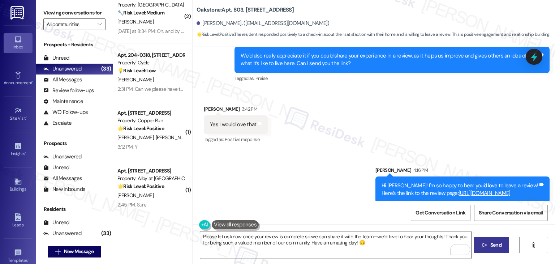
click at [498, 249] on button " Send" at bounding box center [491, 245] width 35 height 16
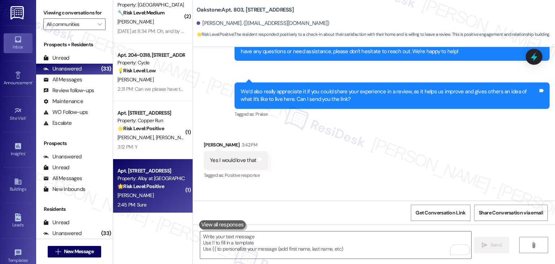
scroll to position [3960, 0]
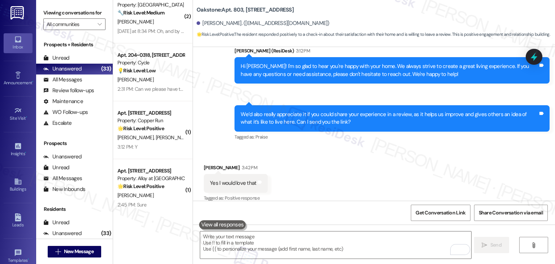
click at [391, 147] on div "Received via SMS [PERSON_NAME] 3:42 PM Yes I would love that Tags and notes Tag…" at bounding box center [374, 177] width 362 height 61
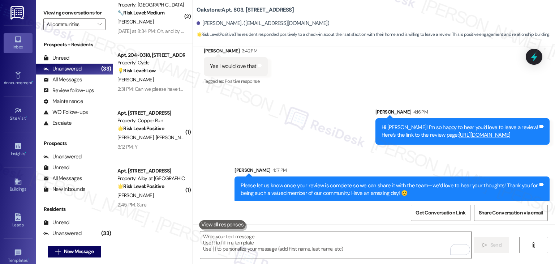
click at [290, 132] on div "Sent via SMS [PERSON_NAME] 4:16 PM Hi [PERSON_NAME]! I'm so happy to hear you'd…" at bounding box center [374, 150] width 362 height 116
click at [297, 92] on div "Sent via SMS [PERSON_NAME] 4:16 PM Hi [PERSON_NAME]! I'm so happy to hear you'd…" at bounding box center [374, 150] width 362 height 116
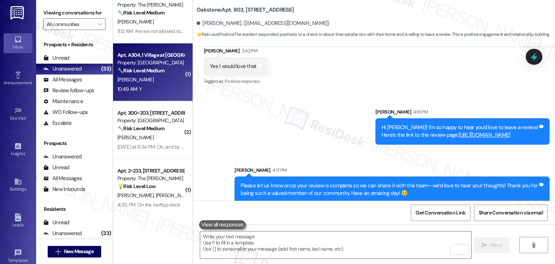
click at [145, 81] on div "[PERSON_NAME]" at bounding box center [151, 79] width 68 height 9
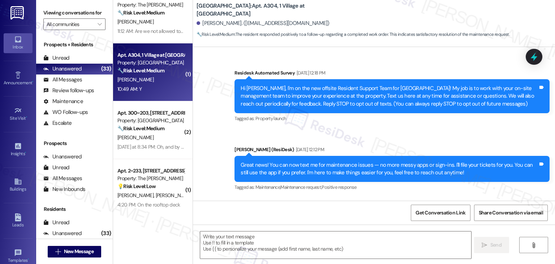
scroll to position [1043, 0]
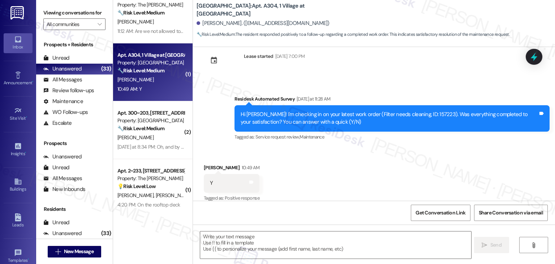
type textarea "Fetching suggested responses. Please feel free to read through the conversation…"
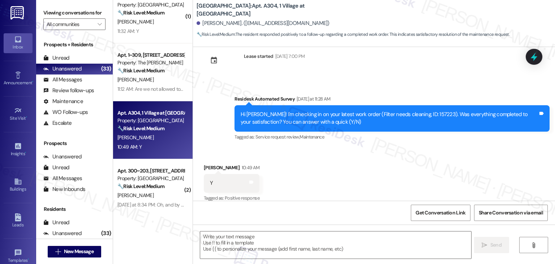
click at [348, 152] on div "Received via SMS [PERSON_NAME] 10:49 AM Y Tags and notes Tagged as: Positive re…" at bounding box center [374, 177] width 362 height 61
click at [347, 152] on div "Received via SMS [PERSON_NAME] 10:49 AM Y Tags and notes Tagged as: Positive re…" at bounding box center [374, 177] width 362 height 61
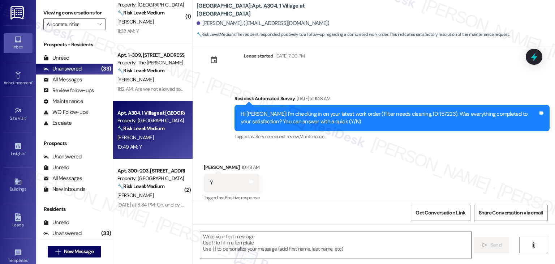
click at [353, 162] on div "Received via SMS [PERSON_NAME] 10:49 AM Y Tags and notes Tagged as: Positive re…" at bounding box center [374, 177] width 362 height 61
click at [350, 147] on div "Received via SMS [PERSON_NAME] 10:49 AM Y Tags and notes Tagged as: Positive re…" at bounding box center [374, 177] width 362 height 61
click at [367, 174] on div "Received via SMS [PERSON_NAME] 10:49 AM Y Tags and notes Tagged as: Positive re…" at bounding box center [374, 177] width 362 height 61
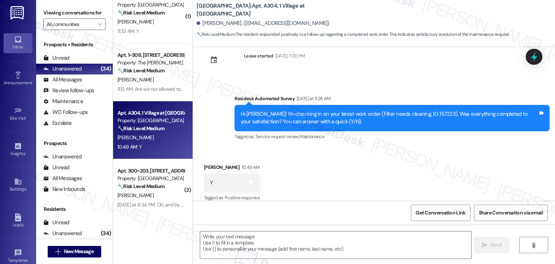
click at [367, 174] on div "Received via SMS [PERSON_NAME] 10:49 AM Y Tags and notes Tagged as: Positive re…" at bounding box center [374, 177] width 362 height 61
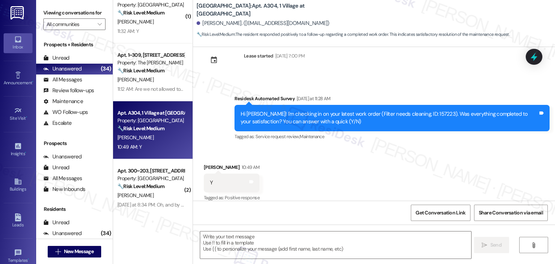
click at [367, 174] on div "Received via SMS [PERSON_NAME] 10:49 AM Y Tags and notes Tagged as: Positive re…" at bounding box center [374, 177] width 362 height 61
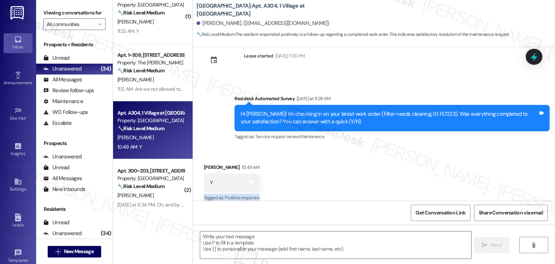
click at [367, 174] on div "Received via SMS [PERSON_NAME] 10:49 AM Y Tags and notes Tagged as: Positive re…" at bounding box center [374, 177] width 362 height 61
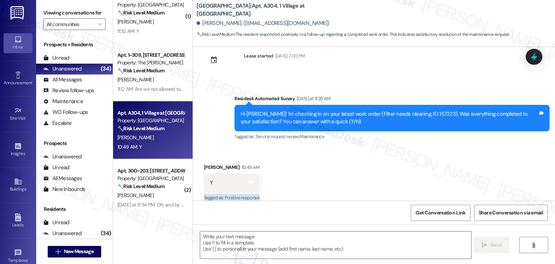
click at [367, 174] on div "Received via SMS [PERSON_NAME] 10:49 AM Y Tags and notes Tagged as: Positive re…" at bounding box center [374, 177] width 362 height 61
